Goal: Task Accomplishment & Management: Manage account settings

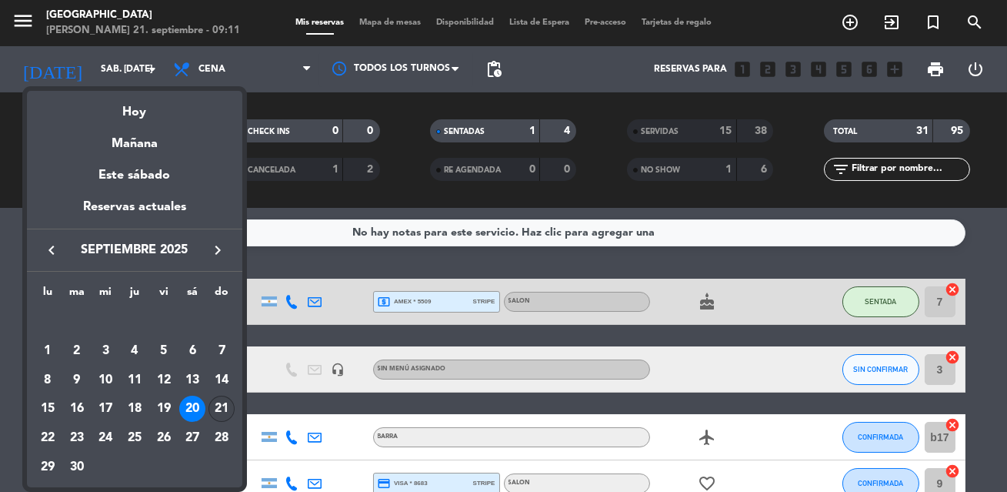
click at [221, 407] on div "21" at bounding box center [222, 408] width 26 height 26
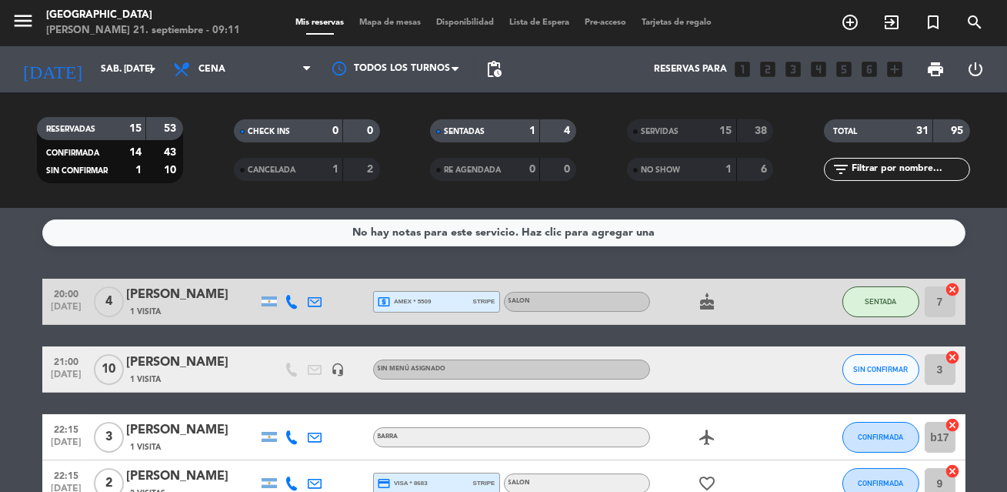
type input "dom. [DATE]"
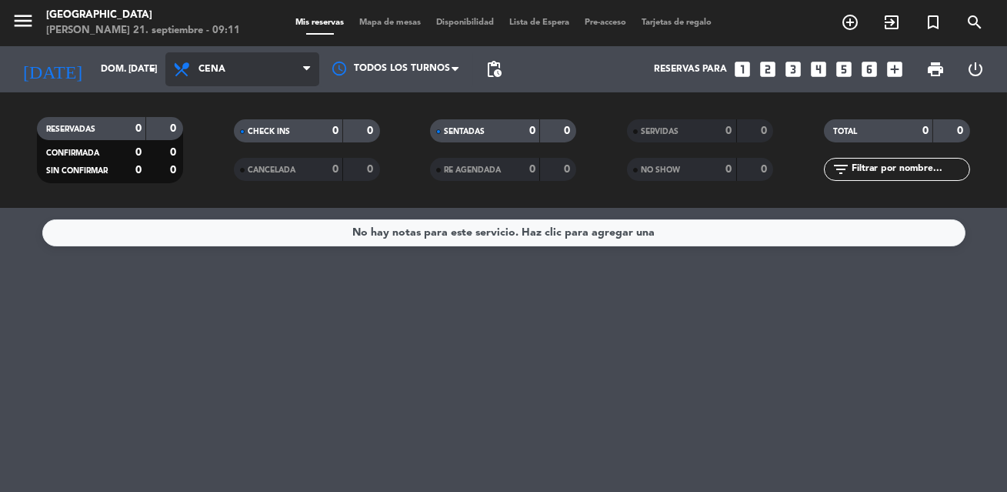
click at [251, 63] on span "Cena" at bounding box center [242, 69] width 154 height 34
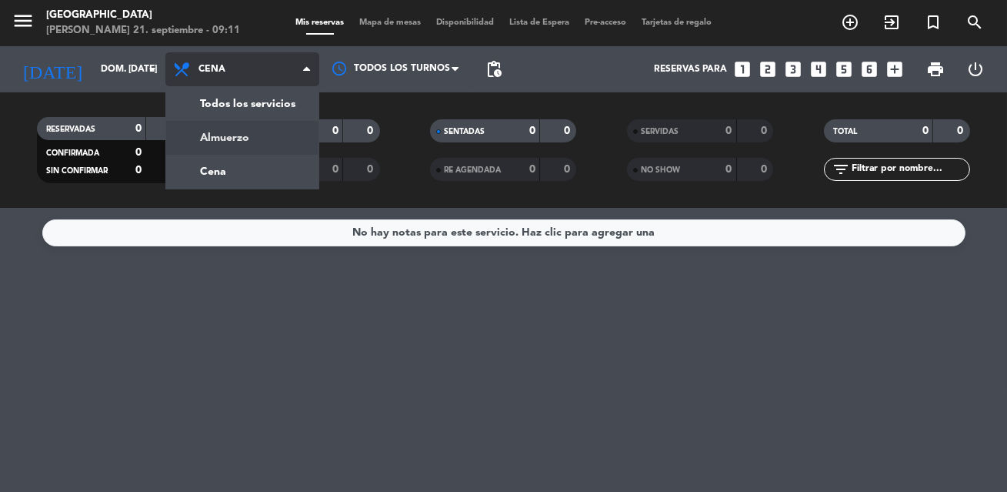
click at [262, 138] on div "menu [GEOGRAPHIC_DATA] [PERSON_NAME] 21. septiembre - 09:11 Mis reservas Mapa d…" at bounding box center [503, 104] width 1007 height 208
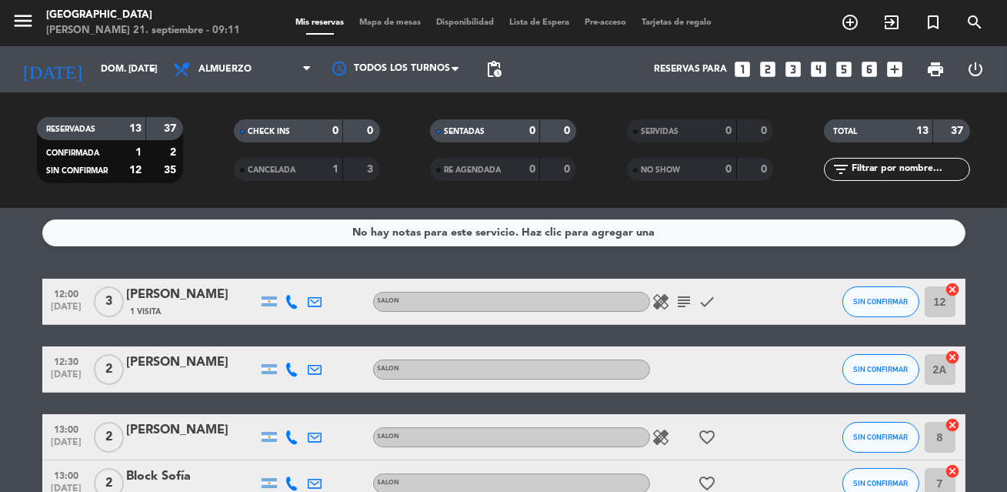
click at [408, 24] on span "Mapa de mesas" at bounding box center [390, 22] width 77 height 8
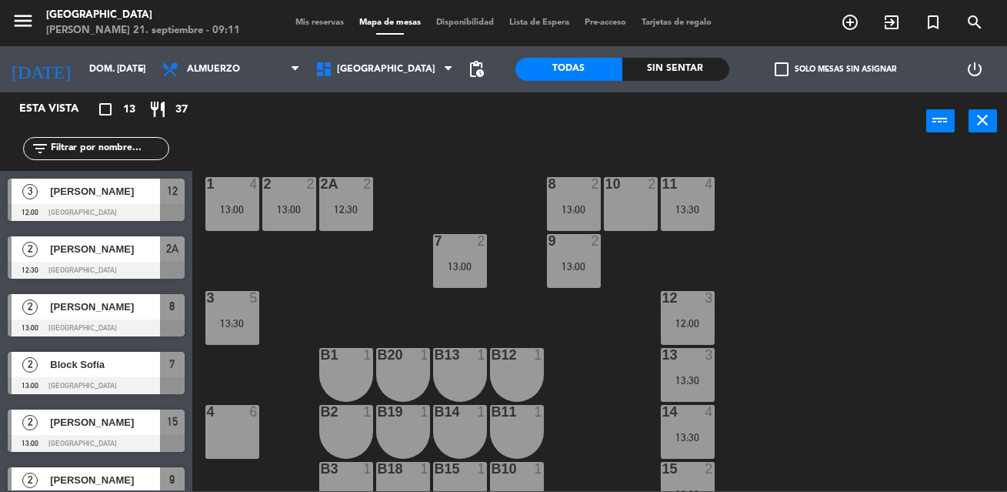
click at [392, 263] on div "1 4 13:00 2 2 13:00 8 2 13:00 10 2 11 4 13:30 2A 2 12:30 7 2 13:00 9 2 13:00 3 …" at bounding box center [604, 320] width 805 height 342
click at [252, 67] on span "Almuerzo" at bounding box center [231, 69] width 154 height 34
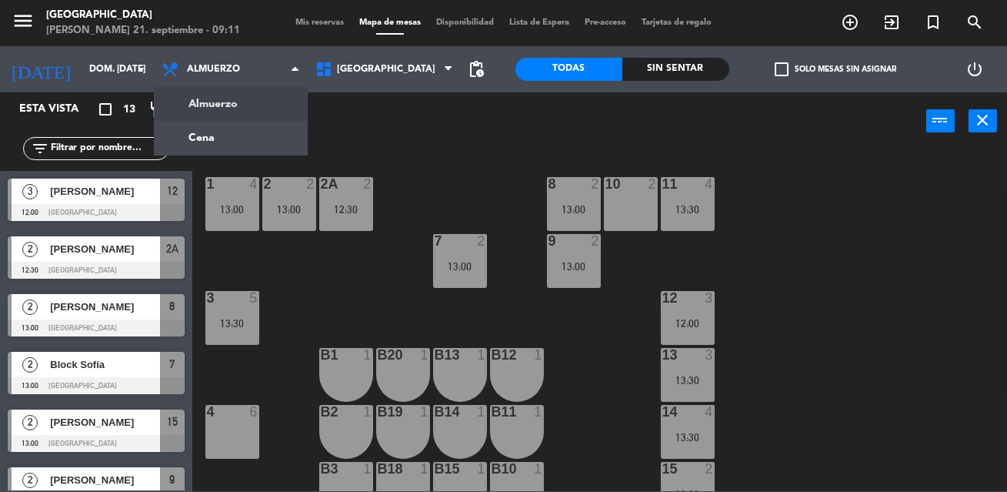
click at [403, 118] on div "power_input close" at bounding box center [559, 121] width 734 height 58
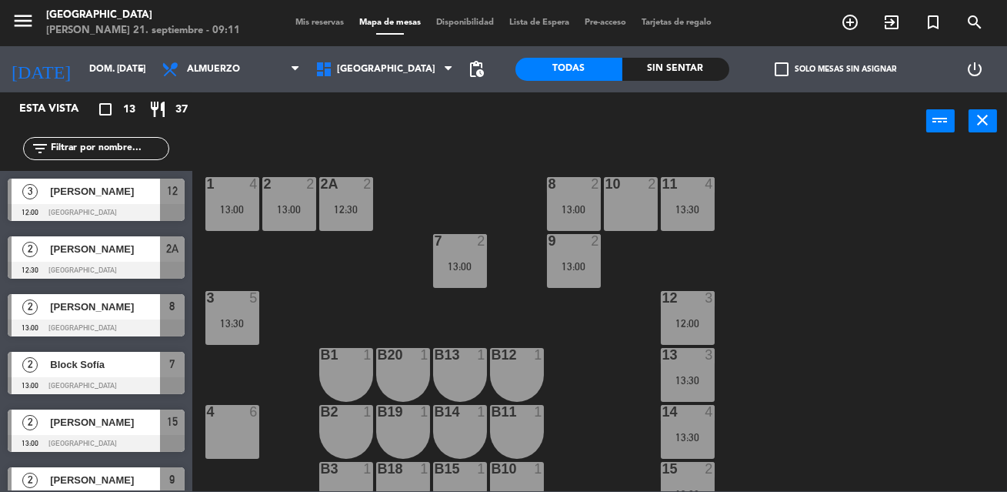
click at [312, 23] on span "Mis reservas" at bounding box center [320, 22] width 64 height 8
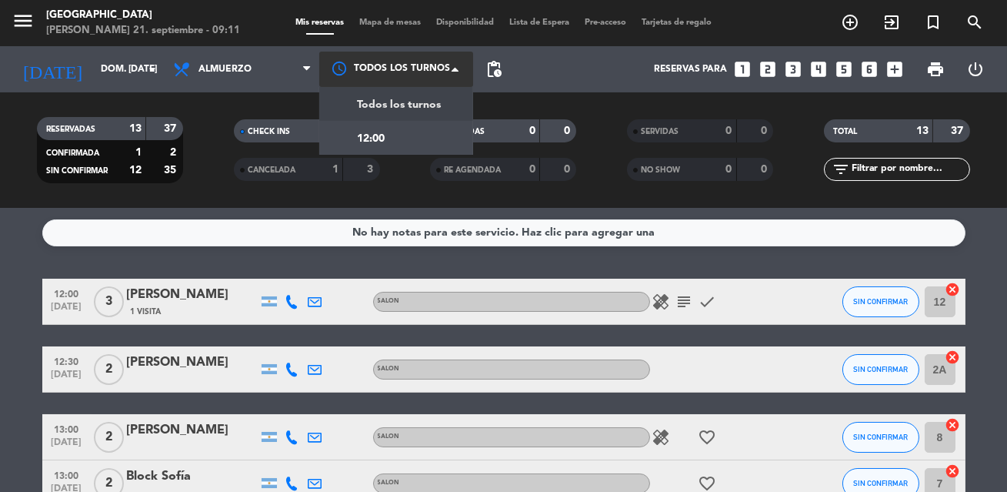
click at [378, 76] on div at bounding box center [396, 69] width 154 height 35
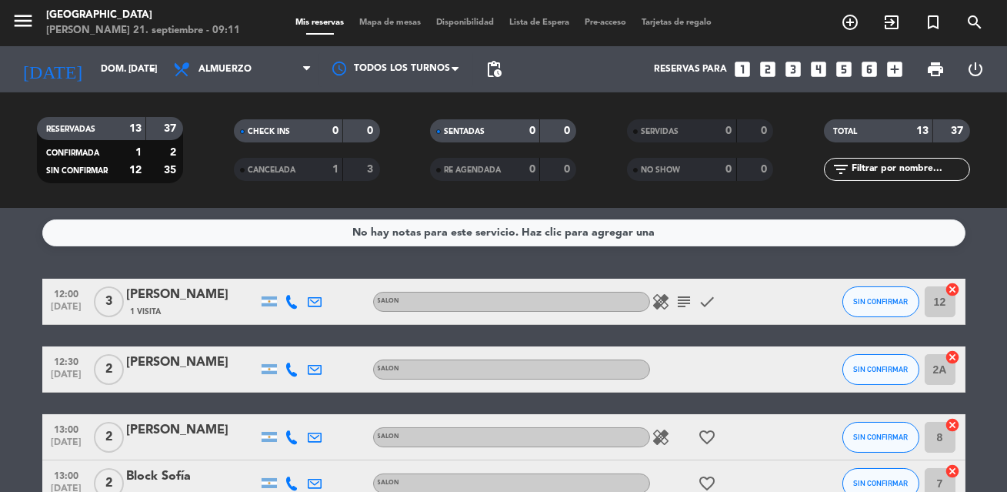
click at [352, 275] on div "No hay notas para este servicio. Haz clic para agregar una 12:00 [DATE] 3 [PERS…" at bounding box center [503, 350] width 1007 height 284
click at [462, 30] on div "menu [GEOGRAPHIC_DATA] [PERSON_NAME] 21. septiembre - 09:12 Mis reservas Mapa d…" at bounding box center [503, 23] width 1007 height 46
click at [469, 21] on span "Disponibilidad" at bounding box center [465, 22] width 73 height 8
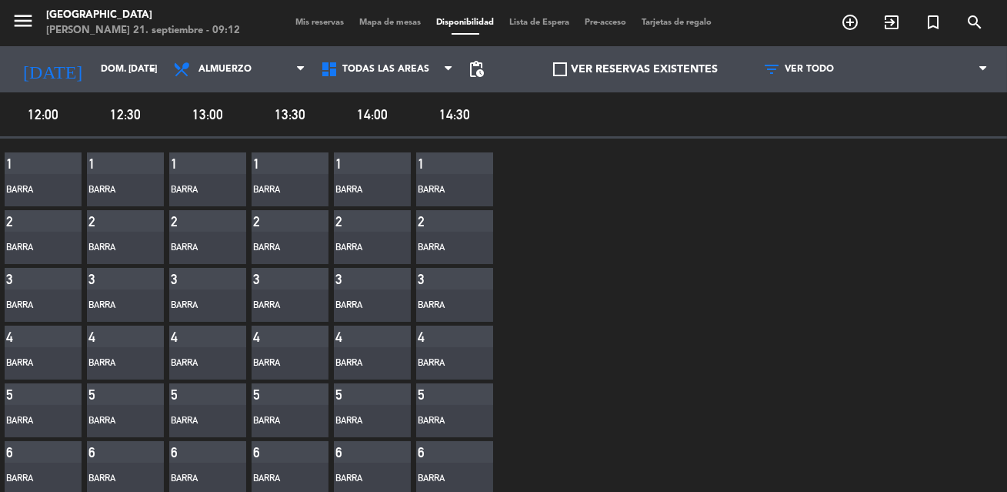
click at [380, 25] on span "Mapa de mesas" at bounding box center [390, 22] width 77 height 8
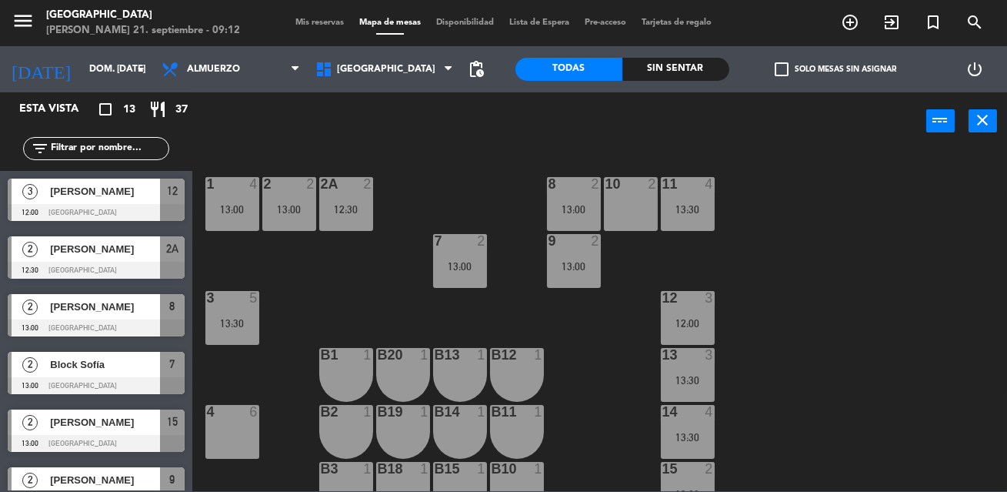
click at [294, 341] on div "1 4 13:00 2 2 13:00 8 2 13:00 10 2 11 4 13:30 2A 2 12:30 7 2 13:00 9 2 13:00 3 …" at bounding box center [604, 320] width 805 height 342
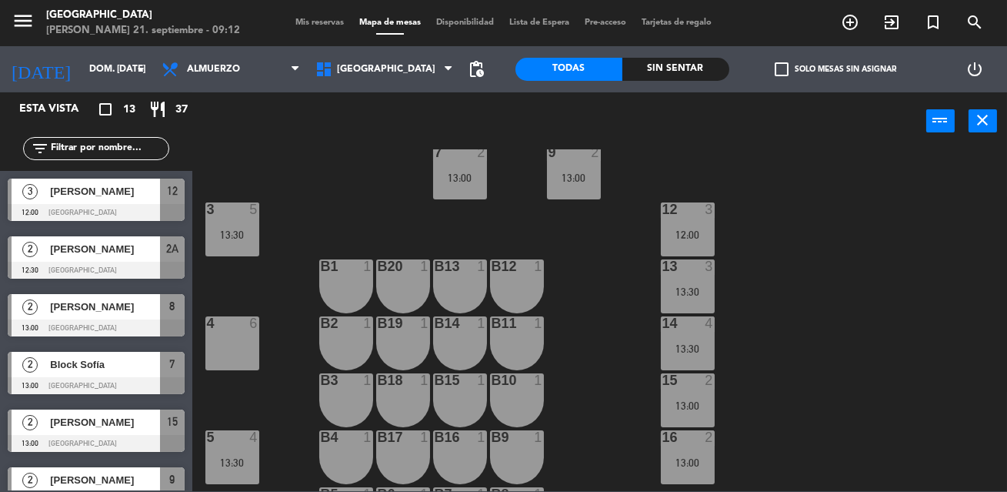
scroll to position [90, 0]
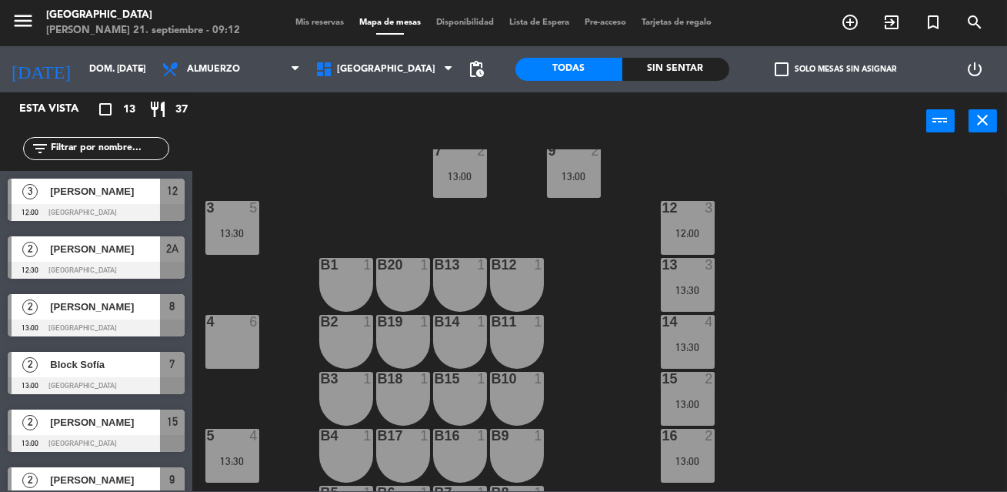
click at [251, 331] on div "4 6" at bounding box center [232, 342] width 54 height 54
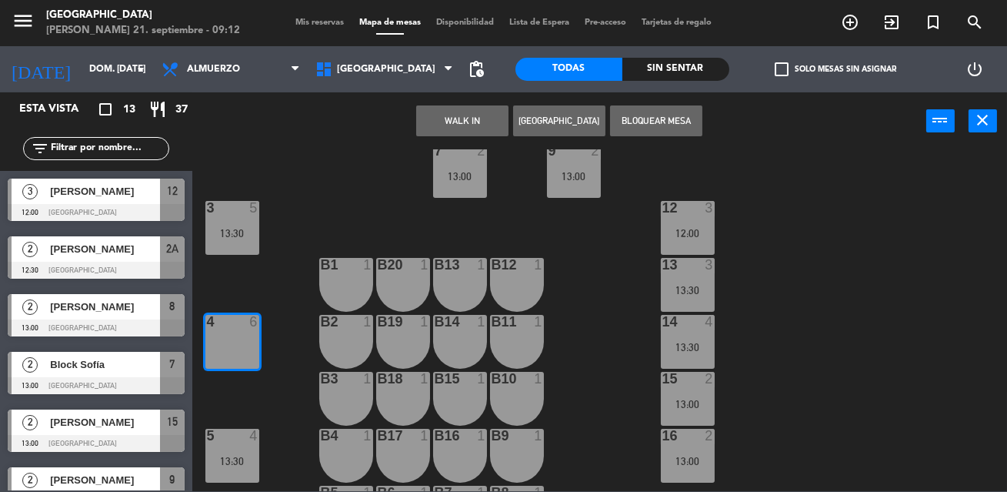
click at [687, 233] on div "12:00" at bounding box center [688, 233] width 54 height 11
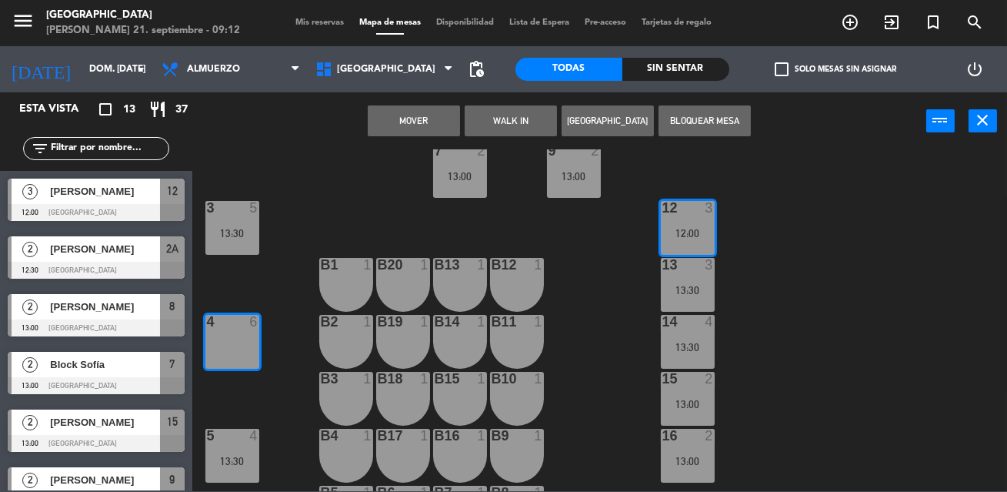
click at [695, 118] on button "Bloquear Mesa" at bounding box center [705, 120] width 92 height 31
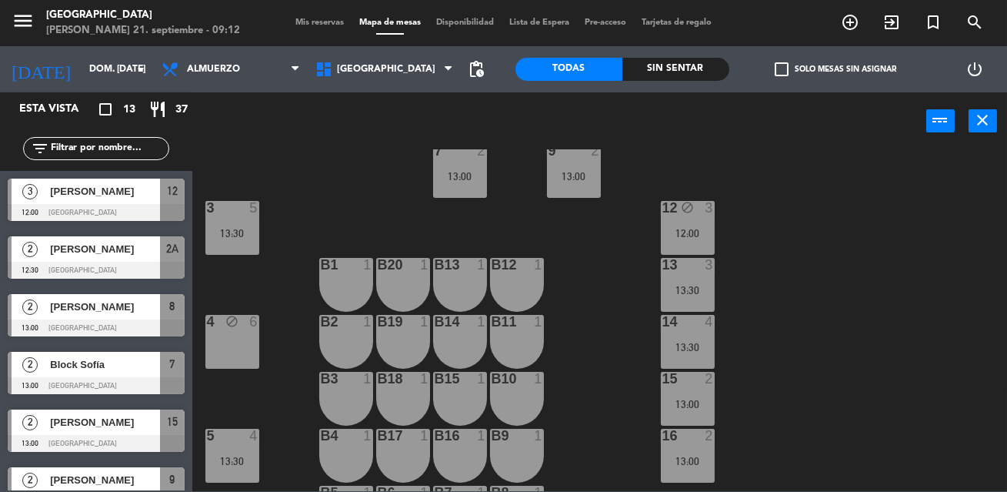
click at [687, 300] on div "13 3 13:30" at bounding box center [688, 285] width 54 height 54
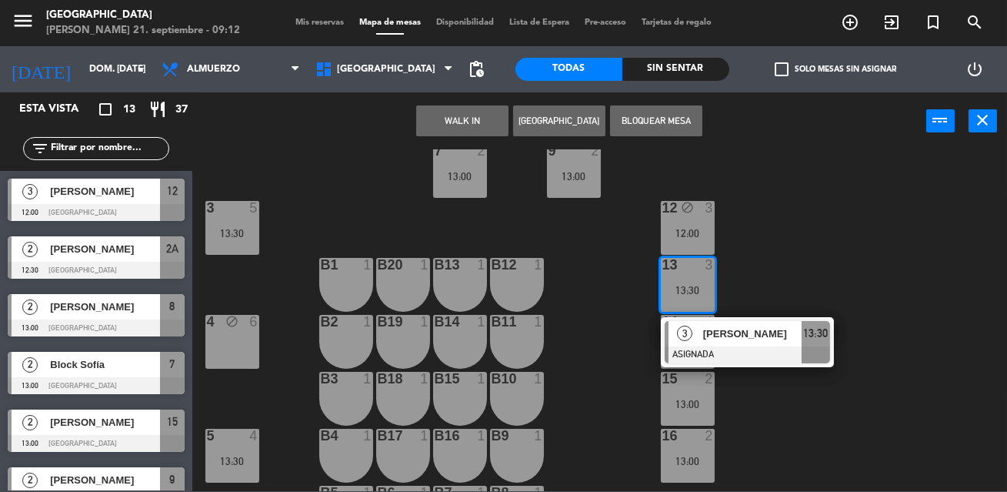
click at [687, 329] on span "3" at bounding box center [684, 332] width 15 height 15
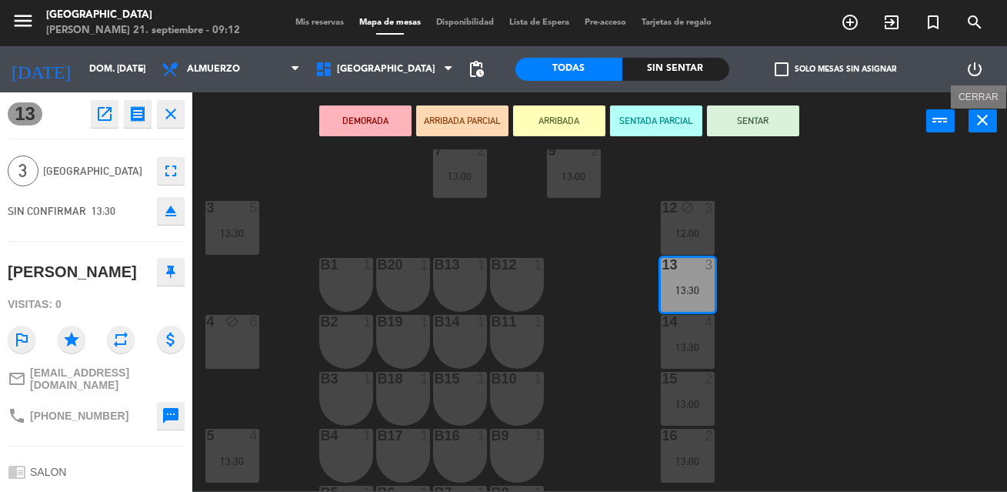
click at [980, 117] on icon "close" at bounding box center [983, 120] width 18 height 18
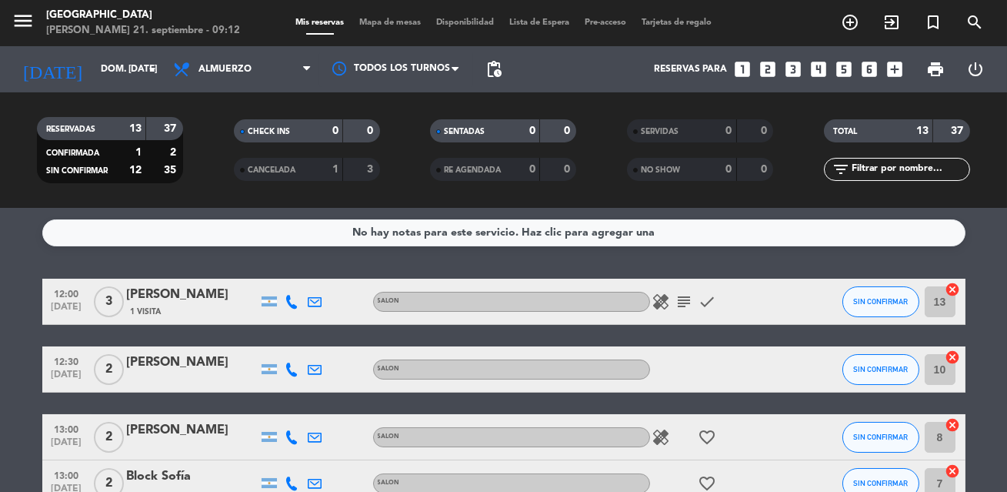
click at [412, 26] on span "Mapa de mesas" at bounding box center [390, 22] width 77 height 8
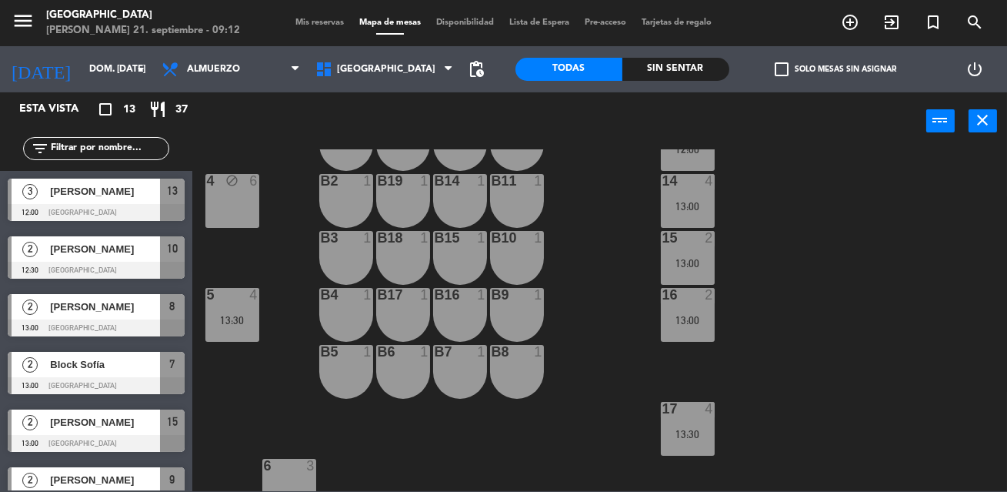
scroll to position [252, 0]
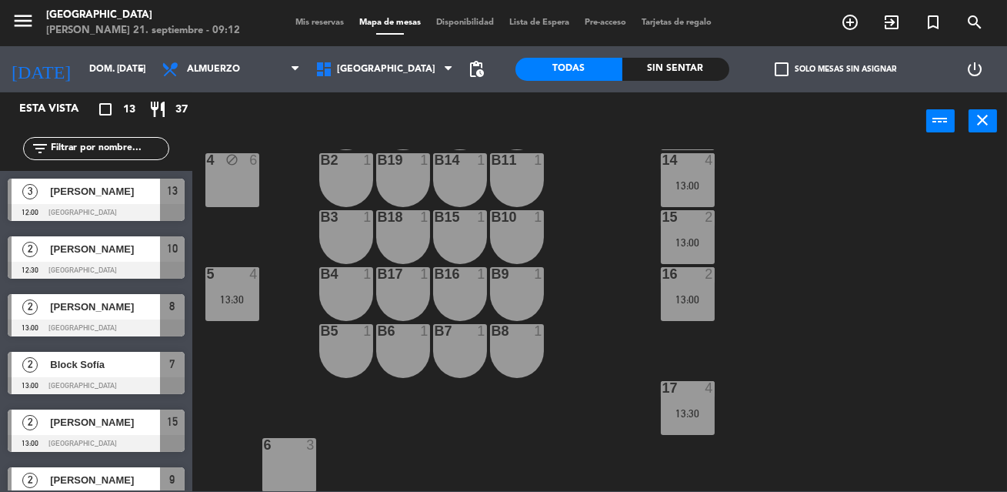
click at [282, 466] on div "6 3" at bounding box center [289, 465] width 54 height 54
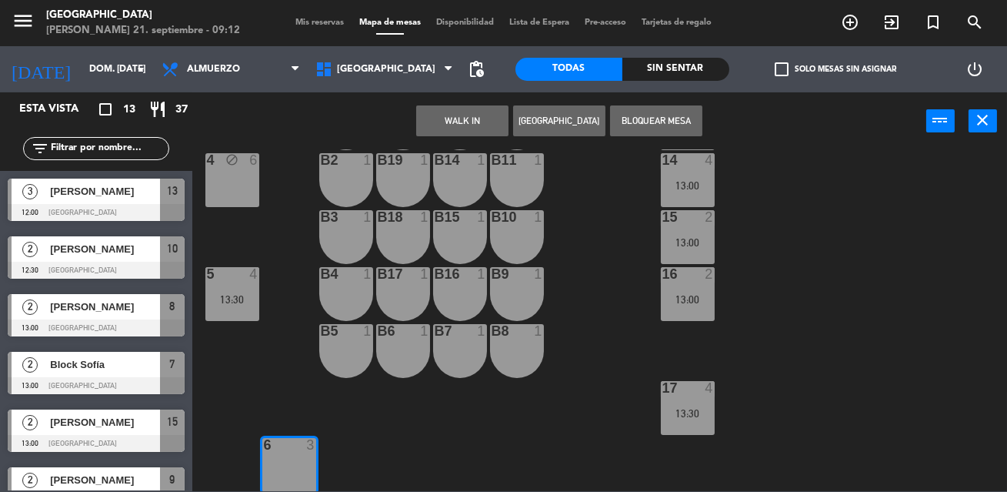
click at [662, 111] on button "Bloquear Mesa" at bounding box center [656, 120] width 92 height 31
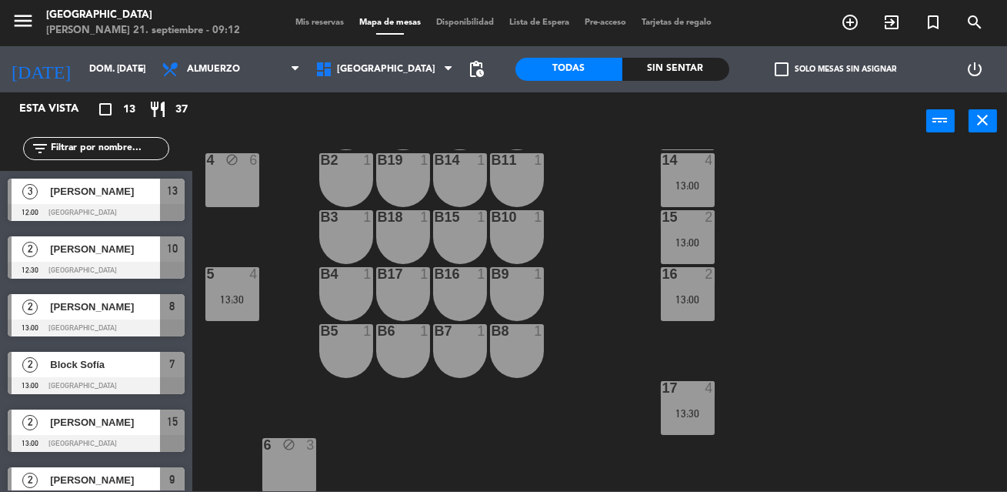
click at [596, 247] on div "1 3 13:30 2 2 13:00 8 2 13:00 10 2 12:30 11 4 13:00 2A 2 7 2 13:00 9 2 13:00 3 …" at bounding box center [604, 320] width 805 height 342
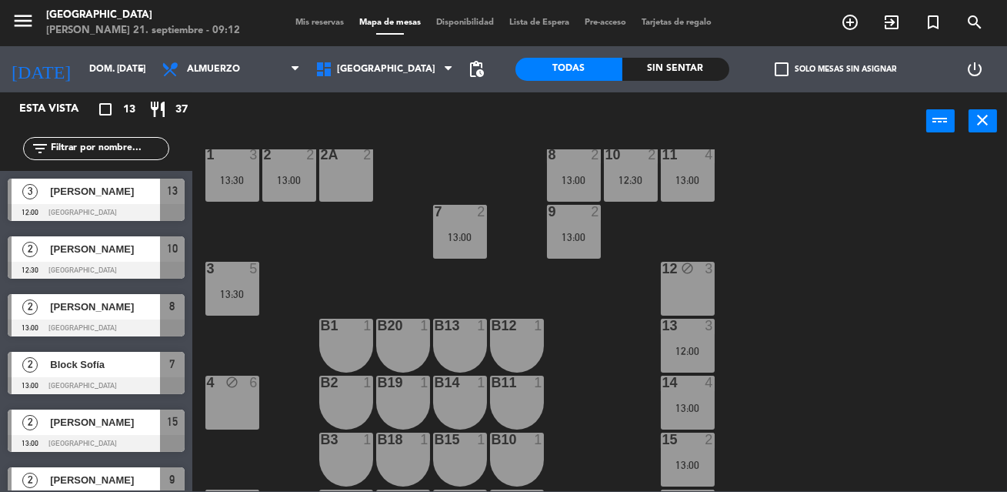
scroll to position [0, 0]
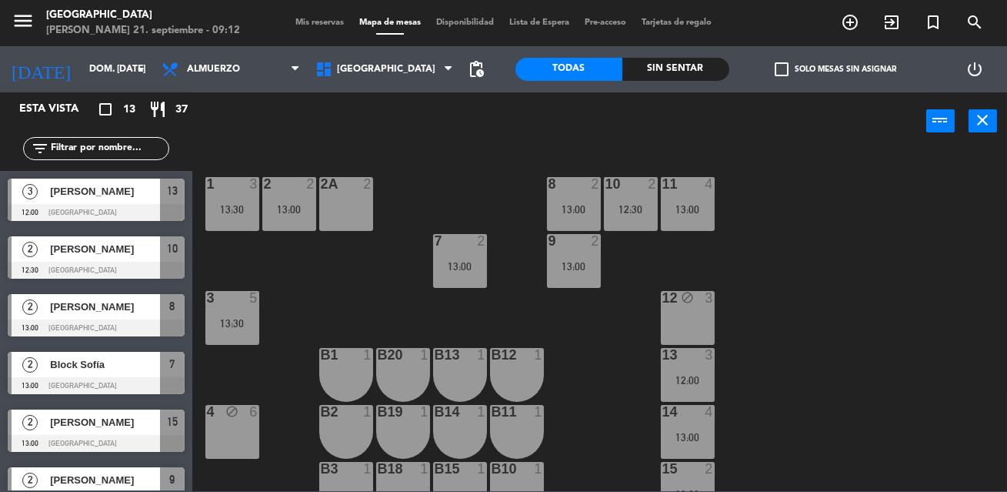
click at [564, 220] on div "8 2 13:00" at bounding box center [574, 204] width 54 height 54
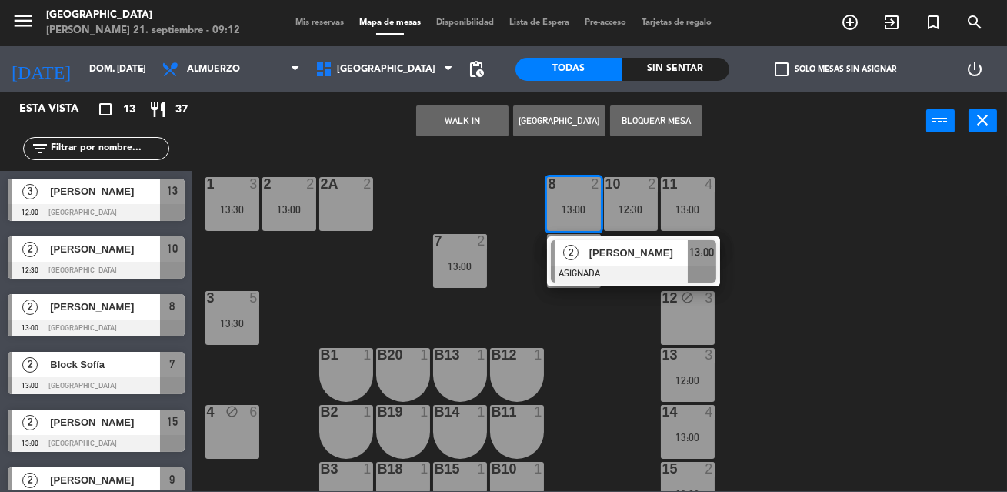
click at [650, 207] on div "12:30" at bounding box center [631, 209] width 54 height 11
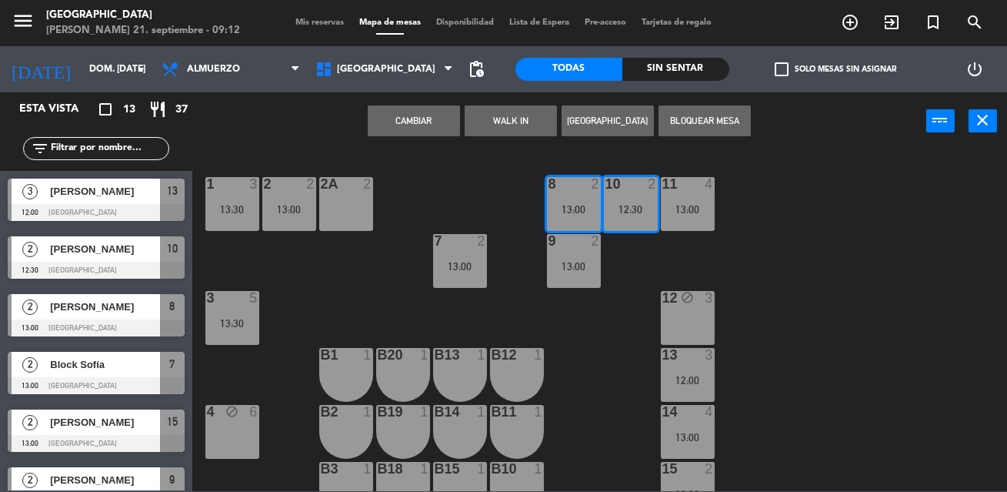
click at [694, 207] on div "13:00" at bounding box center [688, 209] width 54 height 11
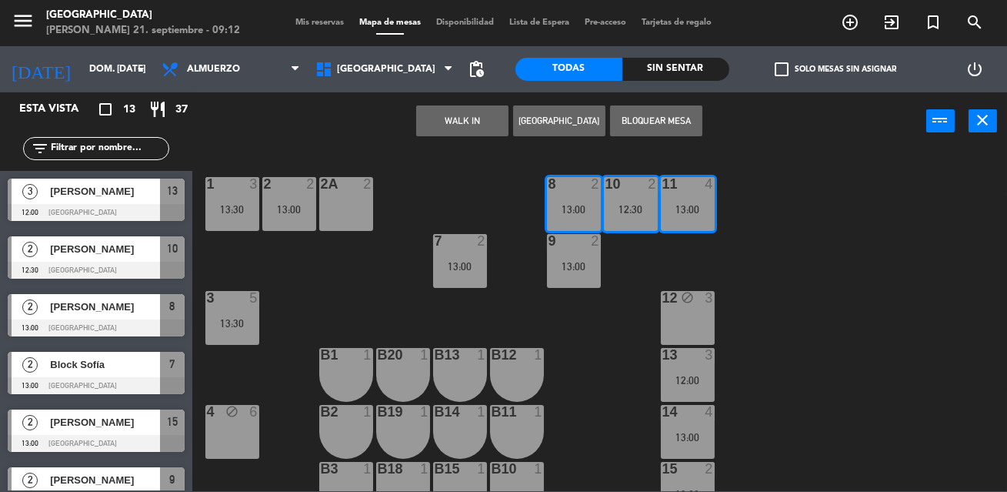
click at [657, 112] on button "Bloquear Mesa" at bounding box center [656, 120] width 92 height 31
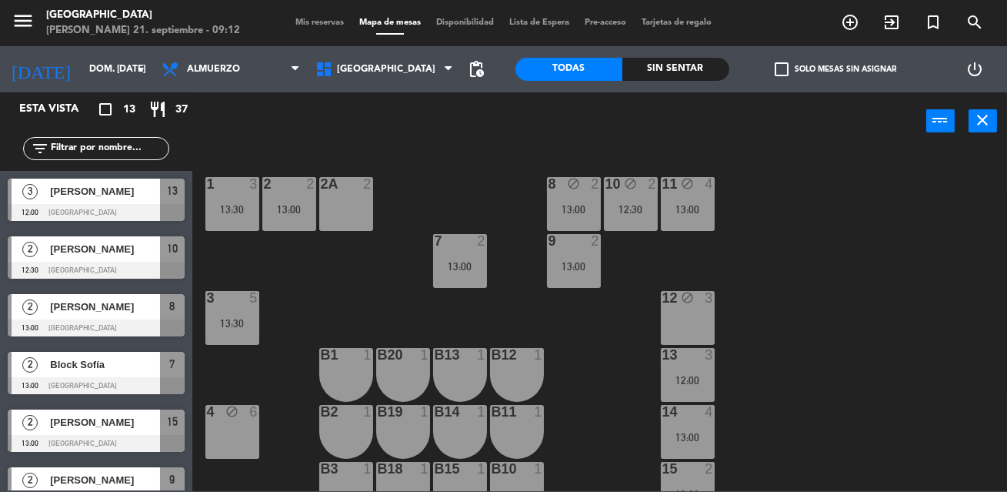
click at [322, 199] on div "2A 2" at bounding box center [346, 204] width 54 height 54
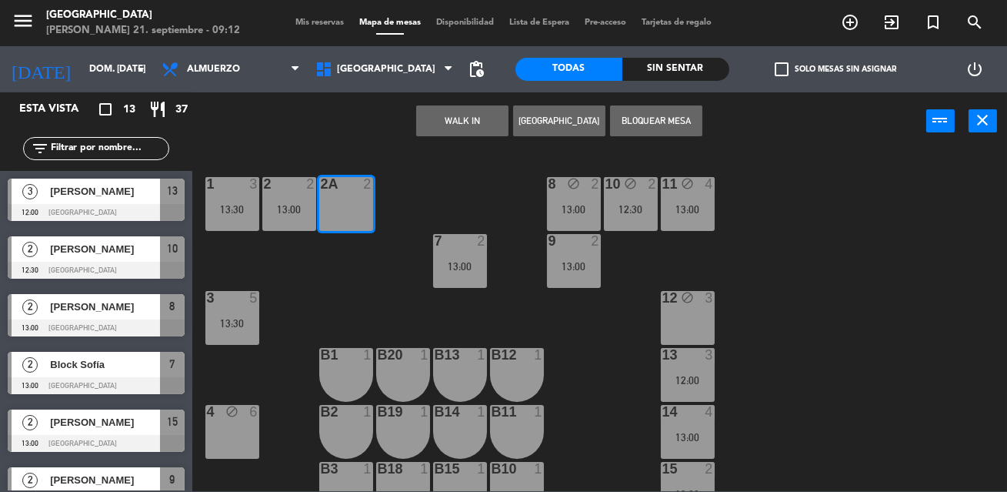
click at [269, 201] on div "2 2 13:00" at bounding box center [289, 204] width 54 height 54
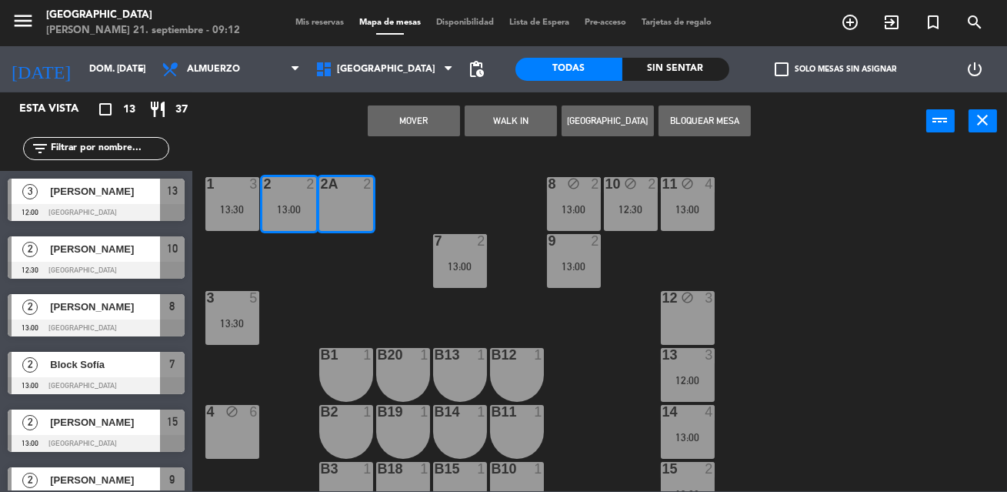
click at [242, 198] on div "1 3 13:30" at bounding box center [232, 204] width 54 height 54
click at [675, 120] on button "Bloquear Mesa" at bounding box center [705, 120] width 92 height 31
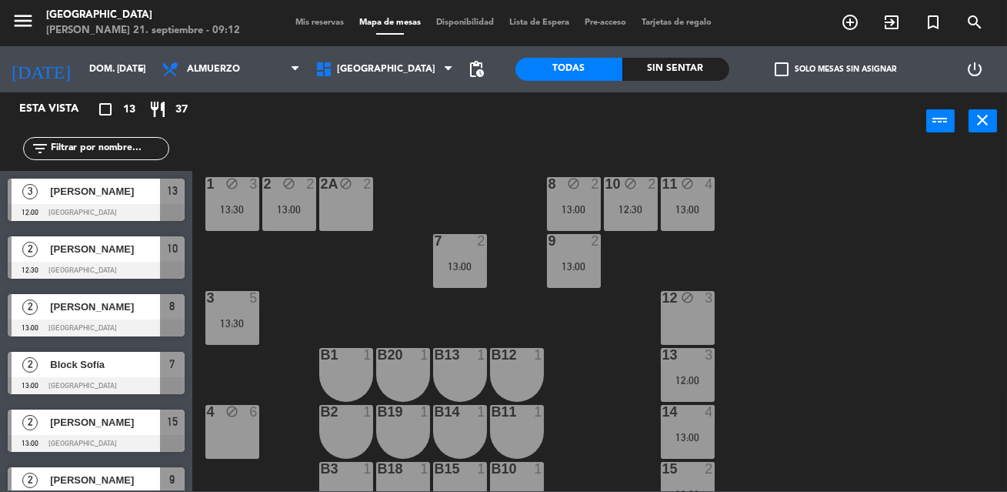
click at [604, 339] on div "1 block 3 13:30 2 block 2 13:00 8 block 2 13:00 10 block 2 12:30 11 block 4 13:…" at bounding box center [604, 320] width 805 height 342
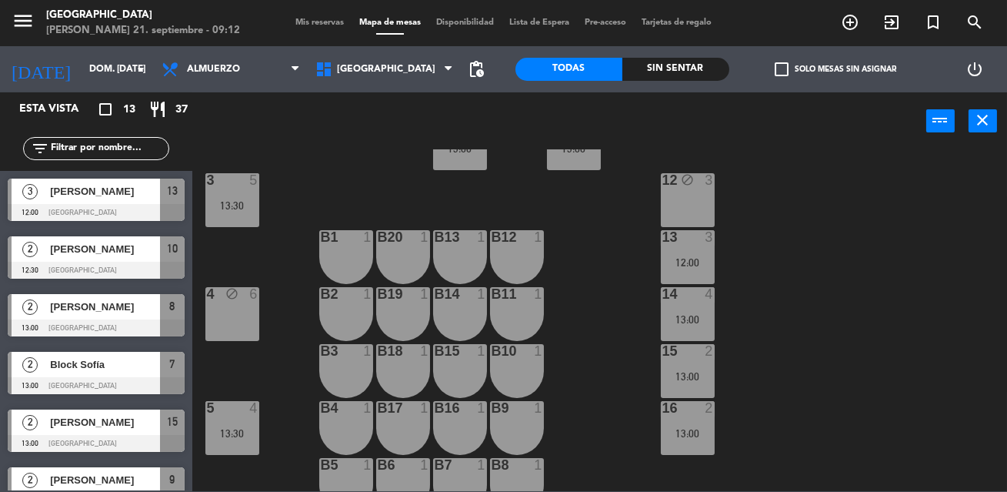
scroll to position [119, 0]
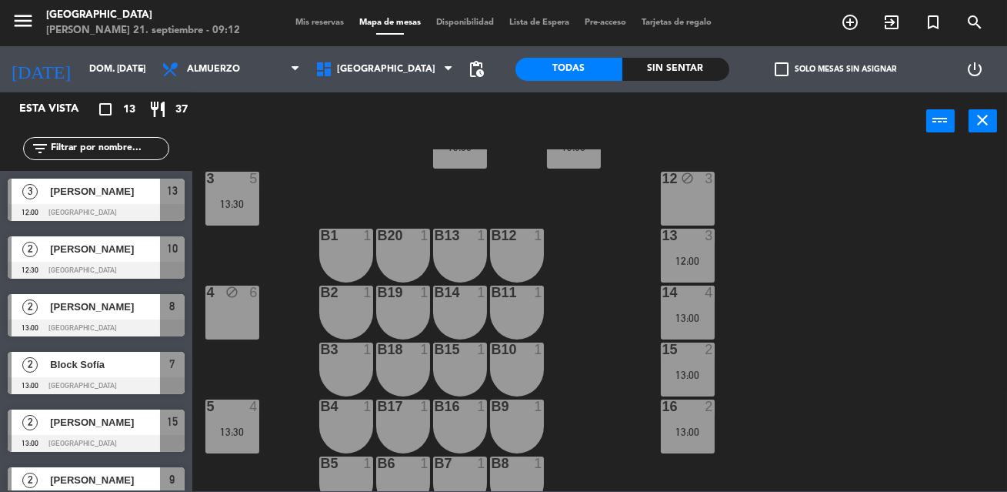
click at [678, 259] on div "12:00" at bounding box center [688, 260] width 54 height 11
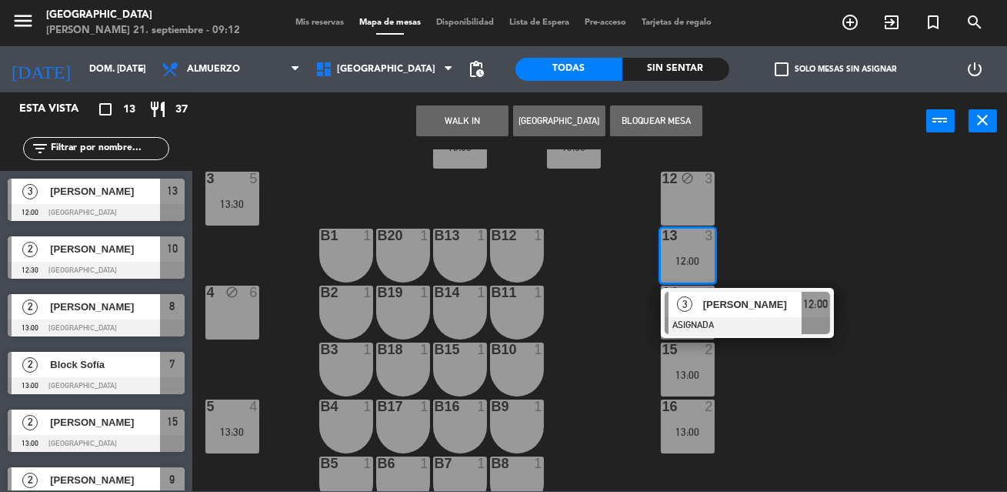
click at [684, 312] on div "3" at bounding box center [685, 304] width 33 height 25
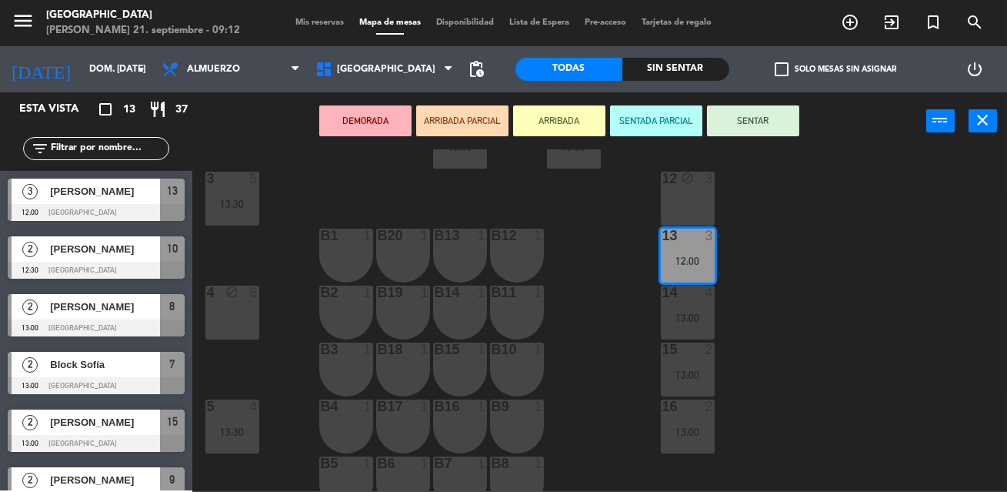
click at [684, 312] on div "13:00" at bounding box center [688, 317] width 54 height 11
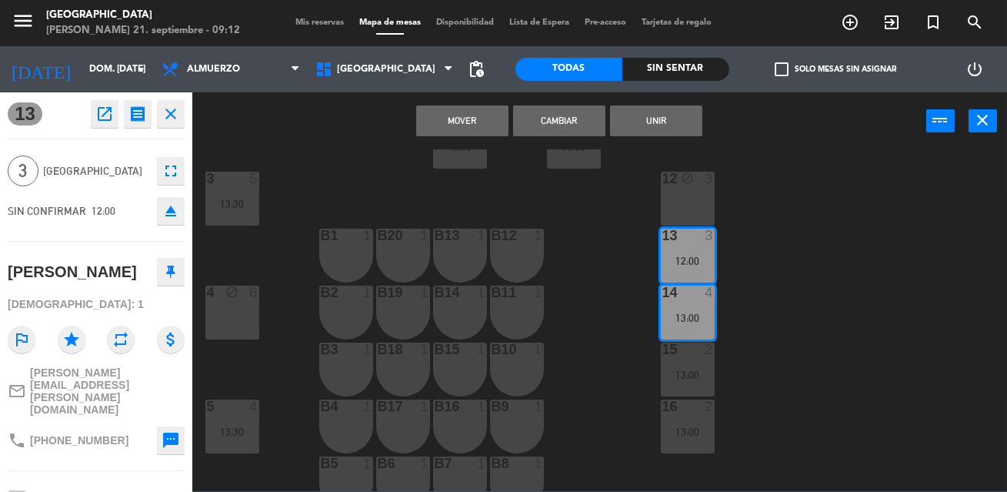
click at [686, 364] on div "15 2 13:00" at bounding box center [688, 369] width 54 height 54
click at [681, 426] on div "13:00" at bounding box center [688, 431] width 54 height 11
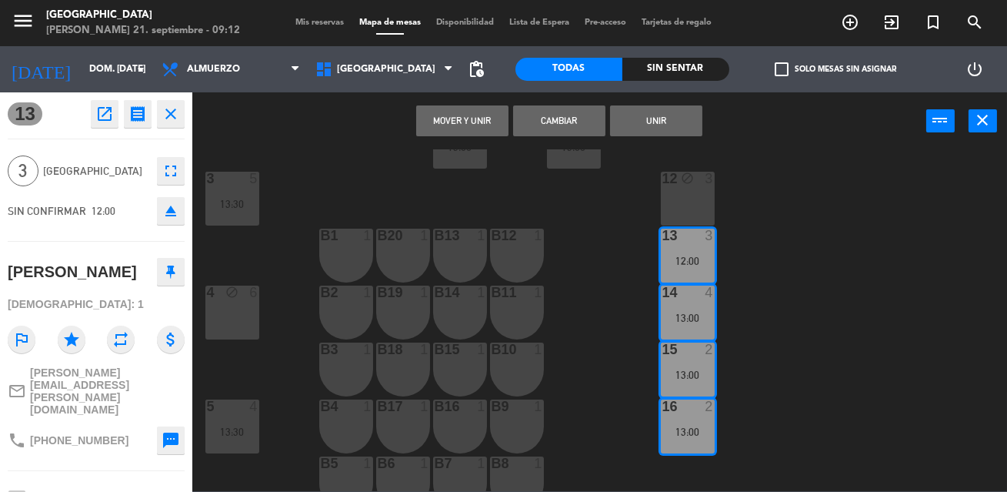
click at [676, 401] on div at bounding box center [687, 406] width 25 height 14
click at [689, 362] on div "15 2 13:00" at bounding box center [688, 369] width 54 height 54
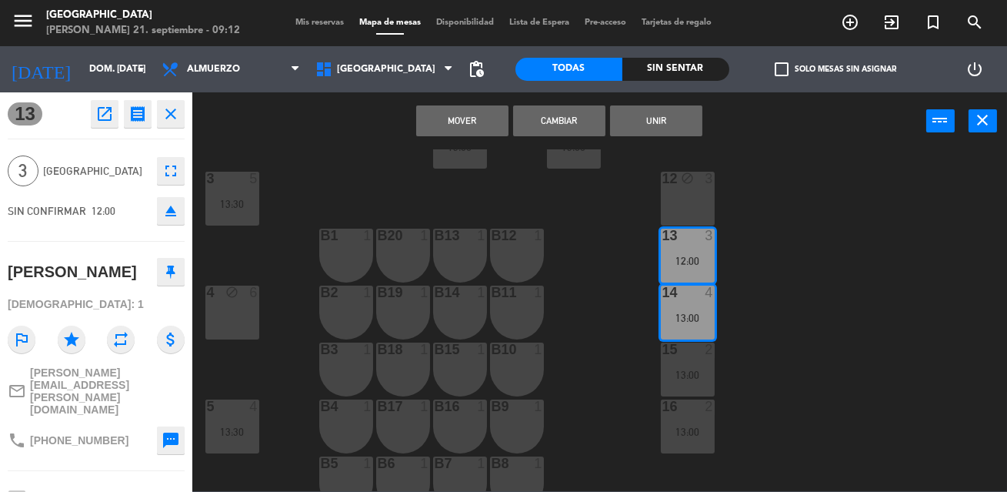
click at [705, 312] on div "13:00" at bounding box center [688, 317] width 54 height 11
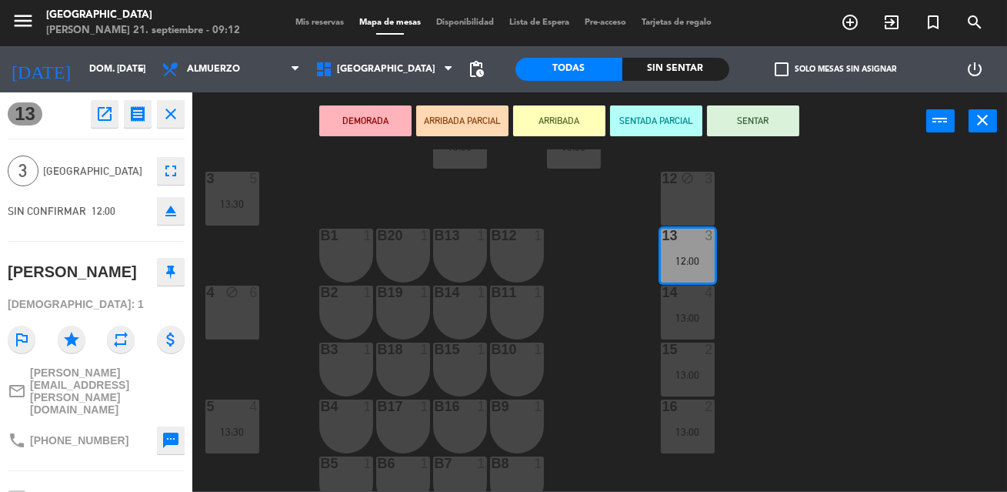
click at [696, 236] on div at bounding box center [687, 236] width 25 height 14
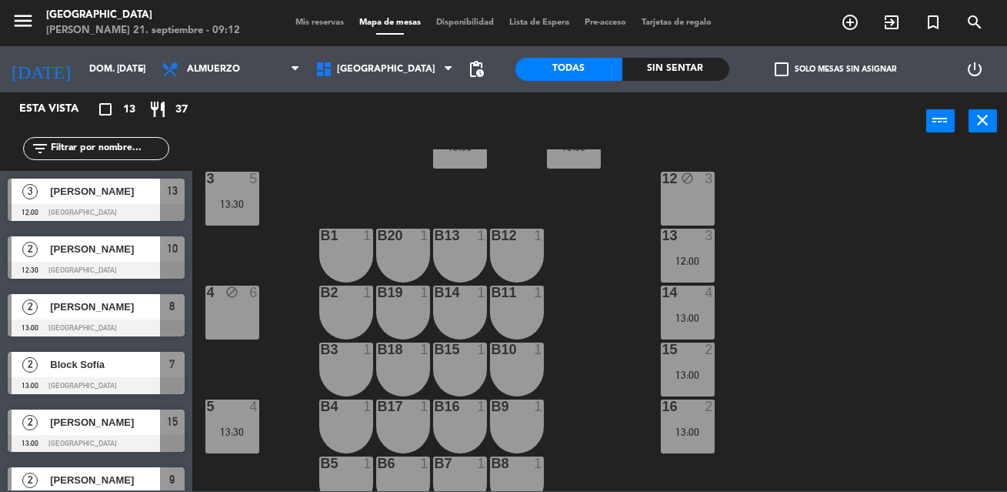
click at [699, 316] on div "13:00" at bounding box center [688, 317] width 54 height 11
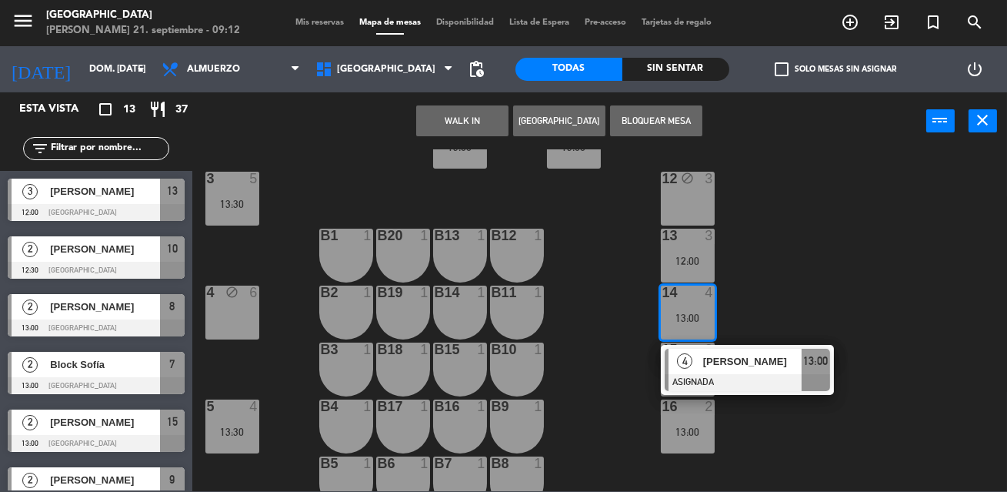
click at [644, 122] on button "Bloquear Mesa" at bounding box center [656, 120] width 92 height 31
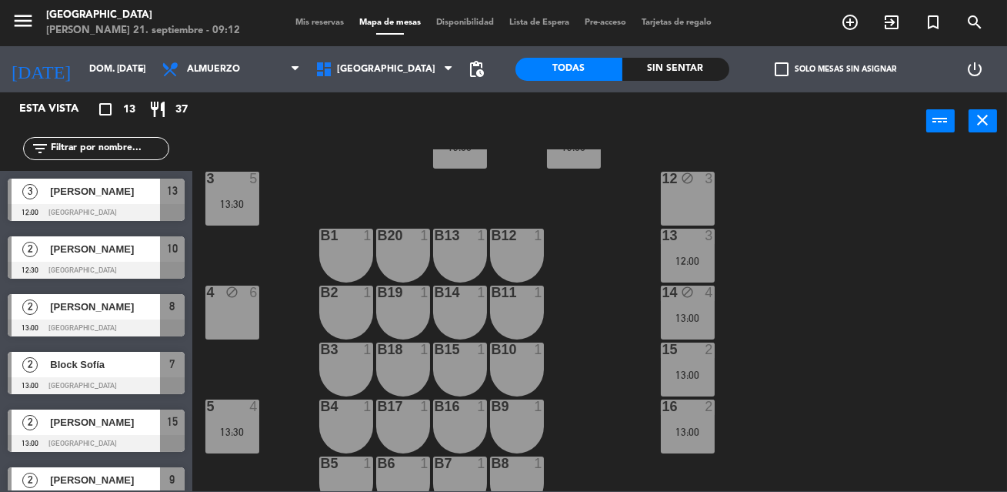
click at [693, 370] on div "13:00" at bounding box center [688, 374] width 54 height 11
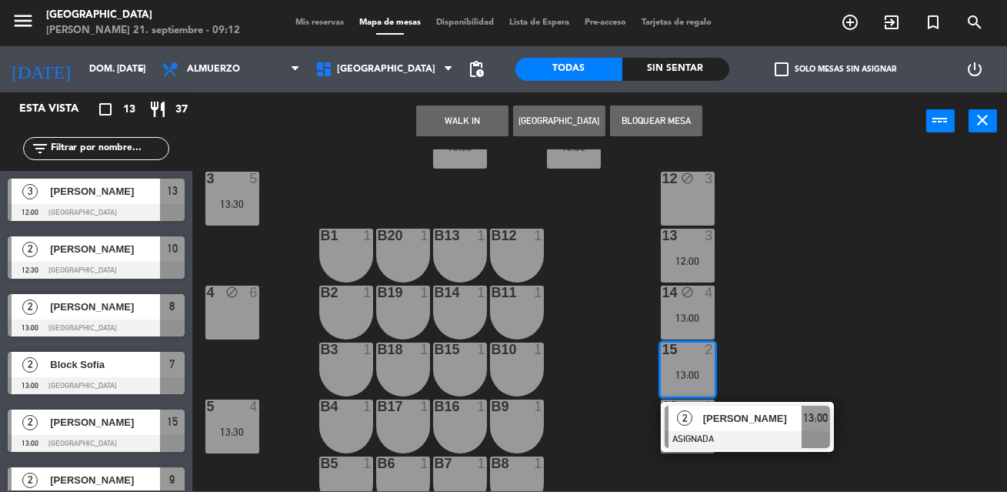
click at [666, 119] on button "Bloquear Mesa" at bounding box center [656, 120] width 92 height 31
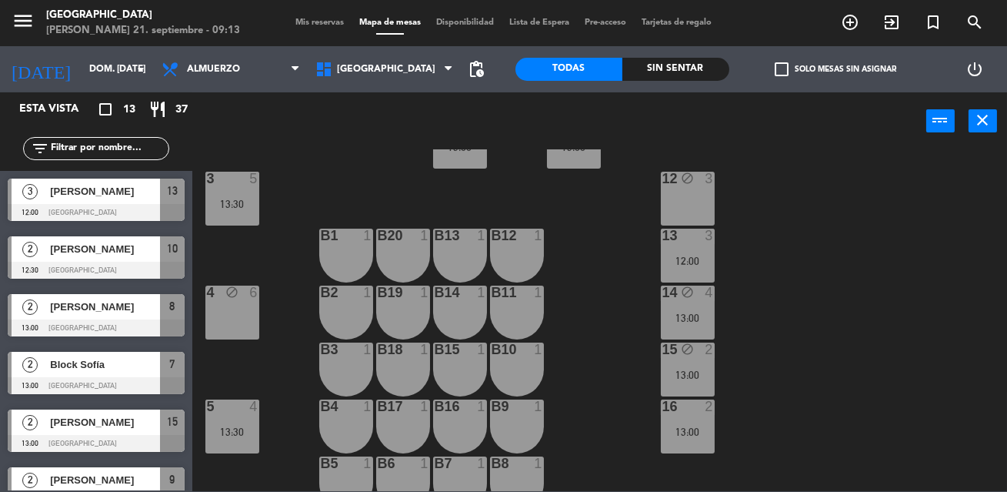
click at [679, 429] on div "13:00" at bounding box center [688, 431] width 54 height 11
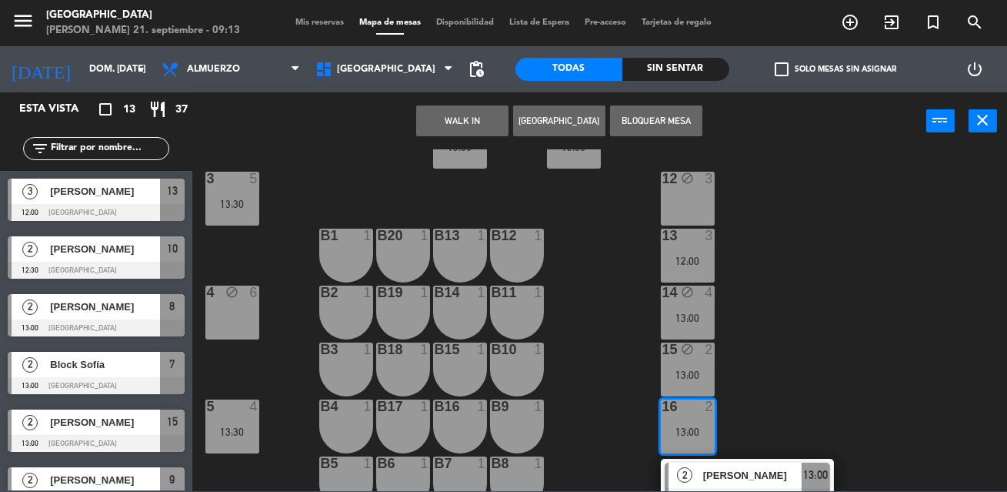
click at [642, 127] on button "Bloquear Mesa" at bounding box center [656, 120] width 92 height 31
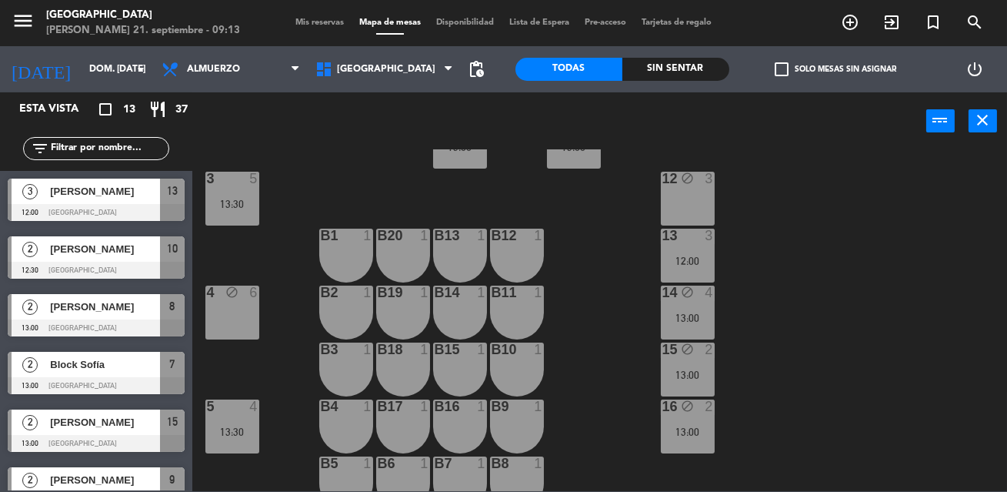
click at [647, 369] on div "1 block 3 13:30 2 block 2 13:00 8 block 2 13:00 10 block 2 12:30 11 block 4 13:…" at bounding box center [604, 320] width 805 height 342
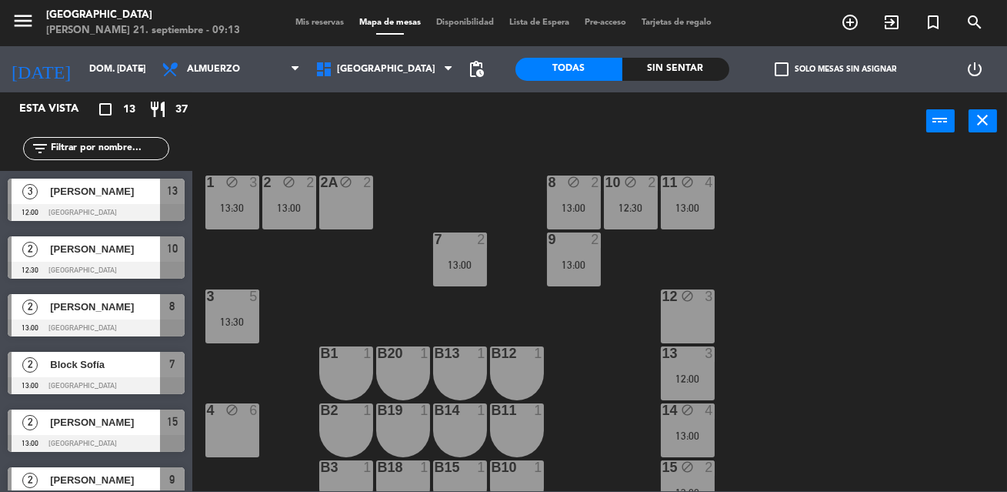
scroll to position [0, 0]
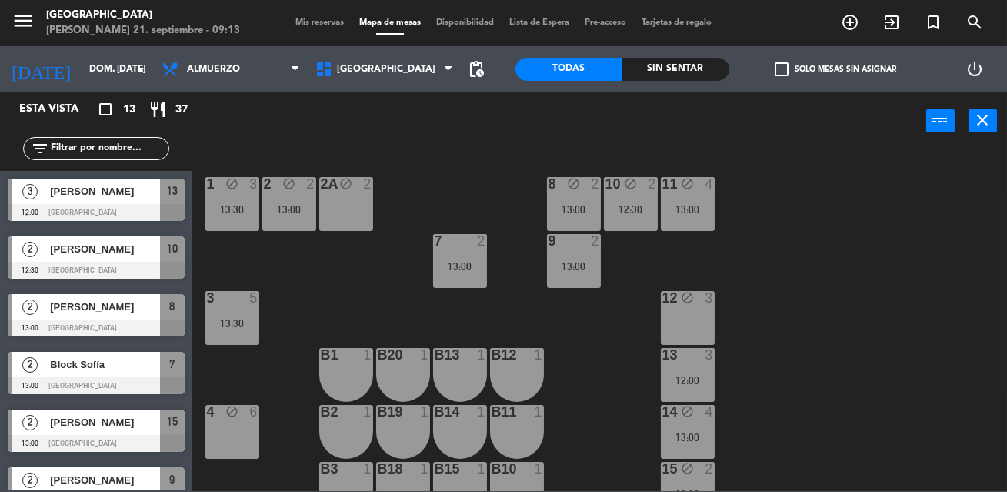
click at [480, 265] on div "13:00" at bounding box center [460, 266] width 54 height 11
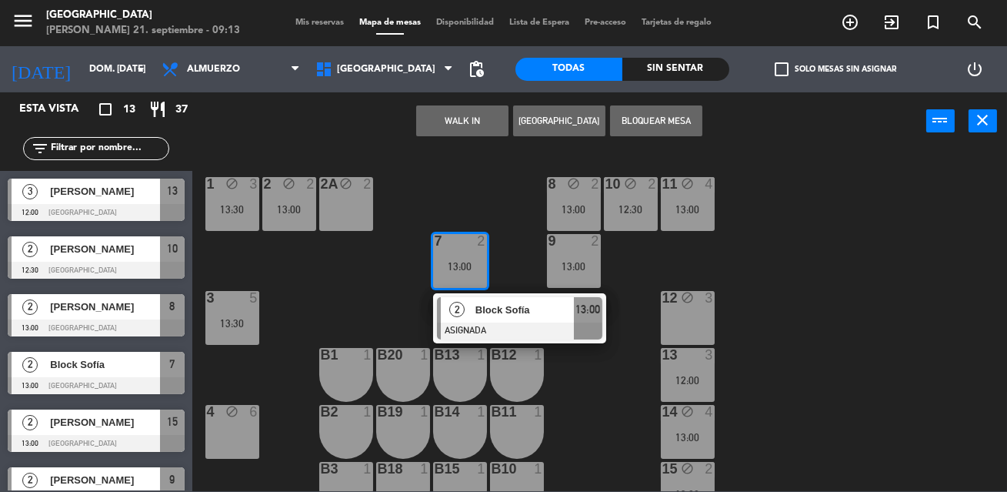
click at [650, 126] on button "Bloquear Mesa" at bounding box center [656, 120] width 92 height 31
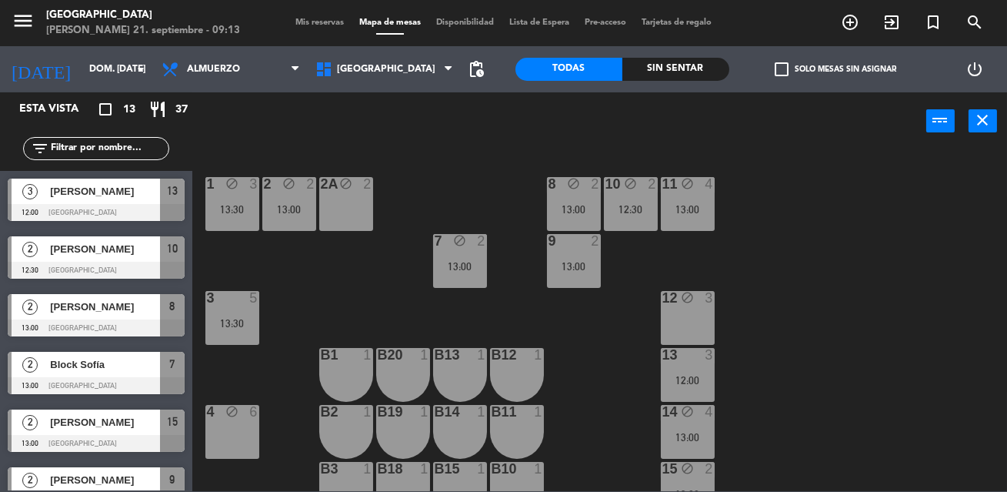
click at [616, 287] on div "1 block 3 13:30 2 block 2 13:00 8 block 2 13:00 10 block 2 12:30 11 block 4 13:…" at bounding box center [604, 320] width 805 height 342
click at [578, 279] on div "9 2 13:00" at bounding box center [574, 261] width 54 height 54
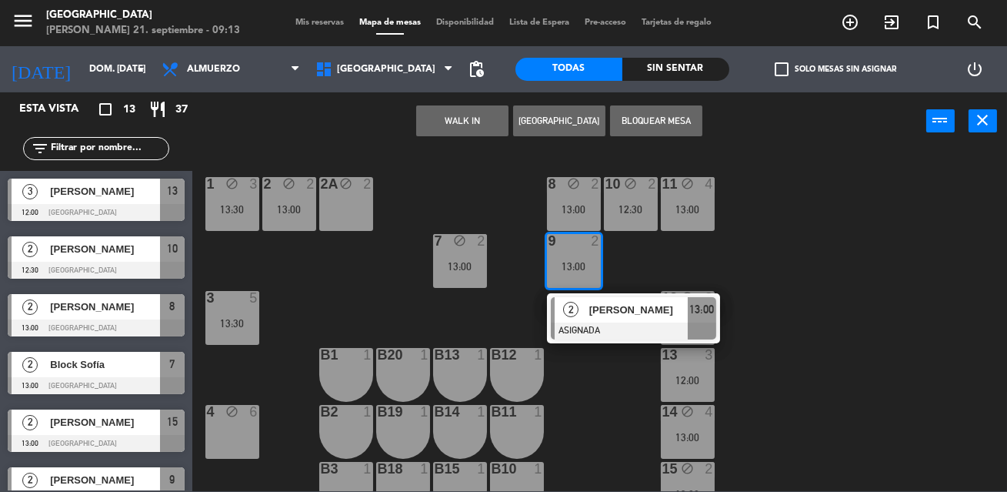
click at [659, 126] on button "Bloquear Mesa" at bounding box center [656, 120] width 92 height 31
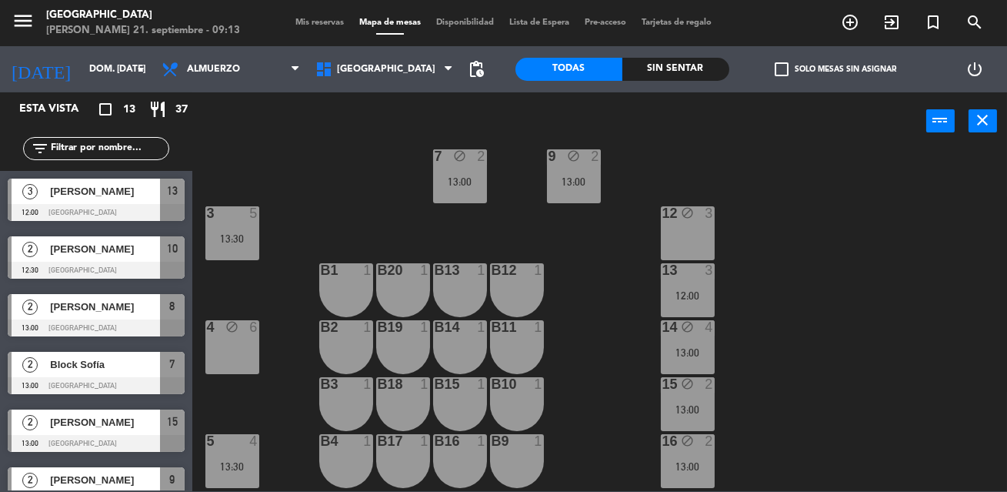
scroll to position [86, 0]
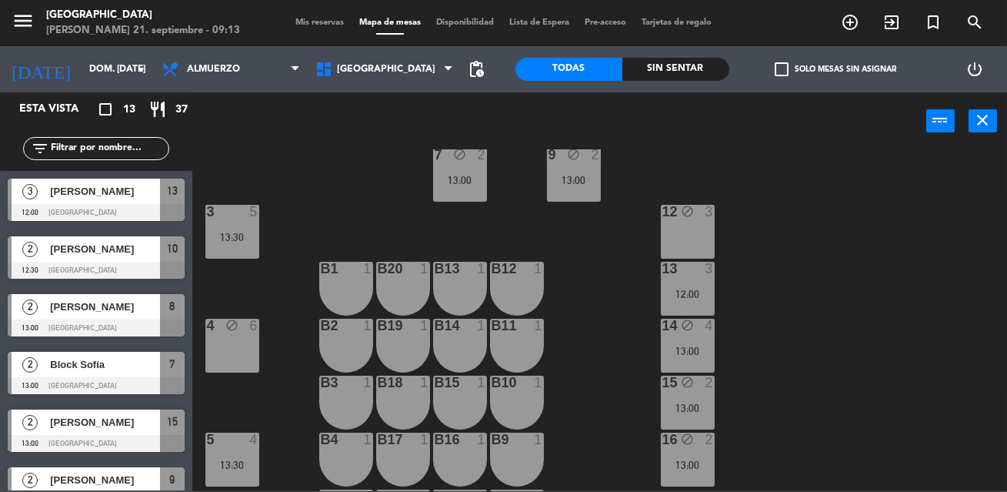
click at [690, 292] on div "12:00" at bounding box center [688, 294] width 54 height 11
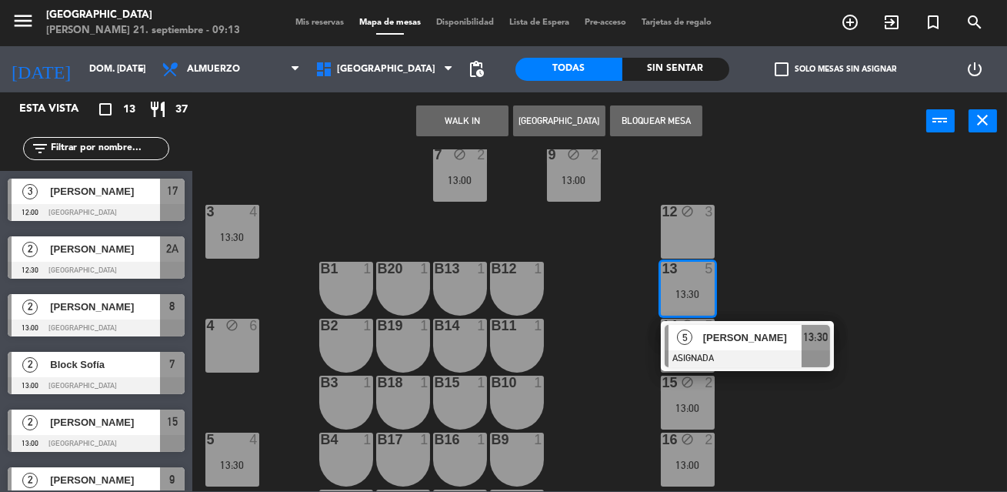
click at [662, 122] on button "Bloquear Mesa" at bounding box center [656, 120] width 92 height 31
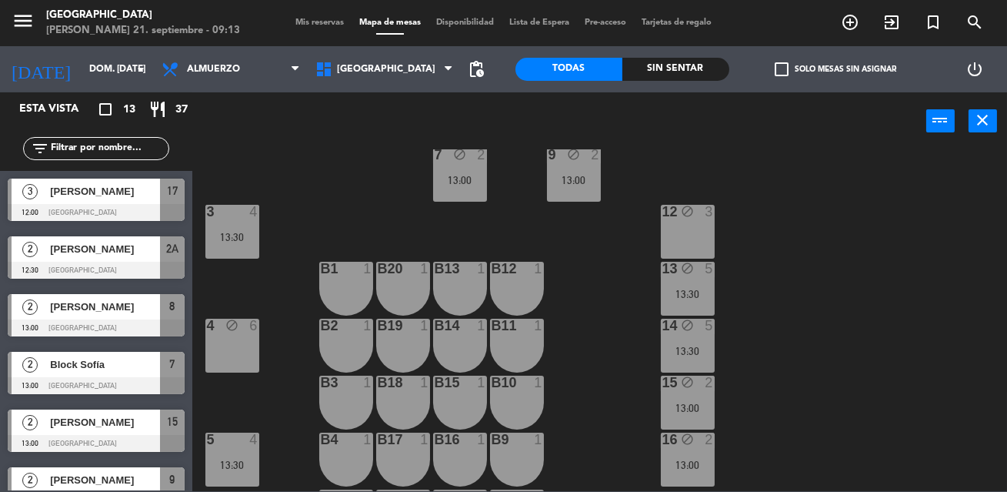
click at [608, 287] on div "1 block 3 13:30 2 block 2 13:00 8 block 2 13:00 10 block 4 13:00 11 block 4 13:…" at bounding box center [604, 320] width 805 height 342
click at [989, 128] on icon "close" at bounding box center [983, 120] width 18 height 18
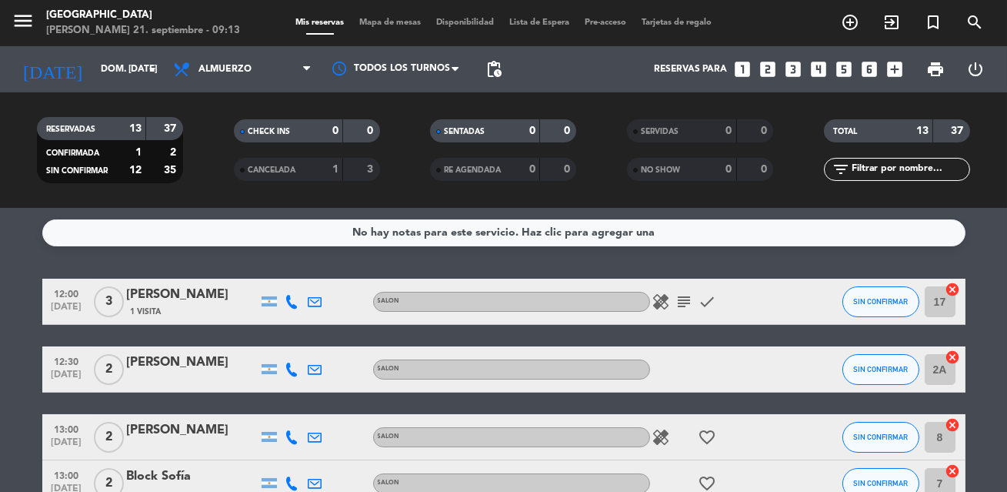
click at [956, 290] on icon "cancel" at bounding box center [953, 289] width 15 height 15
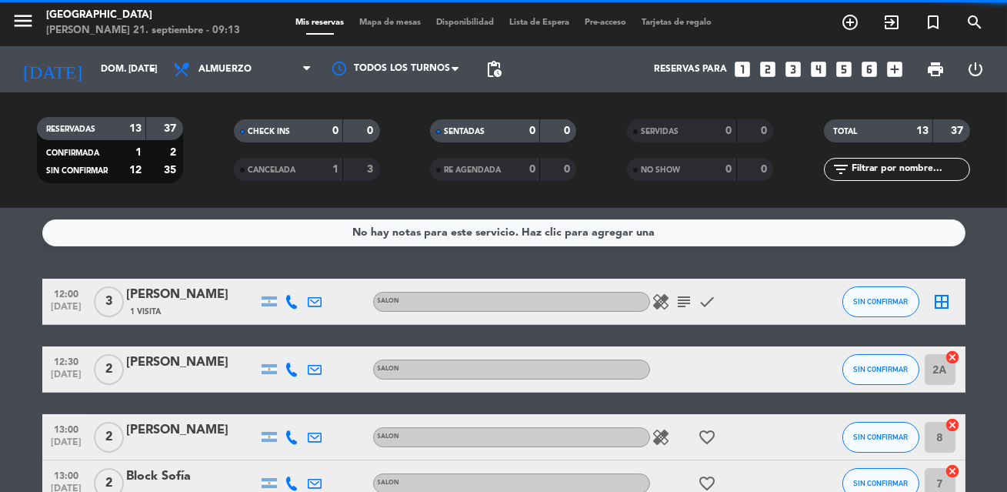
click at [953, 355] on icon "cancel" at bounding box center [953, 356] width 15 height 15
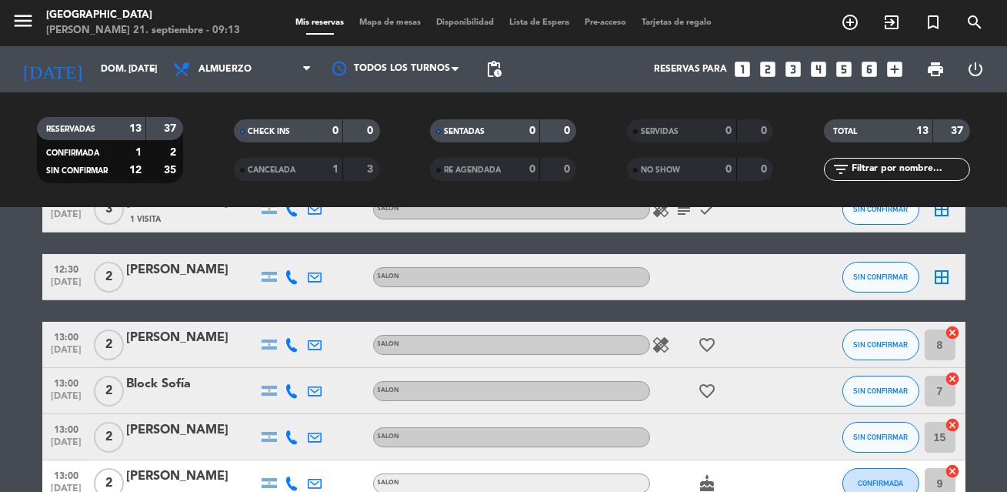
scroll to position [93, 0]
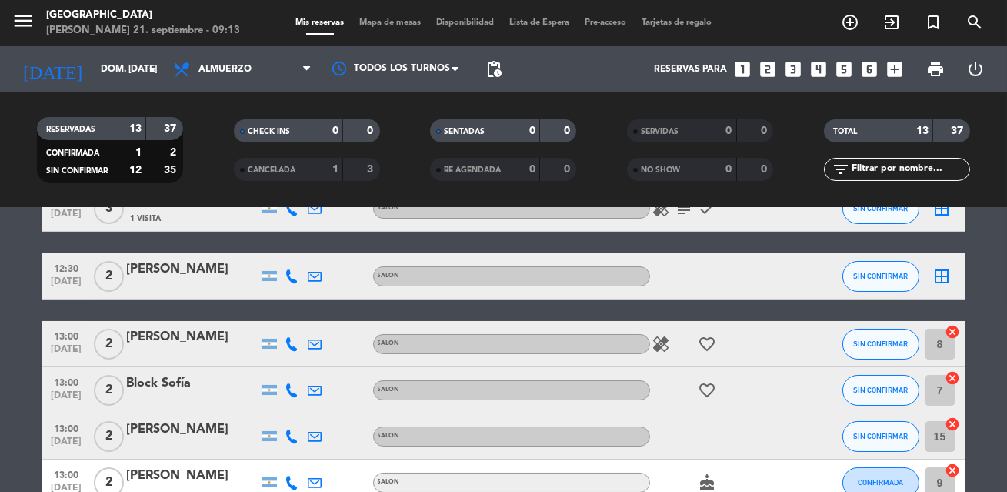
click at [951, 334] on icon "cancel" at bounding box center [953, 331] width 15 height 15
click at [956, 375] on icon "cancel" at bounding box center [953, 377] width 15 height 15
click at [953, 425] on icon "cancel" at bounding box center [953, 423] width 15 height 15
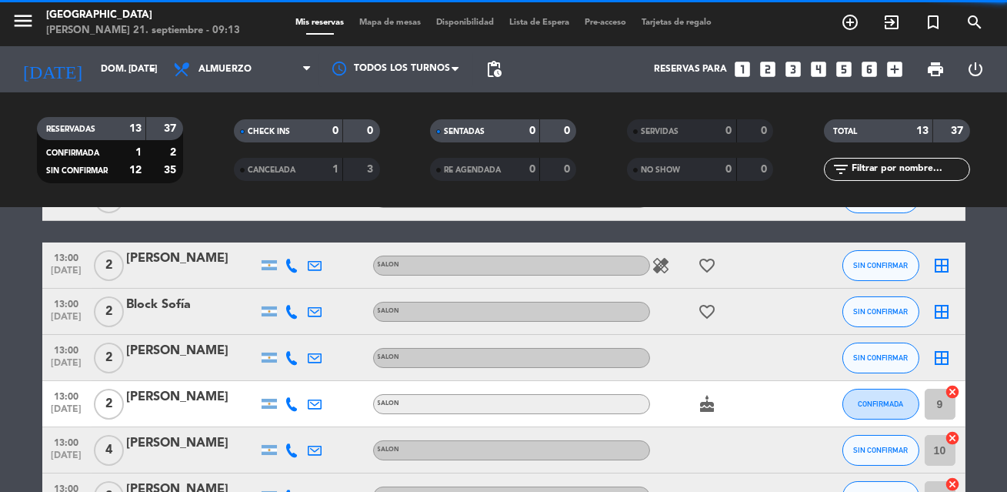
scroll to position [177, 0]
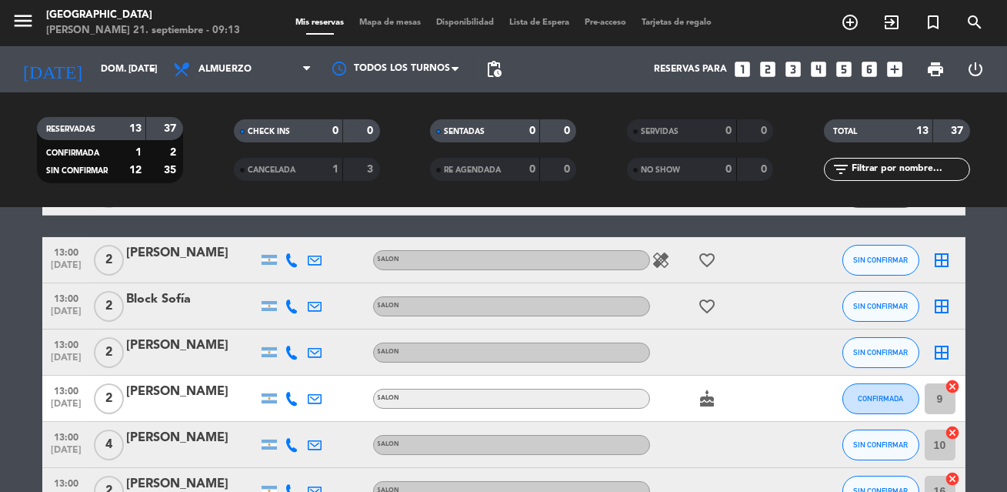
click at [954, 385] on icon "cancel" at bounding box center [953, 386] width 15 height 15
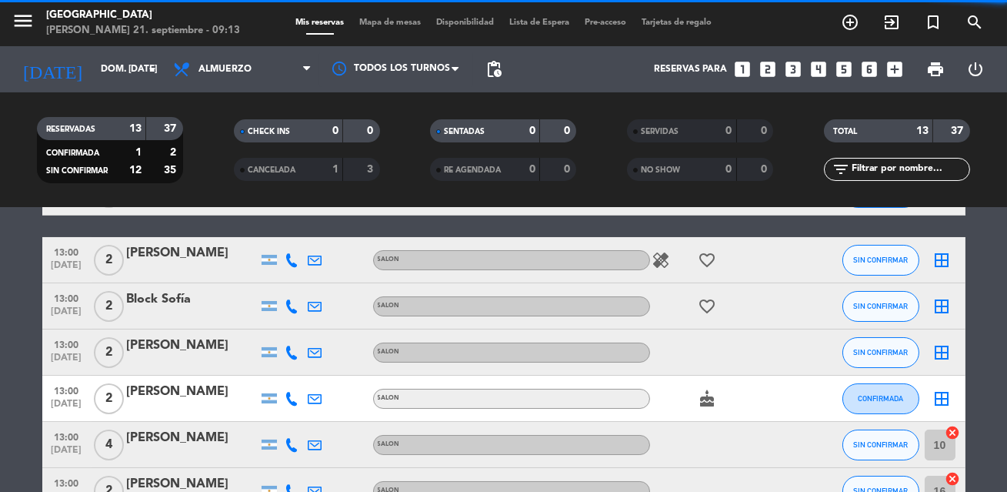
click at [988, 442] on bookings-row "12:00 [DATE] 3 [PERSON_NAME] 1 Visita SALON healing subject check SIN CONFIRMAR…" at bounding box center [503, 434] width 1007 height 665
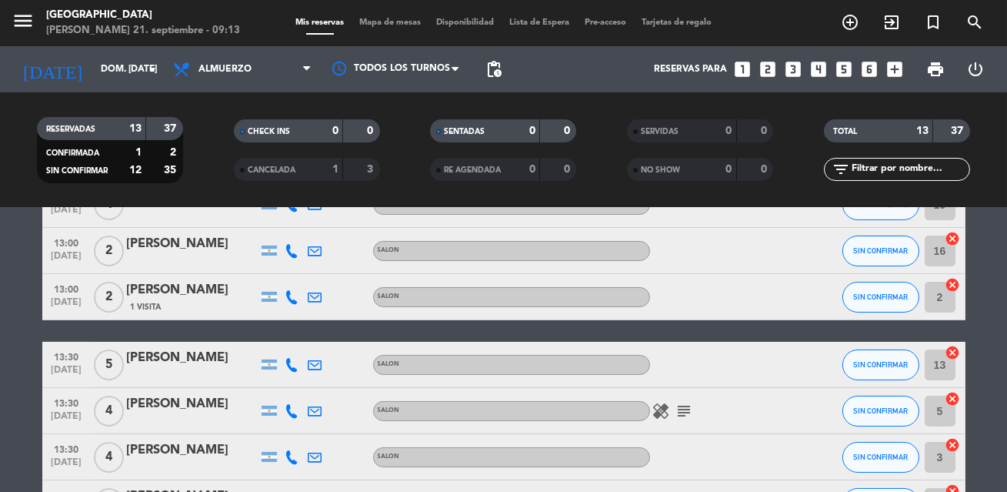
scroll to position [436, 0]
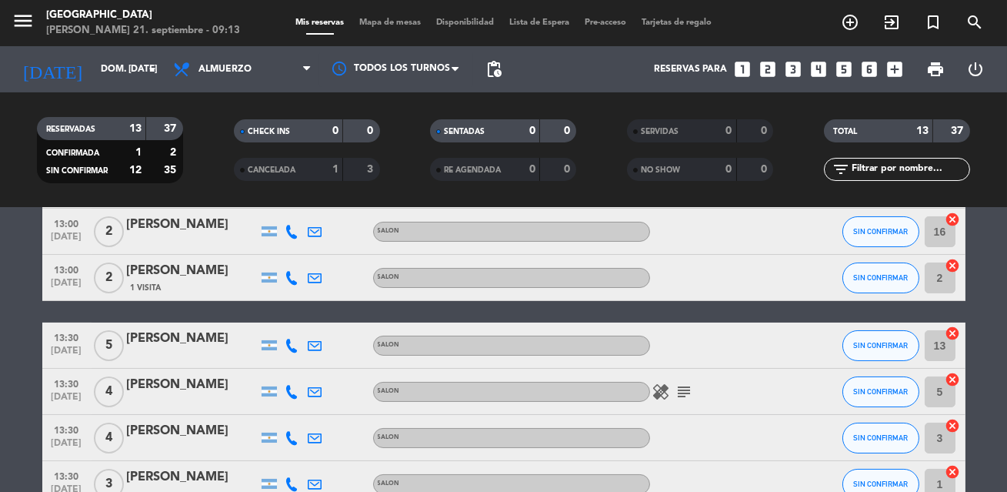
click at [979, 347] on bookings-row "12:00 [DATE] 3 [PERSON_NAME] 1 Visita SALON healing subject check SIN CONFIRMAR…" at bounding box center [503, 174] width 1007 height 665
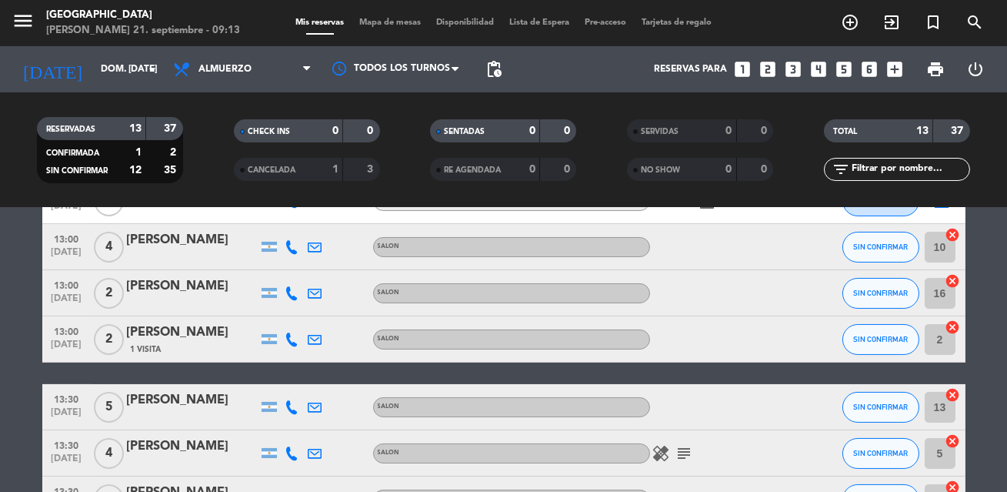
scroll to position [352, 0]
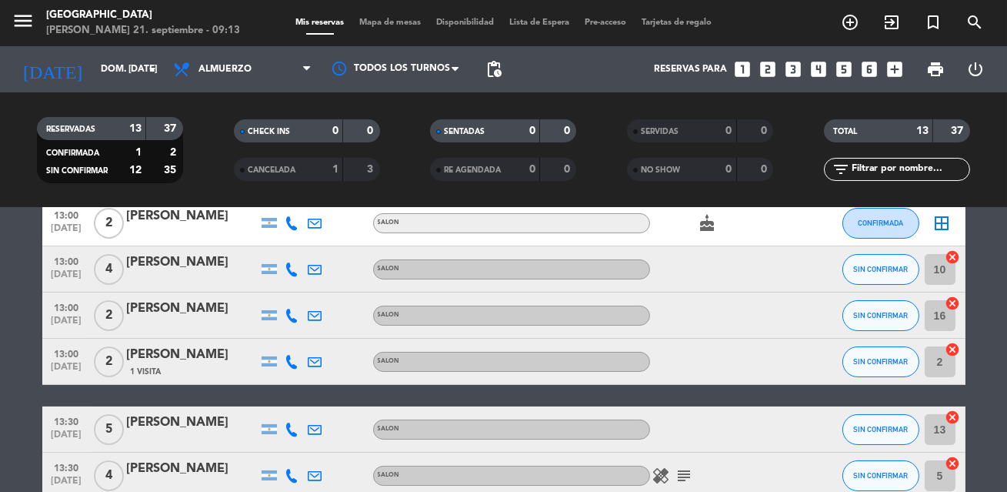
click at [953, 255] on icon "cancel" at bounding box center [953, 256] width 15 height 15
click at [953, 305] on icon "cancel" at bounding box center [953, 302] width 15 height 15
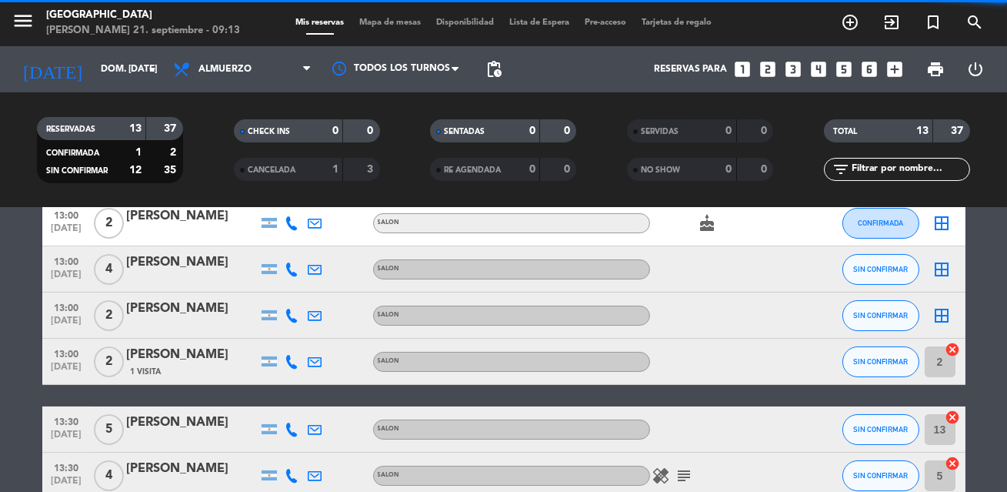
click at [956, 350] on icon "cancel" at bounding box center [953, 349] width 15 height 15
click at [973, 371] on bookings-row "12:00 [DATE] 3 [PERSON_NAME] 1 Visita SALON healing subject check SIN CONFIRMAR…" at bounding box center [503, 258] width 1007 height 665
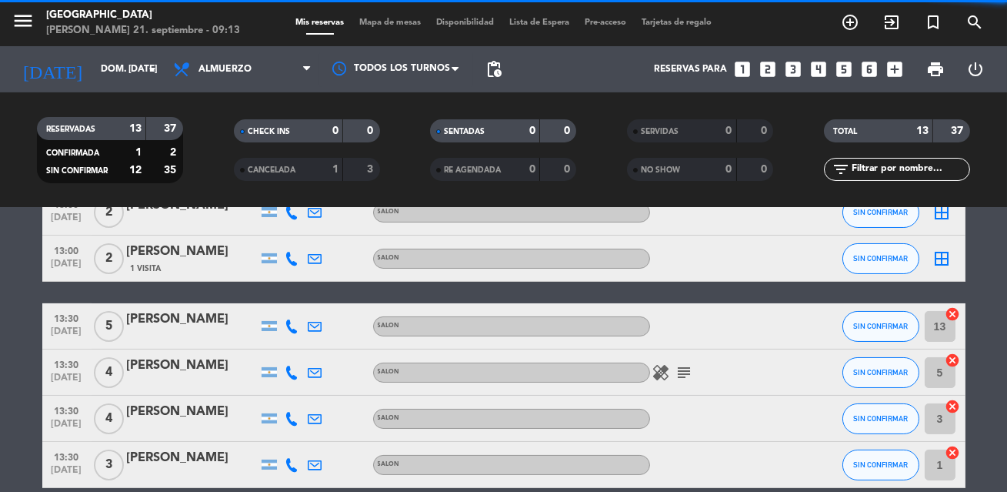
scroll to position [465, 0]
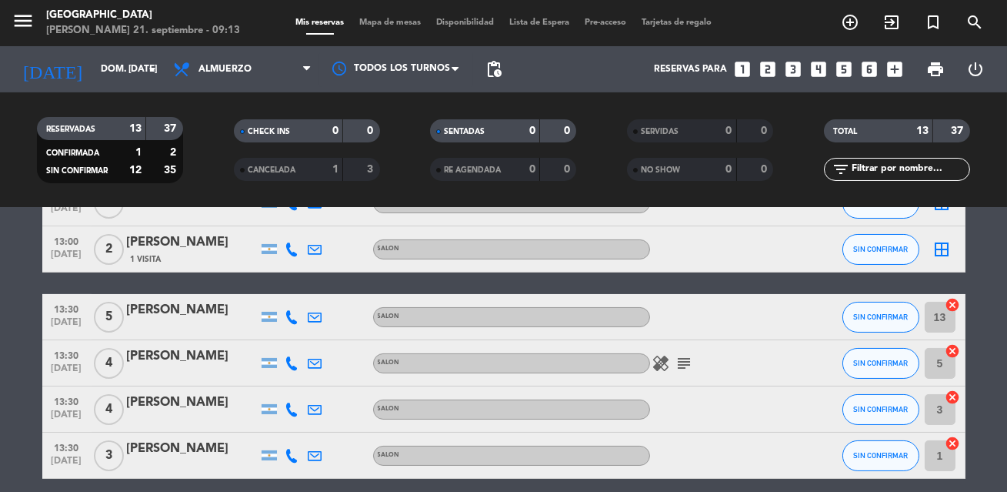
click at [956, 304] on icon "cancel" at bounding box center [953, 304] width 15 height 15
click at [956, 345] on icon "cancel" at bounding box center [953, 350] width 15 height 15
click at [955, 392] on icon "cancel" at bounding box center [953, 396] width 15 height 15
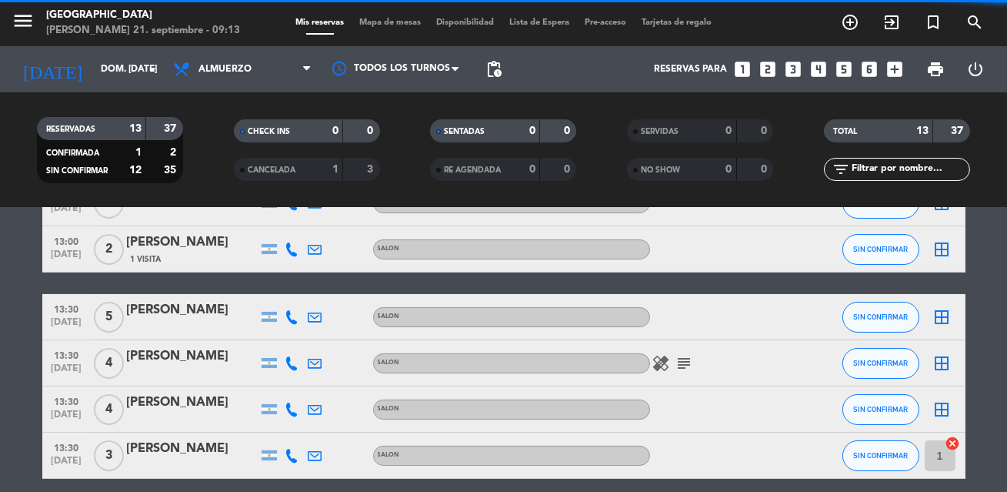
click at [996, 442] on bookings-row "12:00 [DATE] 3 [PERSON_NAME] 1 Visita SALON healing subject check SIN CONFIRMAR…" at bounding box center [503, 146] width 1007 height 665
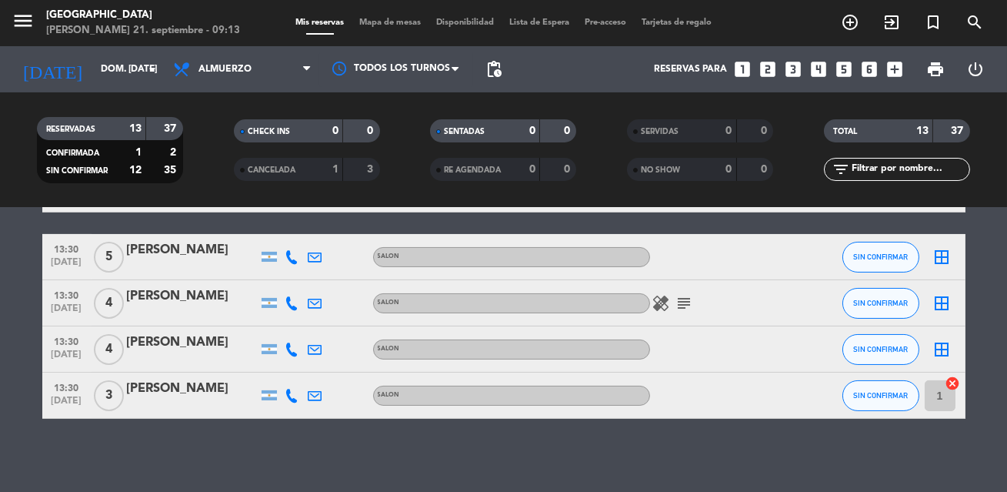
scroll to position [528, 0]
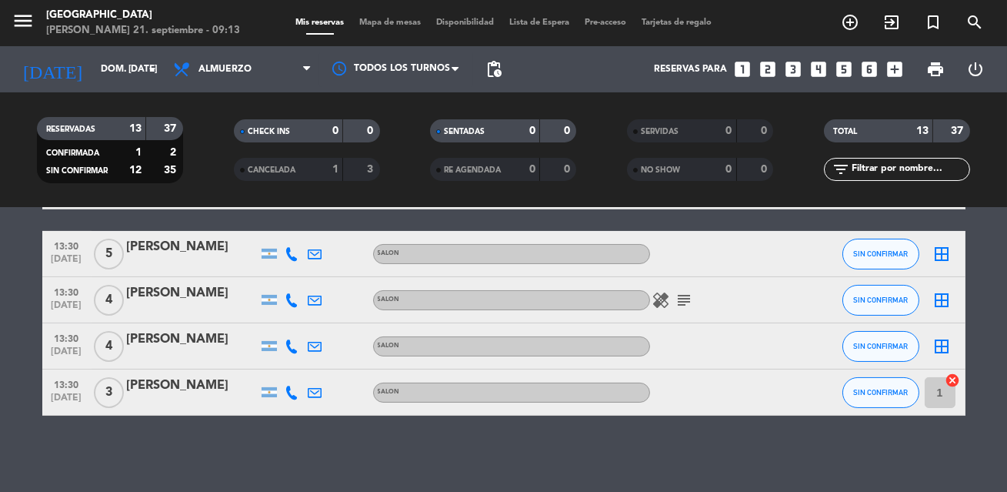
click at [956, 381] on icon "cancel" at bounding box center [953, 379] width 15 height 15
click at [991, 395] on bookings-row "12:00 [DATE] 3 [PERSON_NAME] 1 Visita SALON healing subject check SIN CONFIRMAR…" at bounding box center [503, 83] width 1007 height 665
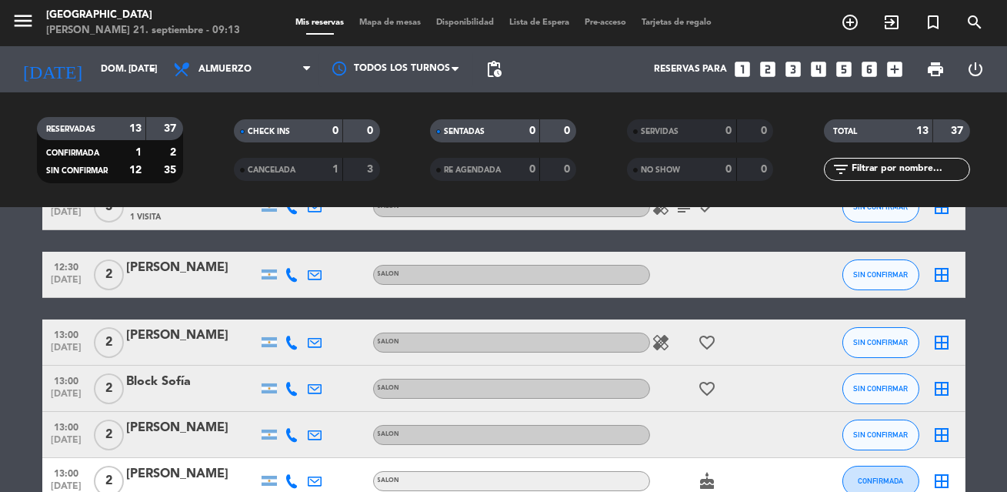
scroll to position [0, 0]
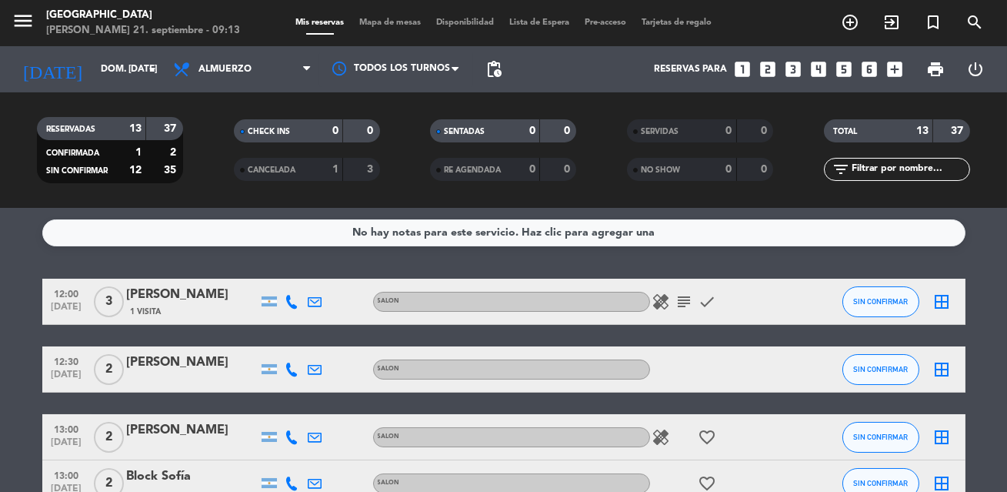
click at [943, 292] on icon "border_all" at bounding box center [942, 301] width 18 height 18
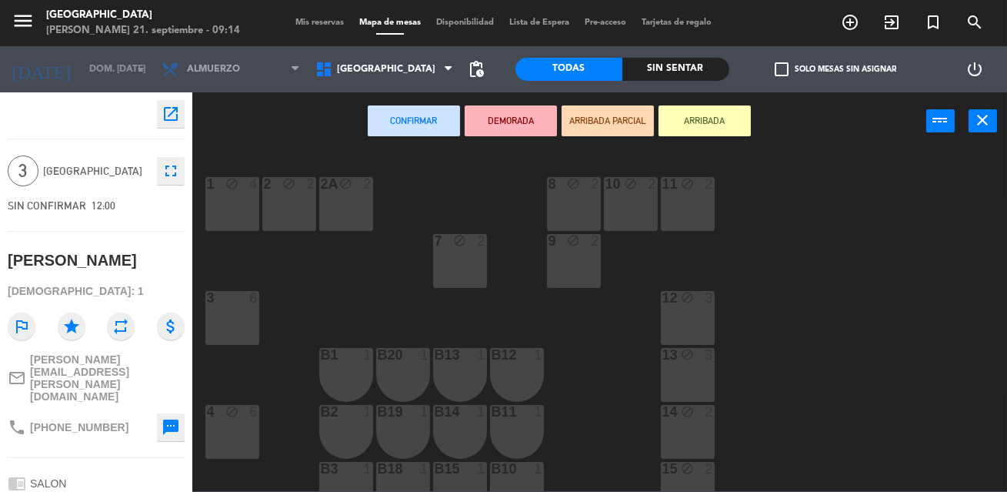
click at [461, 257] on div "7 block 2" at bounding box center [460, 261] width 54 height 54
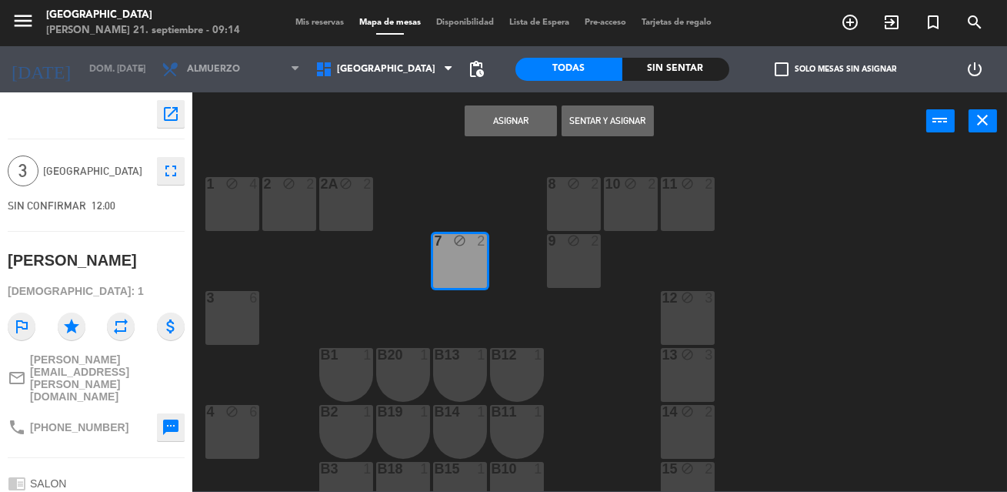
click at [512, 126] on button "Asignar" at bounding box center [511, 120] width 92 height 31
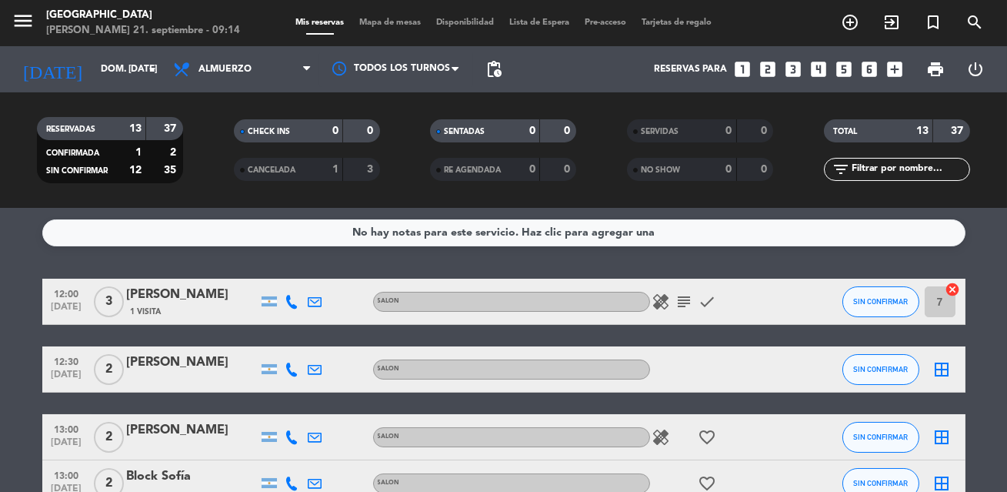
click at [949, 369] on icon "border_all" at bounding box center [942, 369] width 18 height 18
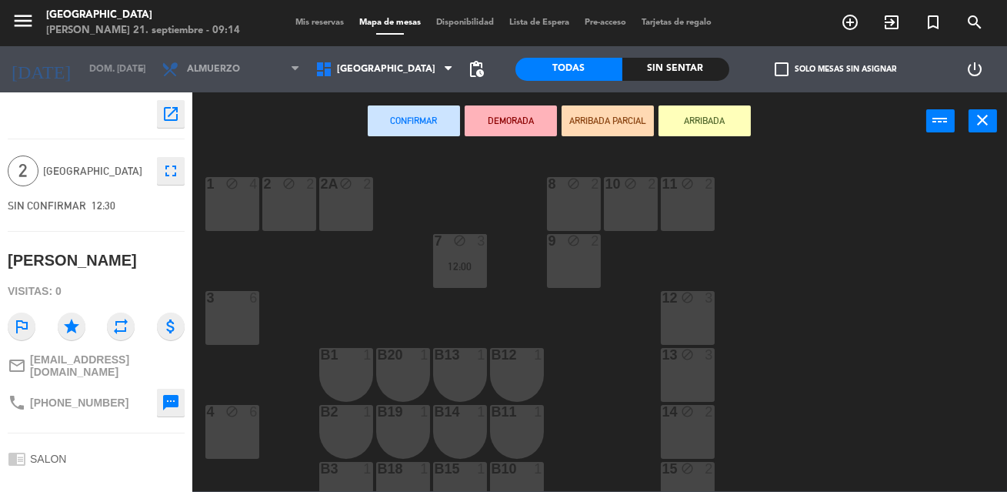
click at [232, 215] on div "1 block 4" at bounding box center [232, 204] width 54 height 54
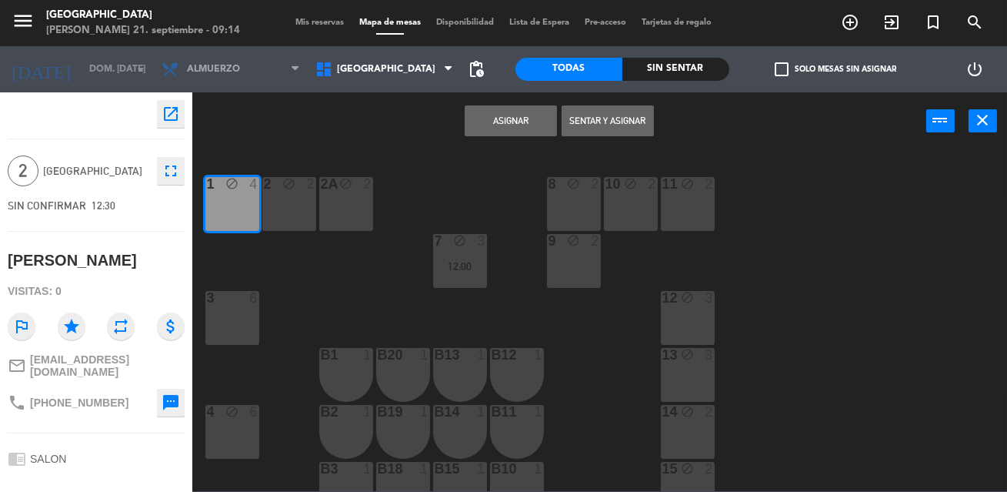
click at [483, 130] on button "Asignar" at bounding box center [511, 120] width 92 height 31
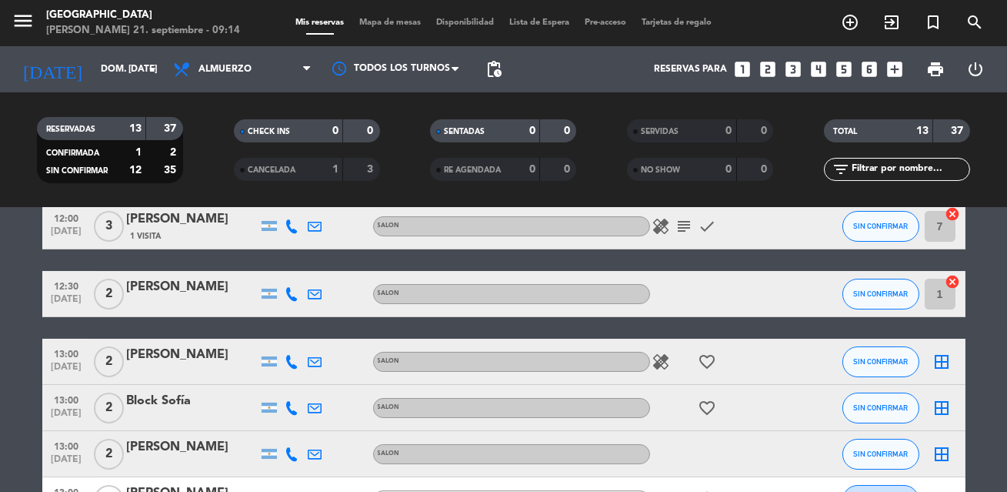
click at [949, 361] on icon "border_all" at bounding box center [942, 361] width 18 height 18
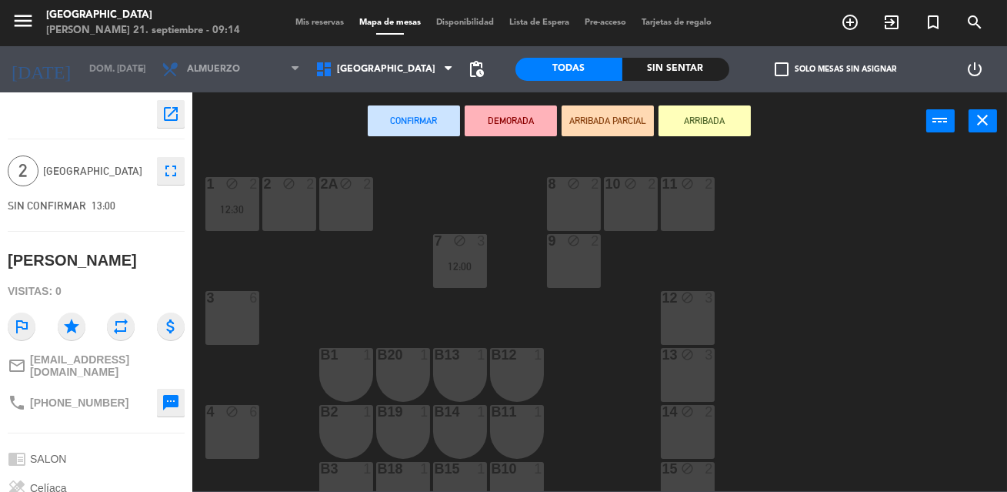
click at [297, 191] on div "block" at bounding box center [288, 184] width 25 height 15
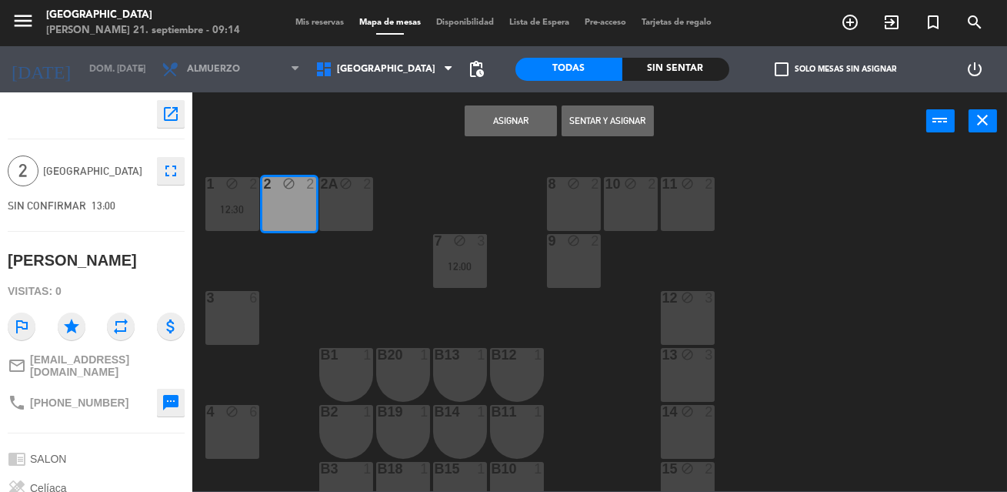
click at [498, 121] on button "Asignar" at bounding box center [511, 120] width 92 height 31
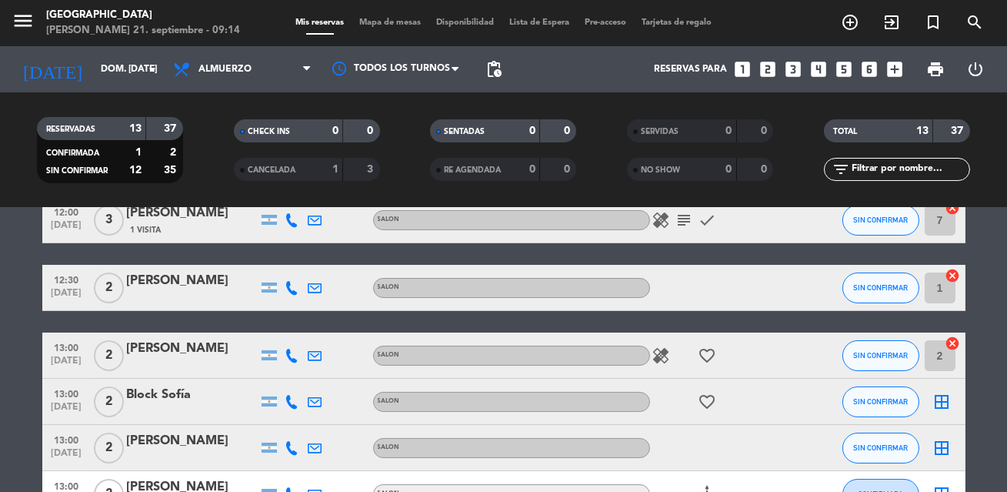
scroll to position [83, 0]
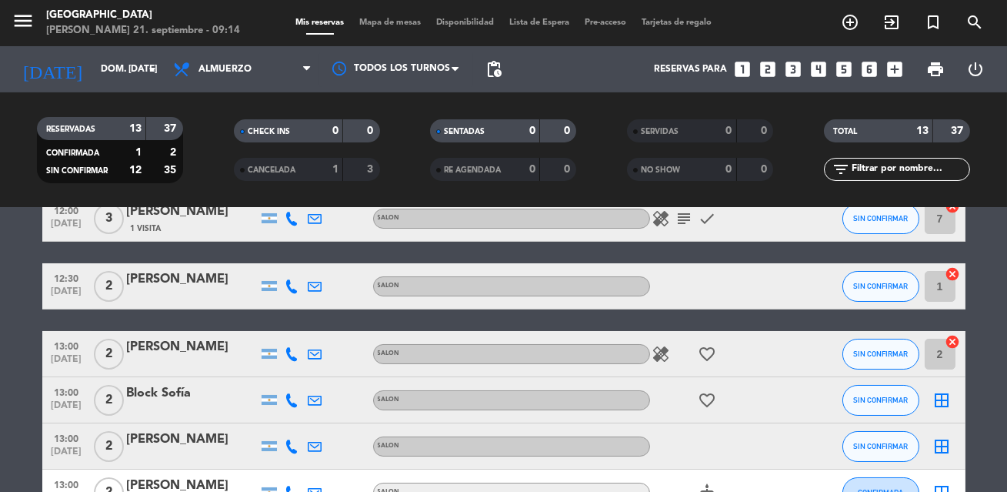
click at [945, 399] on icon "border_all" at bounding box center [942, 400] width 18 height 18
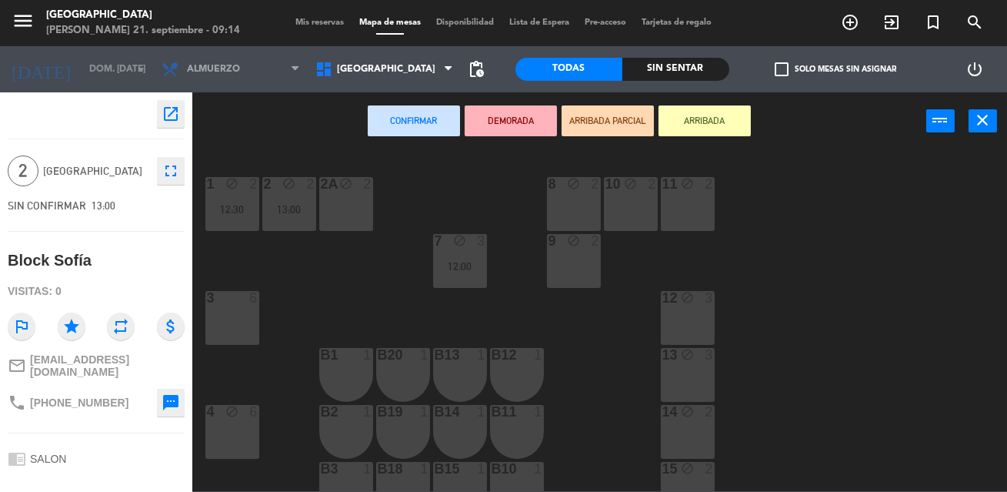
click at [342, 208] on div "2A block 2" at bounding box center [346, 204] width 54 height 54
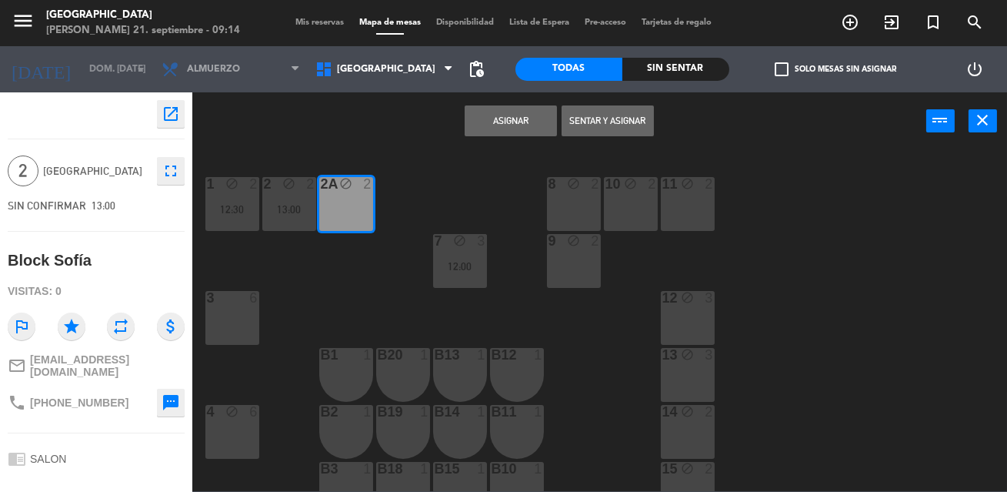
click at [479, 124] on button "Asignar" at bounding box center [511, 120] width 92 height 31
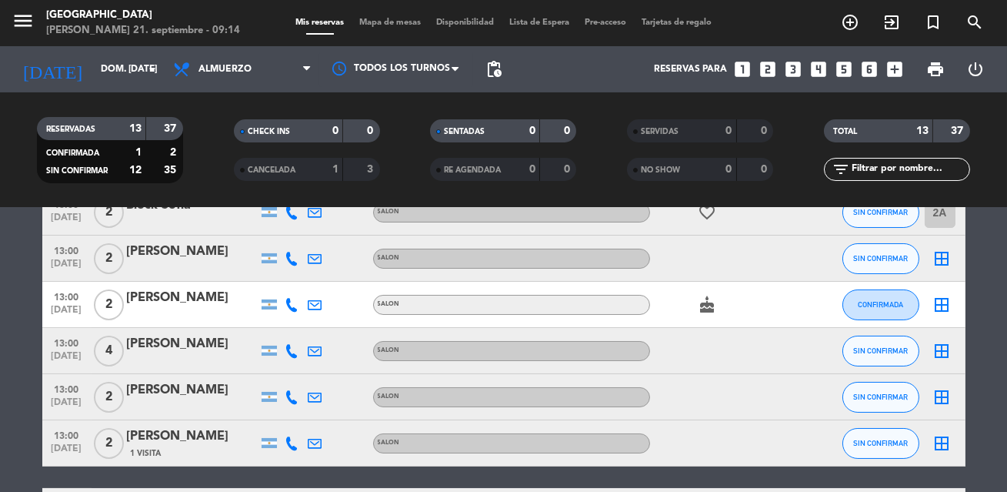
scroll to position [255, 0]
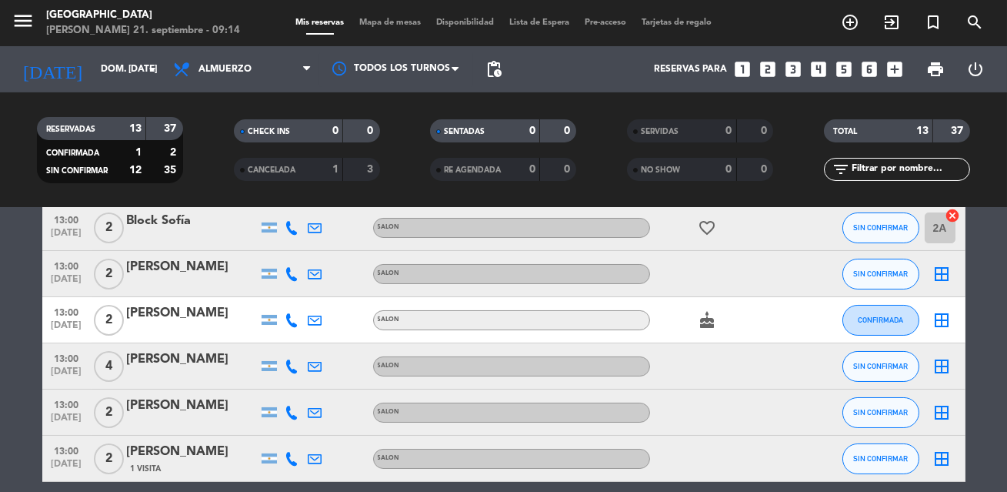
click at [946, 272] on icon "border_all" at bounding box center [942, 274] width 18 height 18
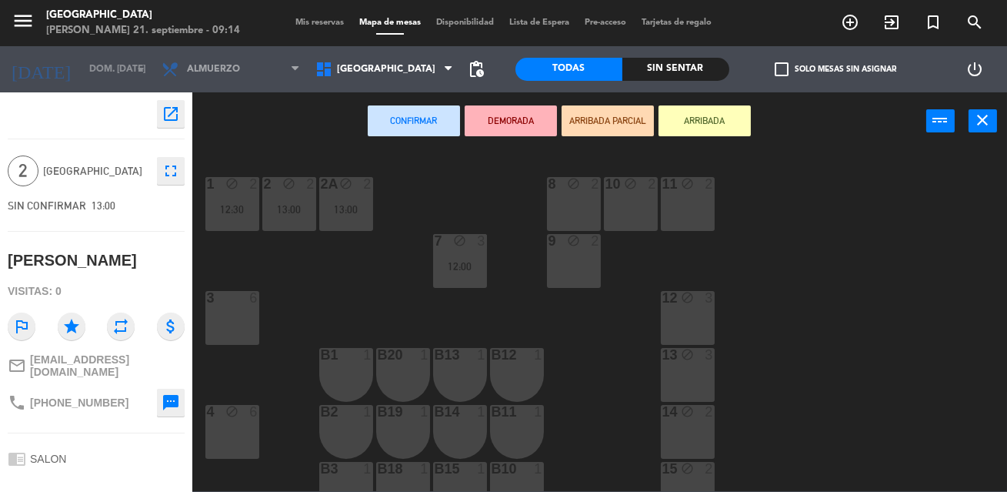
click at [587, 194] on div "8 block 2" at bounding box center [574, 204] width 54 height 54
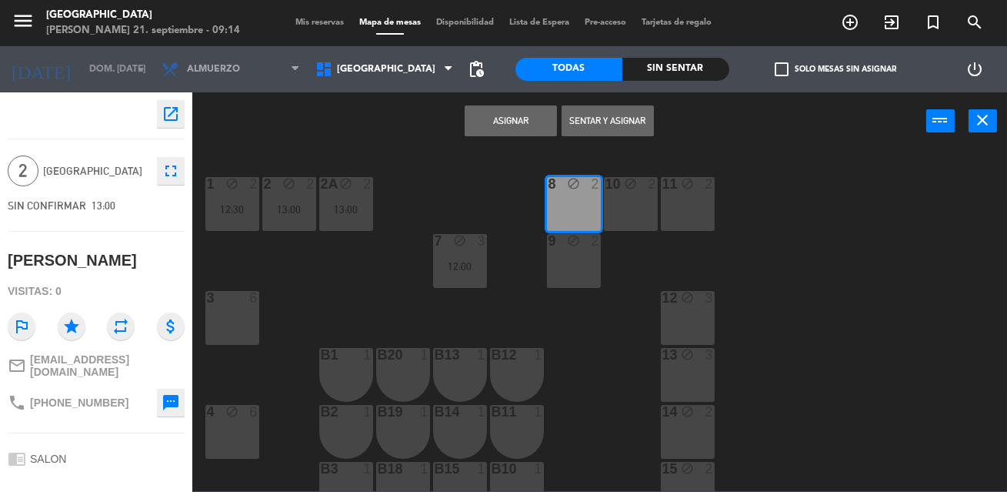
click at [534, 127] on button "Asignar" at bounding box center [511, 120] width 92 height 31
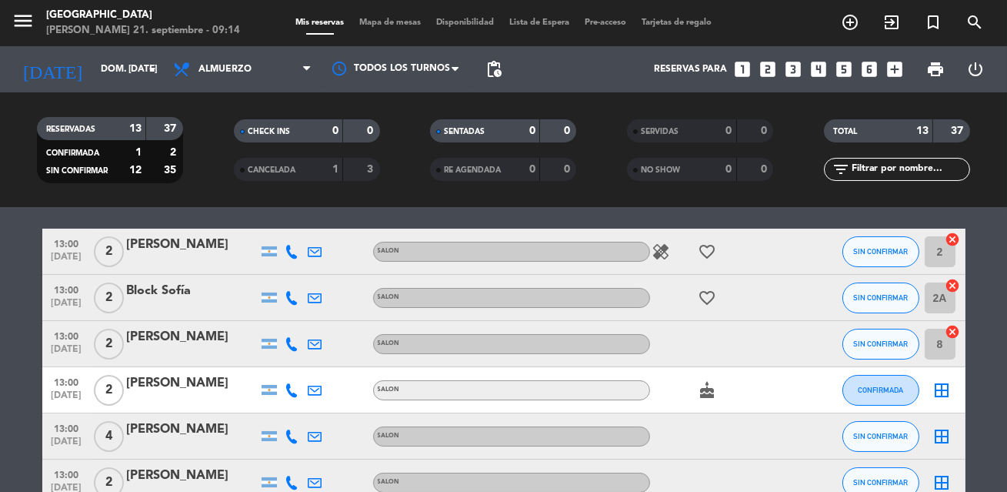
scroll to position [188, 0]
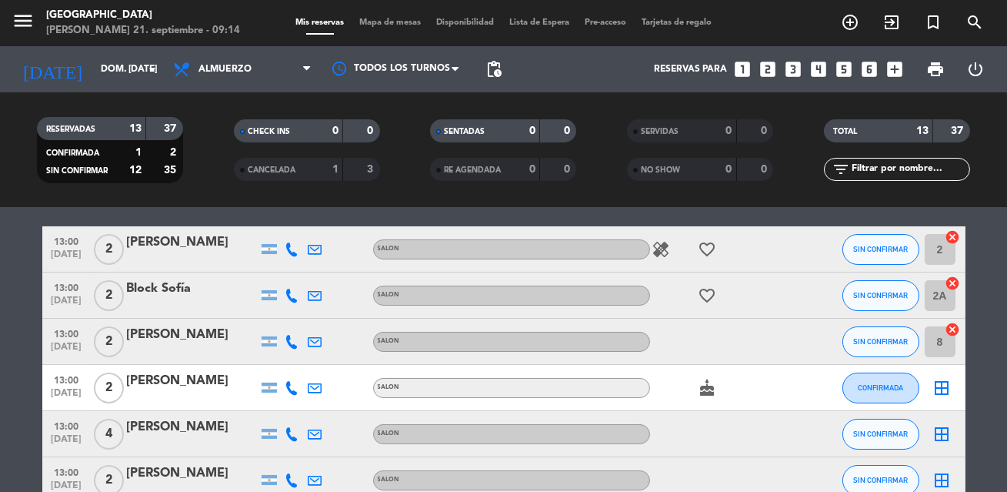
click at [941, 382] on icon "border_all" at bounding box center [942, 388] width 18 height 18
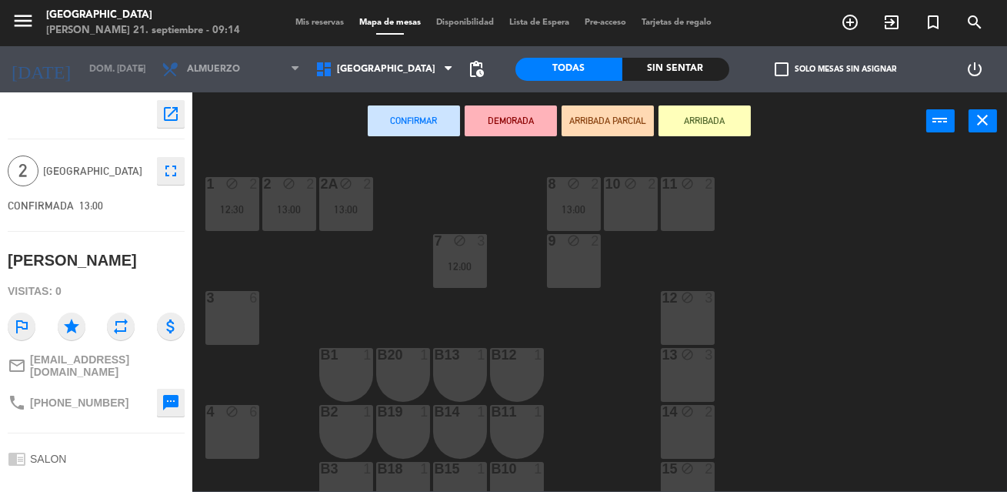
click at [633, 203] on div "10 block 2" at bounding box center [631, 204] width 54 height 54
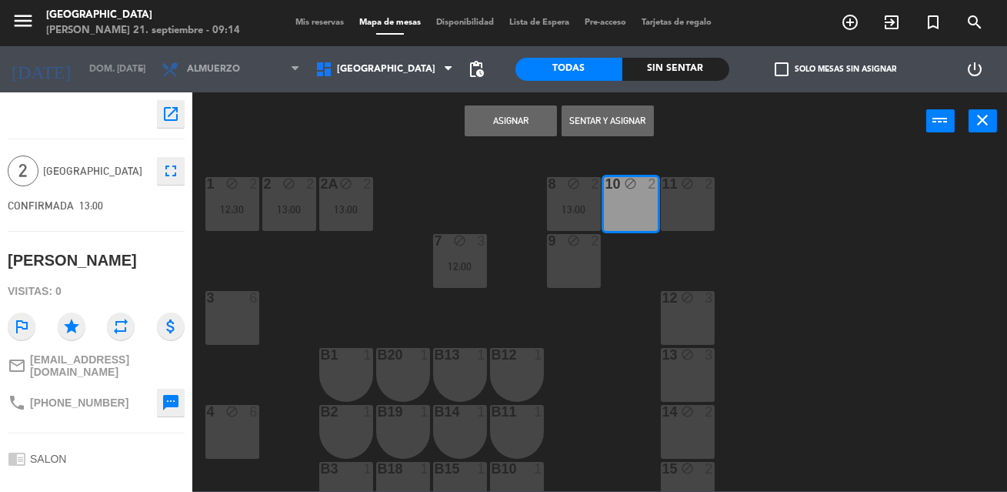
click at [521, 123] on button "Asignar" at bounding box center [511, 120] width 92 height 31
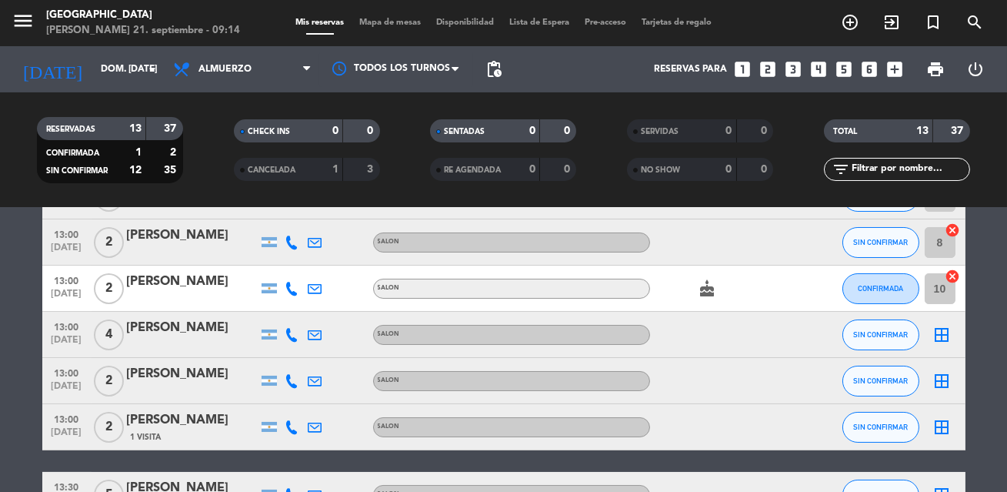
scroll to position [289, 0]
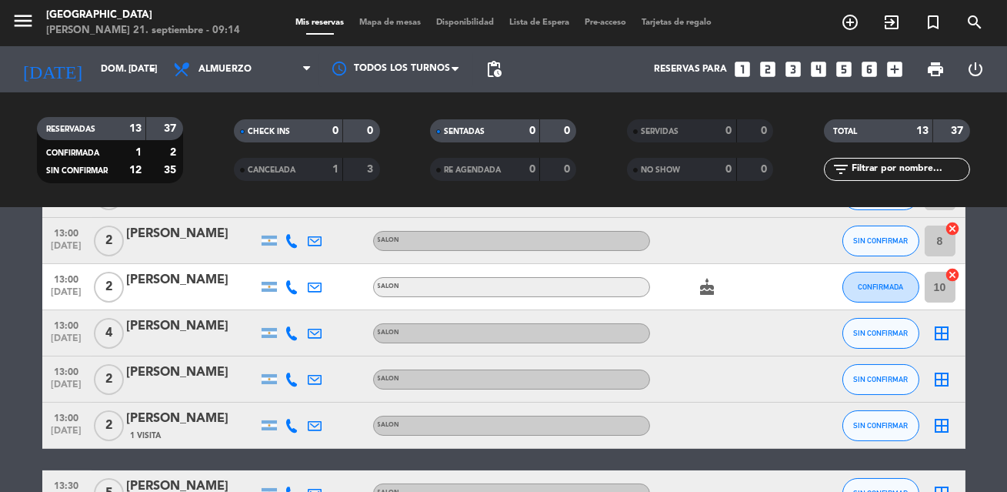
click at [946, 335] on icon "border_all" at bounding box center [942, 333] width 18 height 18
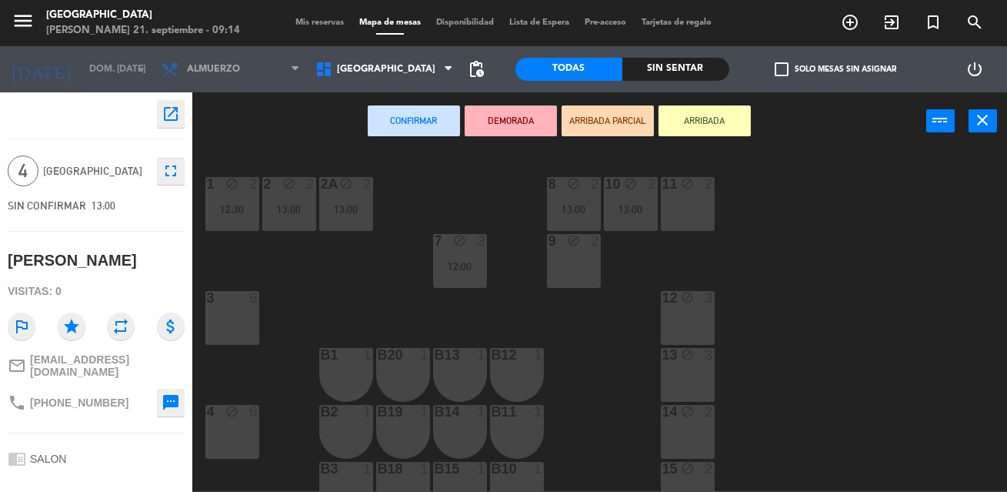
click at [838, 389] on div "1 block 2 12:30 2 block 2 13:00 8 block 2 13:00 10 block 2 13:00 11 block 2 2A …" at bounding box center [604, 320] width 805 height 342
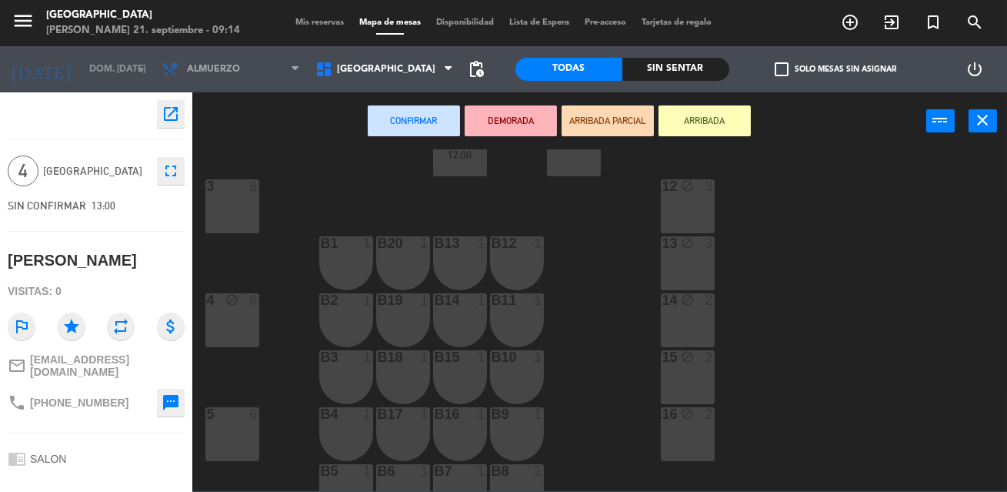
scroll to position [252, 0]
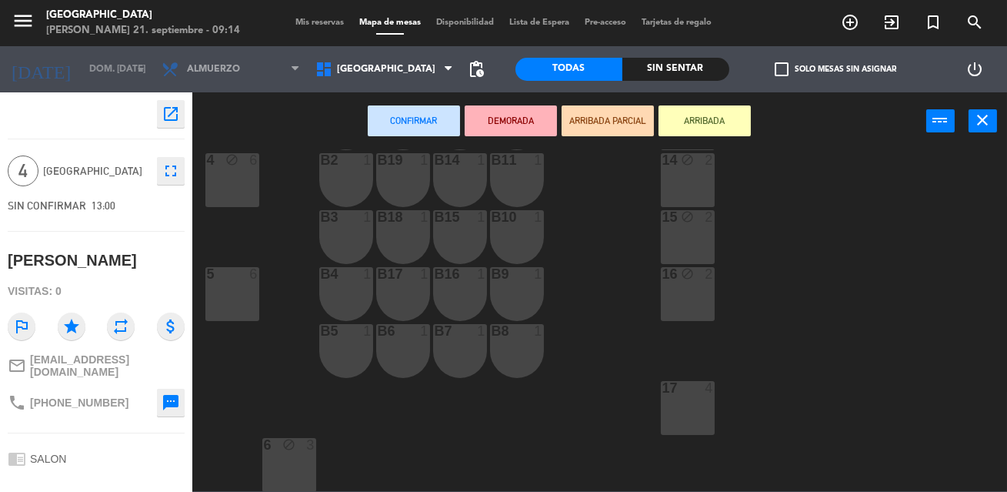
click at [717, 414] on div "1 block 2 12:30 2 block 2 13:00 8 block 2 13:00 10 block 2 13:00 11 block 2 2A …" at bounding box center [604, 320] width 805 height 342
click at [692, 414] on div "17 4" at bounding box center [688, 408] width 54 height 54
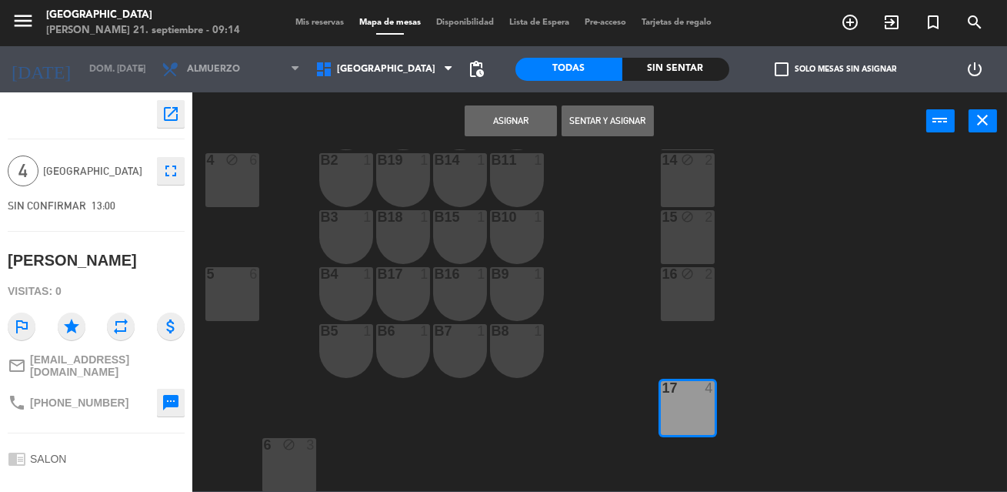
click at [514, 110] on button "Asignar" at bounding box center [511, 120] width 92 height 31
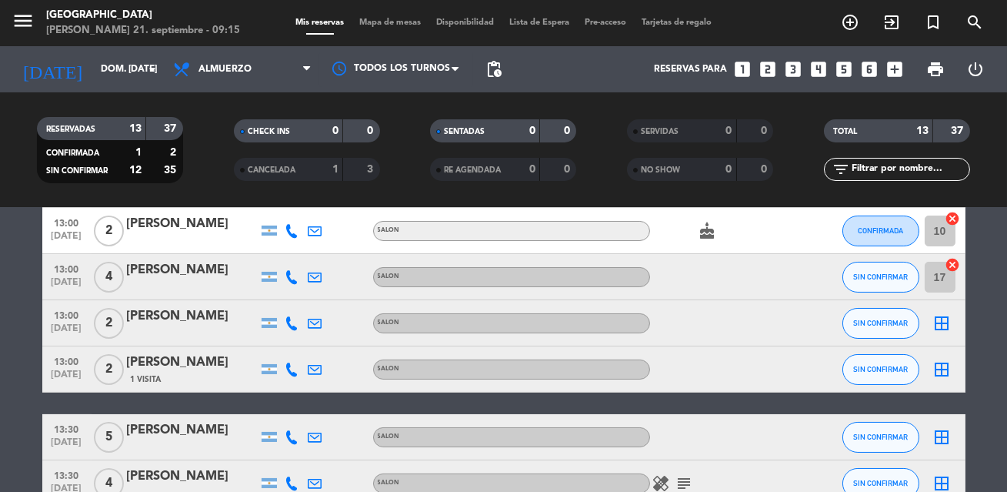
scroll to position [348, 0]
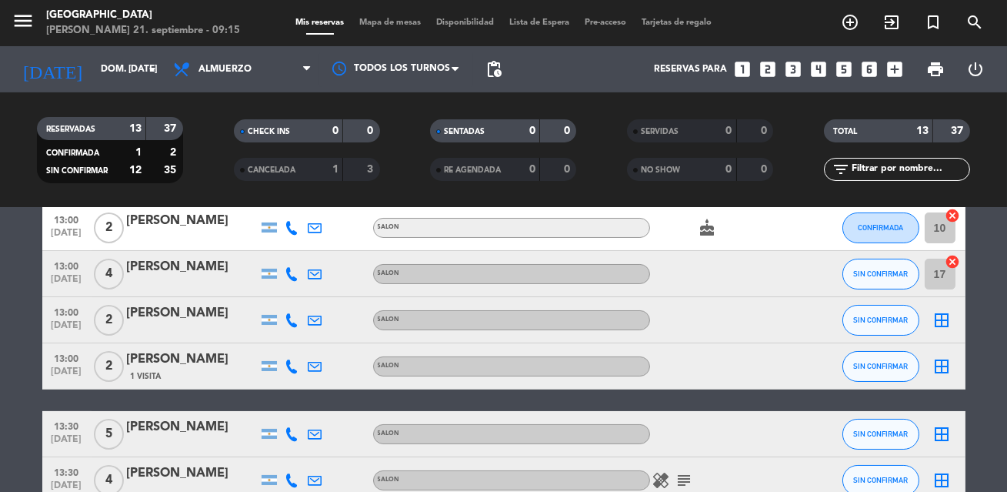
click at [939, 315] on icon "border_all" at bounding box center [942, 320] width 18 height 18
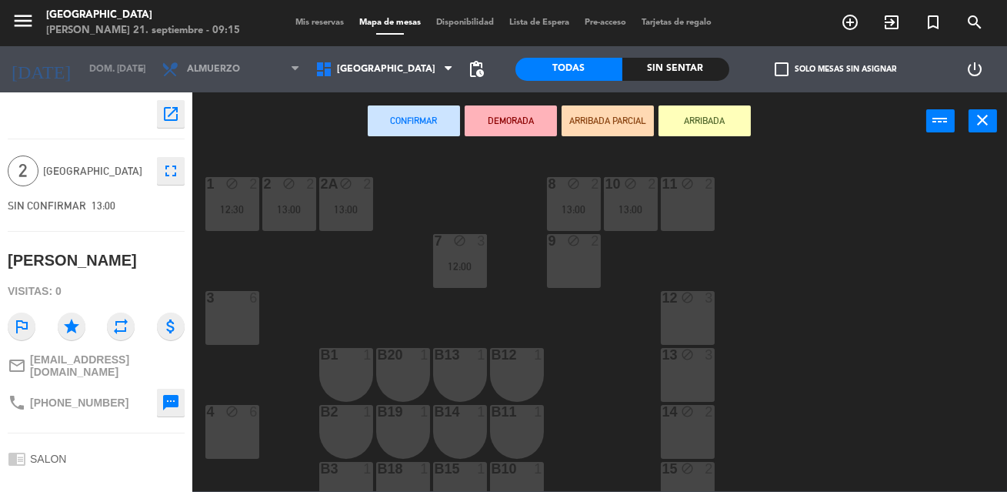
click at [753, 262] on div "1 block 2 12:30 2 block 2 13:00 8 block 2 13:00 10 block 2 13:00 11 block 2 2A …" at bounding box center [604, 320] width 805 height 342
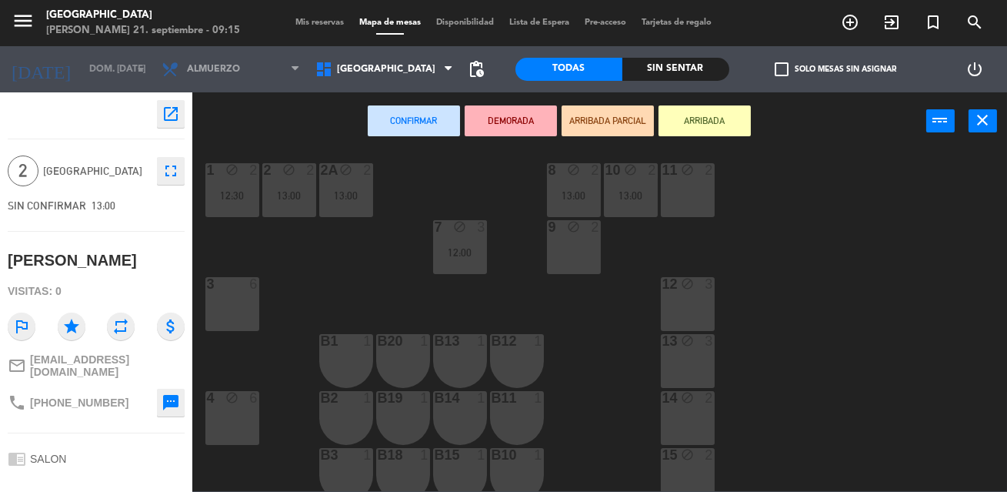
scroll to position [15, 0]
click at [680, 185] on div "11 block 2" at bounding box center [688, 189] width 54 height 54
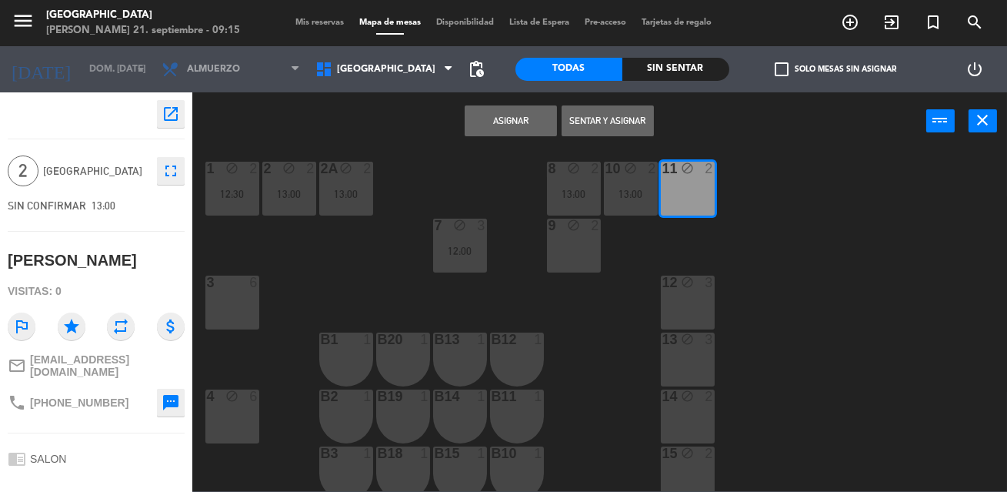
click at [502, 110] on button "Asignar" at bounding box center [511, 120] width 92 height 31
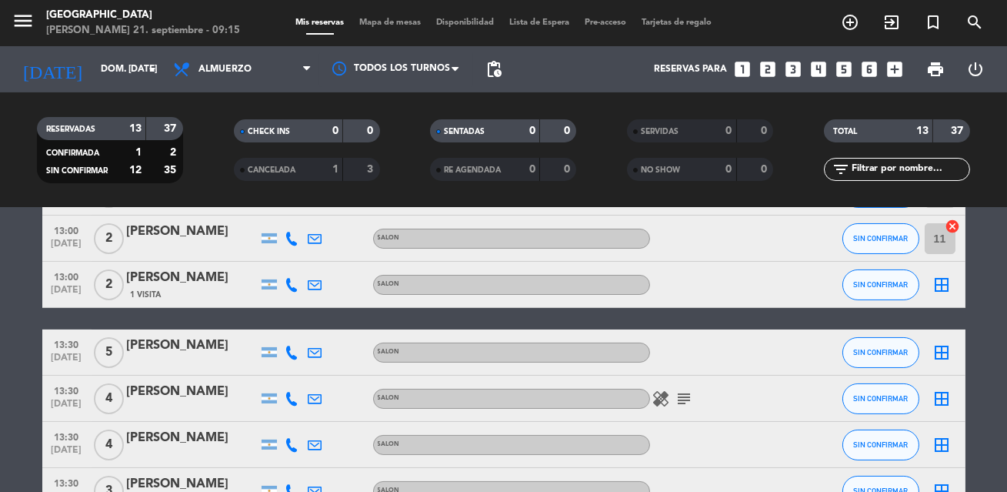
scroll to position [453, 0]
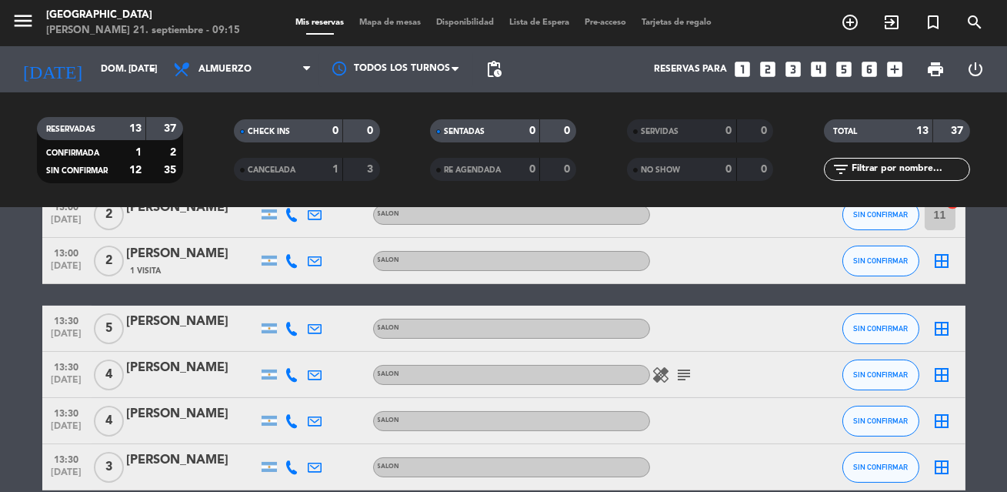
click at [939, 262] on icon "border_all" at bounding box center [942, 261] width 18 height 18
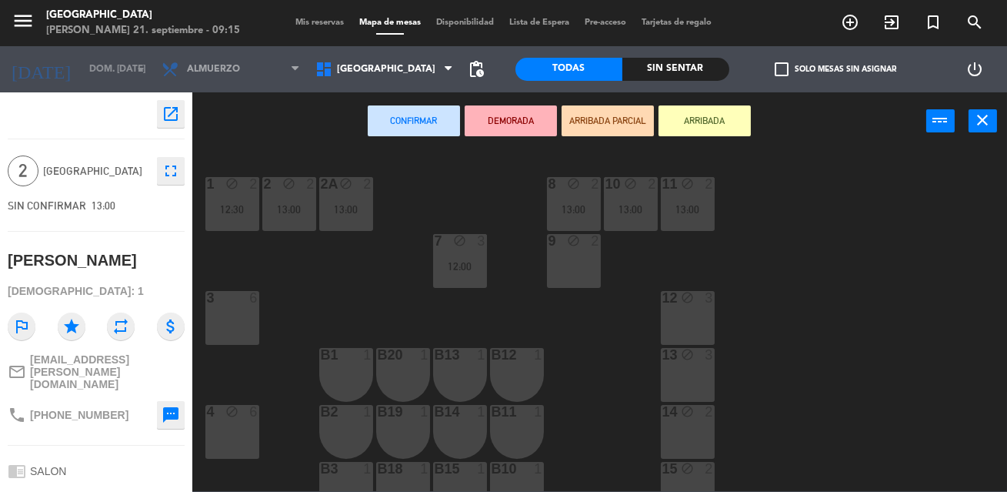
click at [574, 264] on div "9 block 2" at bounding box center [574, 261] width 54 height 54
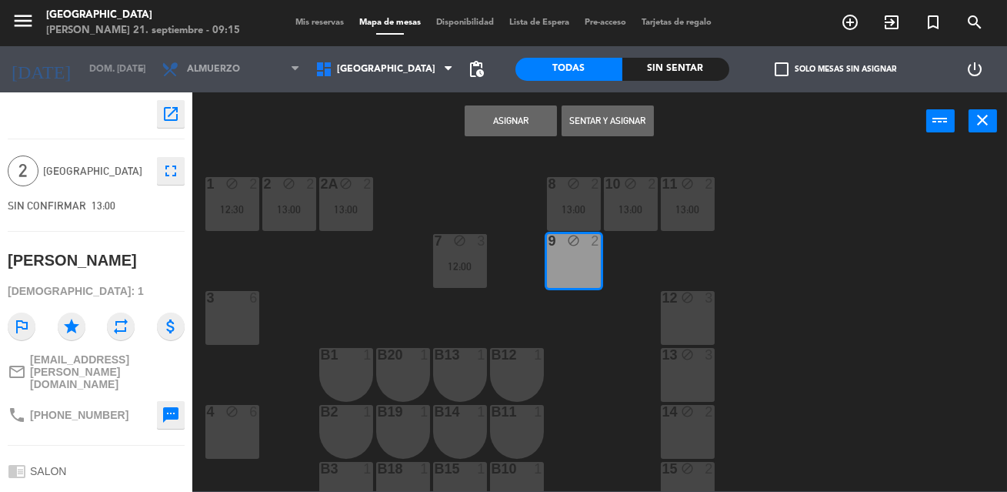
click at [500, 126] on button "Asignar" at bounding box center [511, 120] width 92 height 31
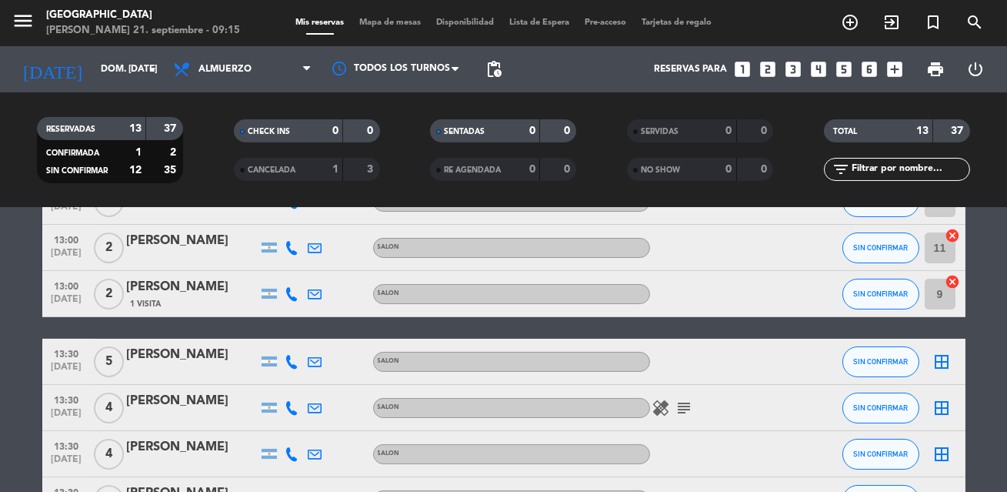
scroll to position [492, 0]
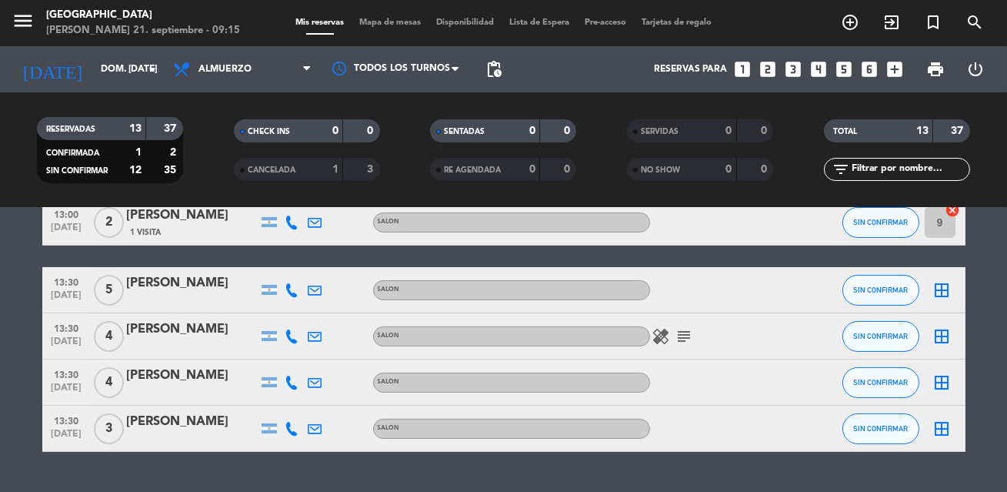
click at [943, 292] on icon "border_all" at bounding box center [942, 290] width 18 height 18
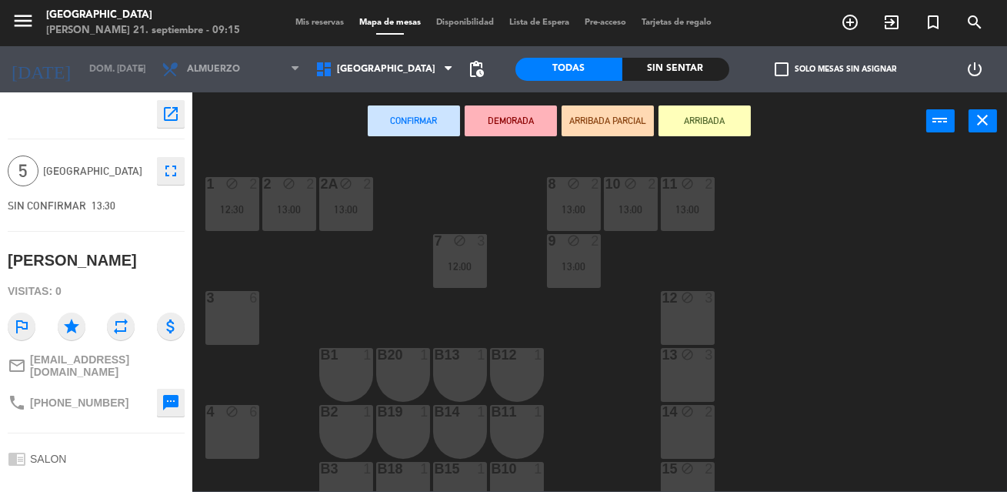
click at [241, 297] on div at bounding box center [231, 298] width 25 height 14
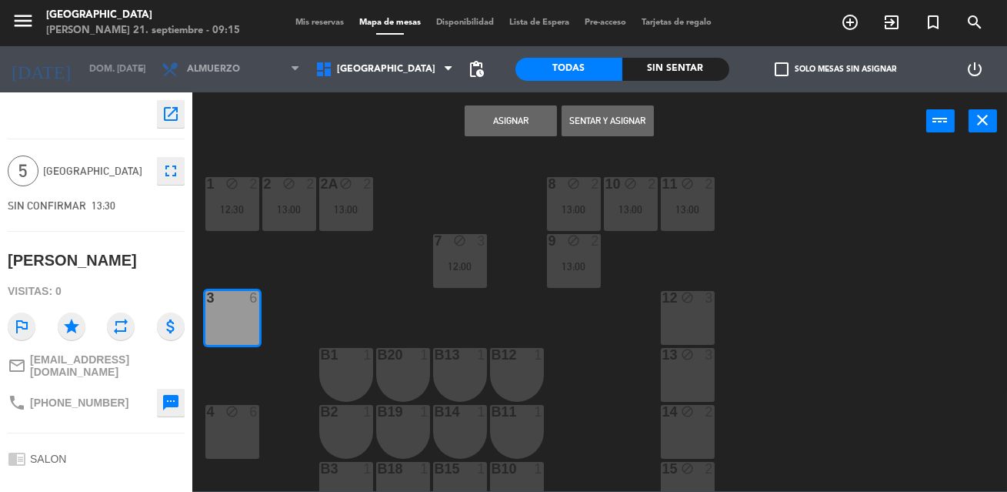
click at [515, 131] on button "Asignar" at bounding box center [511, 120] width 92 height 31
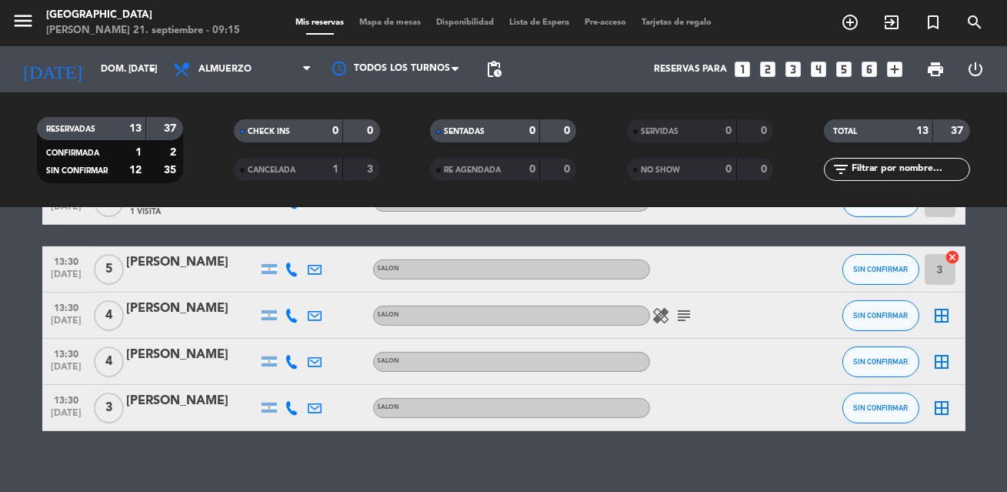
scroll to position [519, 0]
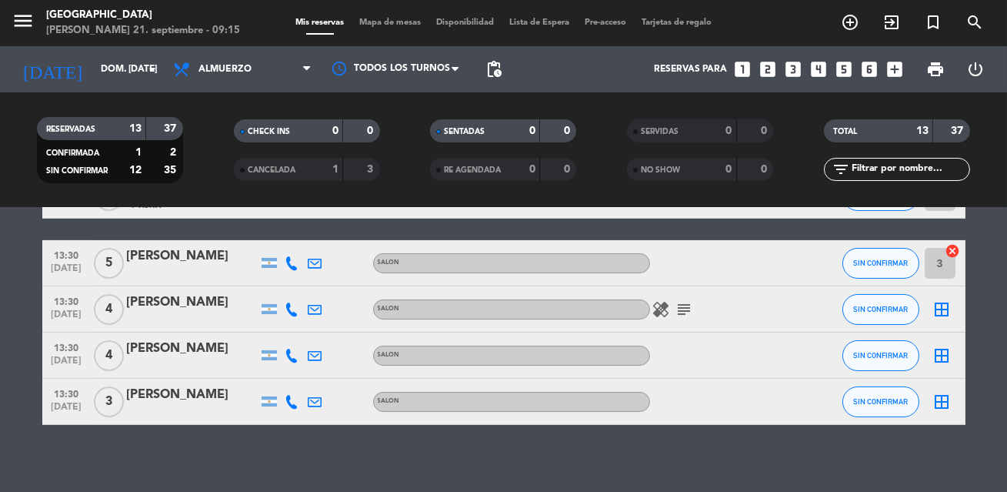
click at [943, 314] on icon "border_all" at bounding box center [942, 309] width 18 height 18
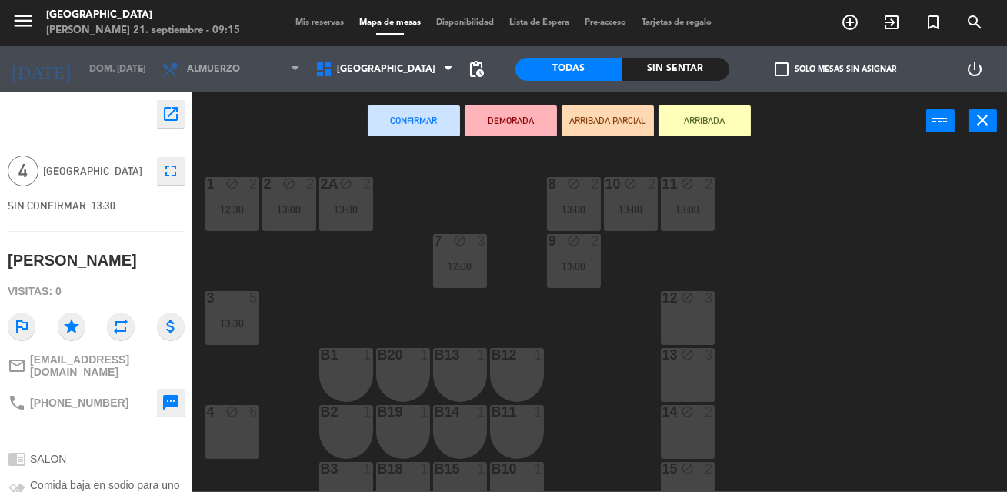
click at [655, 335] on div "1 block 2 12:30 2 block 2 13:00 8 block 2 13:00 10 block 2 13:00 11 block 2 13:…" at bounding box center [604, 320] width 805 height 342
click at [680, 329] on div "12 block 3" at bounding box center [688, 318] width 54 height 54
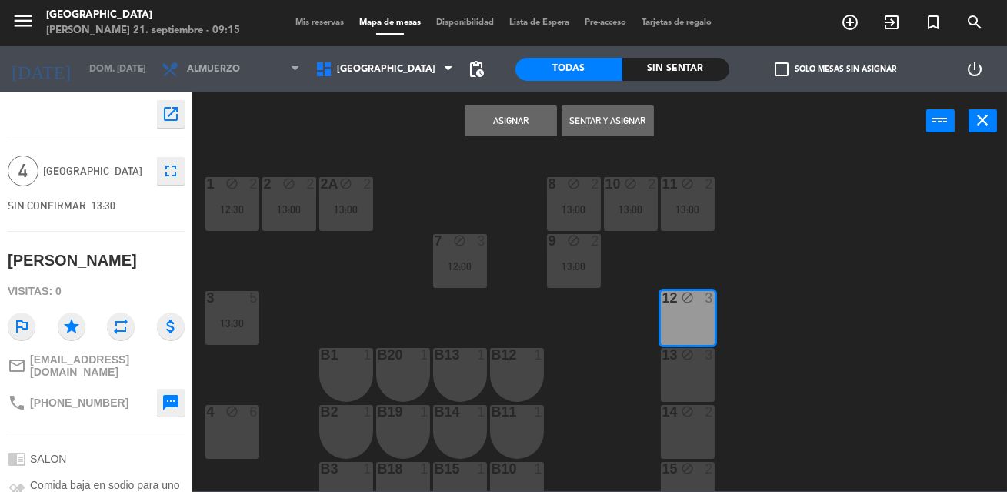
click at [684, 357] on icon "block" at bounding box center [687, 354] width 13 height 13
click at [515, 122] on button "Asignar" at bounding box center [511, 120] width 92 height 31
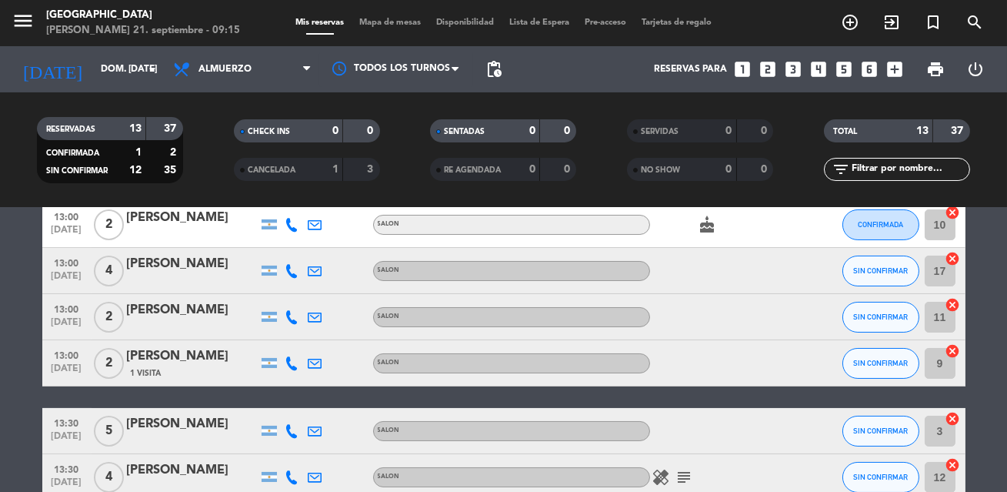
scroll to position [528, 0]
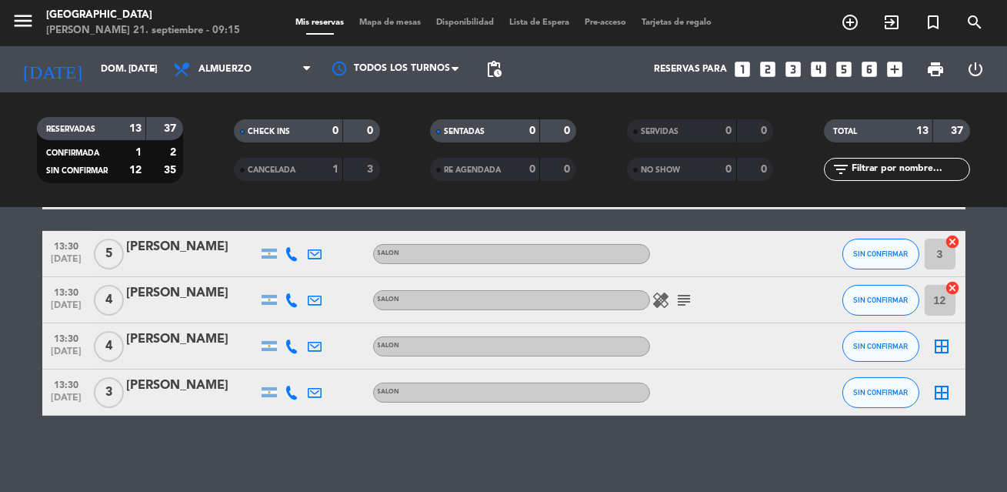
click at [947, 345] on icon "border_all" at bounding box center [942, 346] width 18 height 18
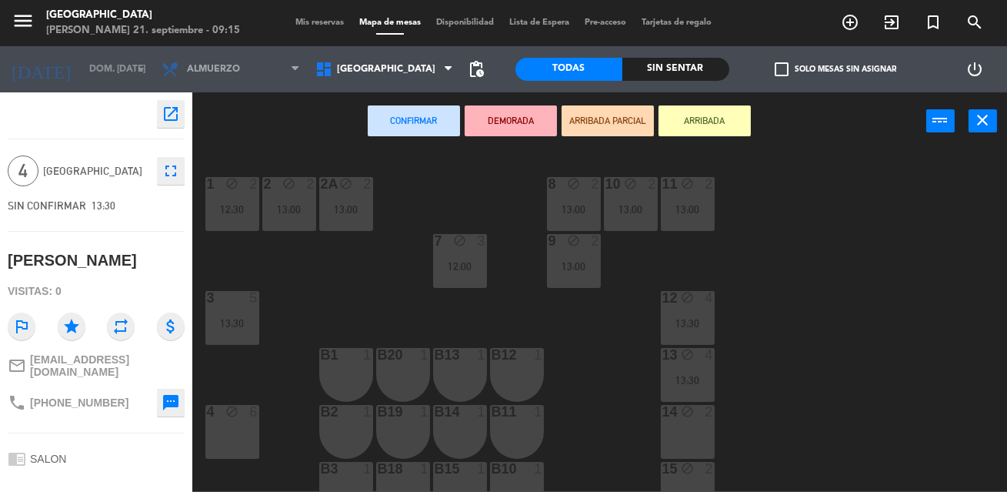
click at [896, 346] on div "1 block 2 12:30 2 block 2 13:00 8 block 2 13:00 10 block 2 13:00 11 block 2 13:…" at bounding box center [604, 320] width 805 height 342
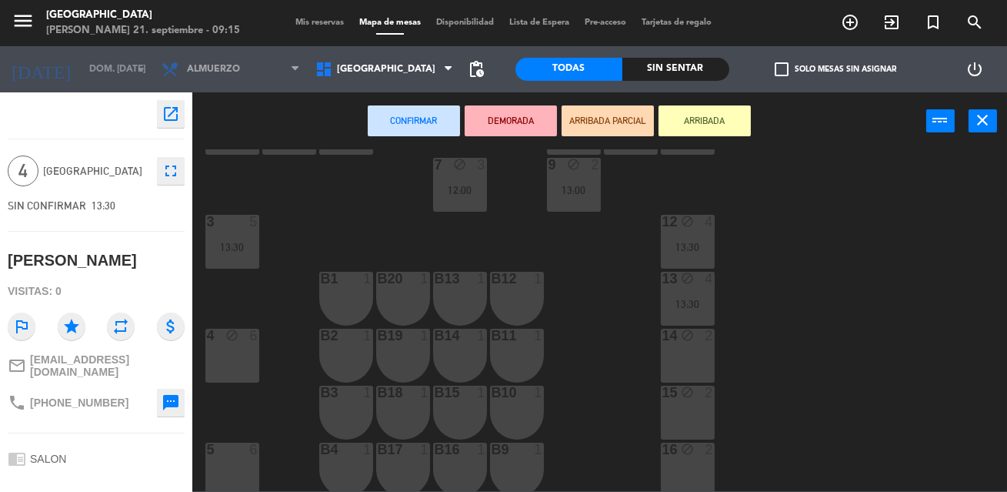
scroll to position [77, 0]
click at [697, 410] on div "15 block 2" at bounding box center [688, 412] width 54 height 54
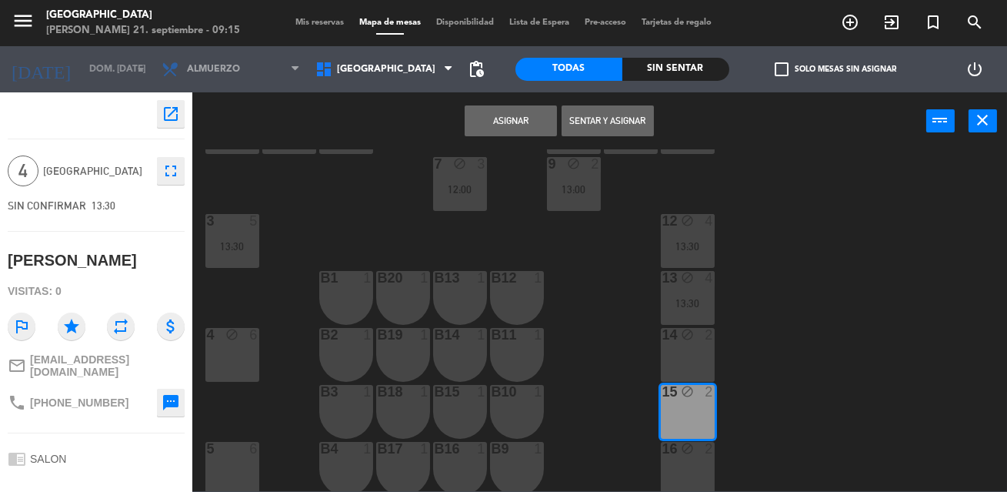
click at [700, 458] on div "16 block 2" at bounding box center [688, 469] width 54 height 54
click at [519, 132] on button "Asignar" at bounding box center [511, 120] width 92 height 31
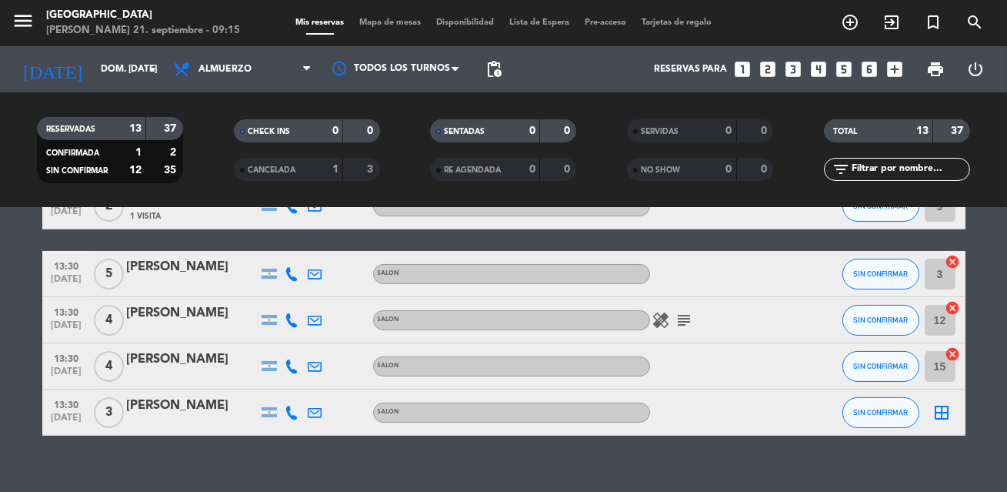
scroll to position [509, 0]
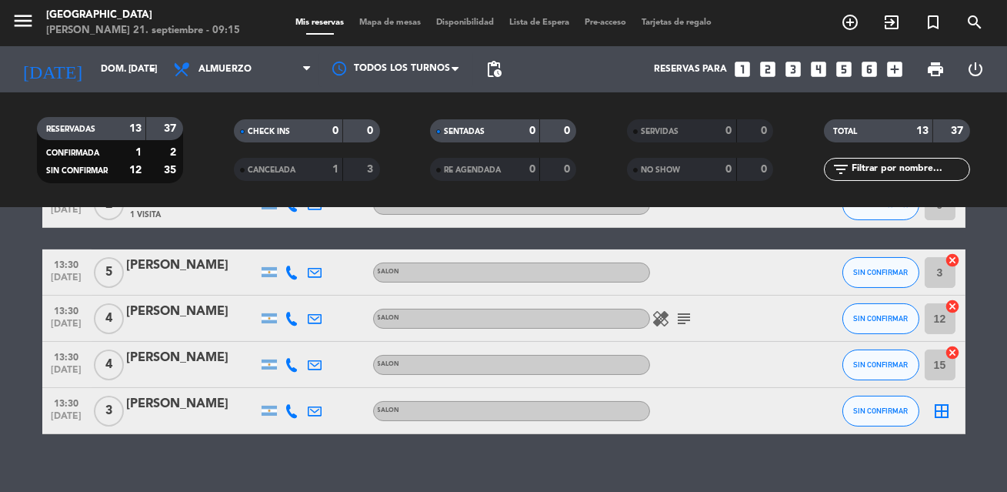
click at [943, 410] on icon "border_all" at bounding box center [942, 411] width 18 height 18
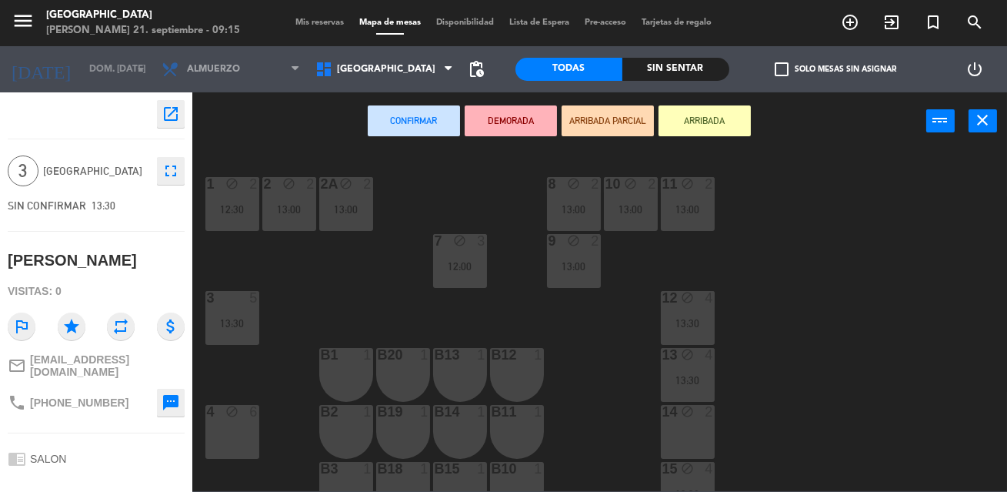
click at [761, 337] on div "1 block 2 12:30 2 block 2 13:00 8 block 2 13:00 10 block 2 13:00 11 block 2 13:…" at bounding box center [604, 320] width 805 height 342
click at [993, 112] on button "close" at bounding box center [983, 120] width 28 height 23
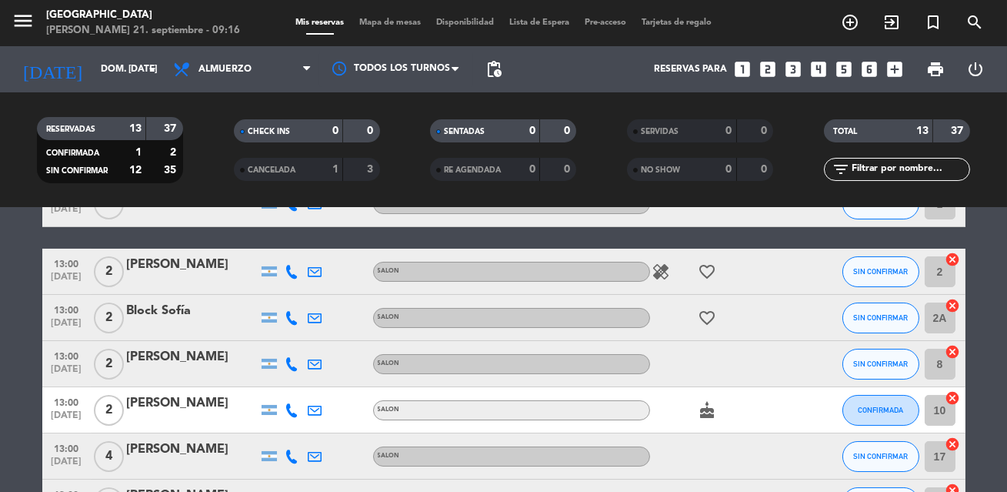
scroll to position [170, 0]
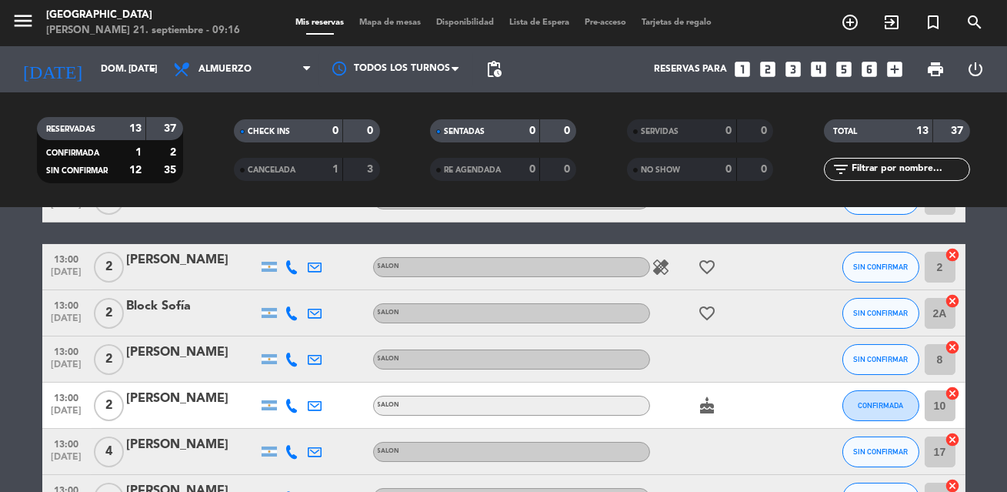
click at [997, 335] on bookings-row "12:00 [DATE] 3 [PERSON_NAME] 1 Visita SALON healing subject check SIN CONFIRMAR…" at bounding box center [503, 440] width 1007 height 665
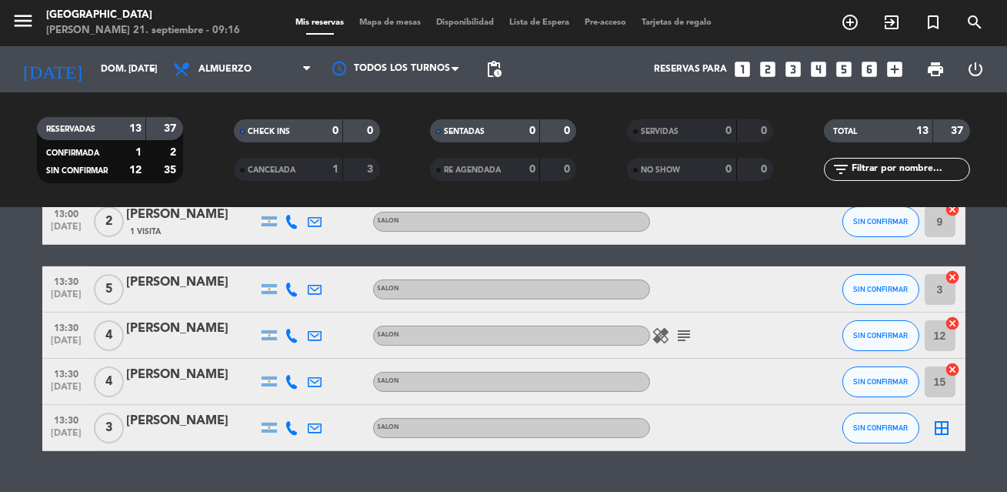
scroll to position [528, 0]
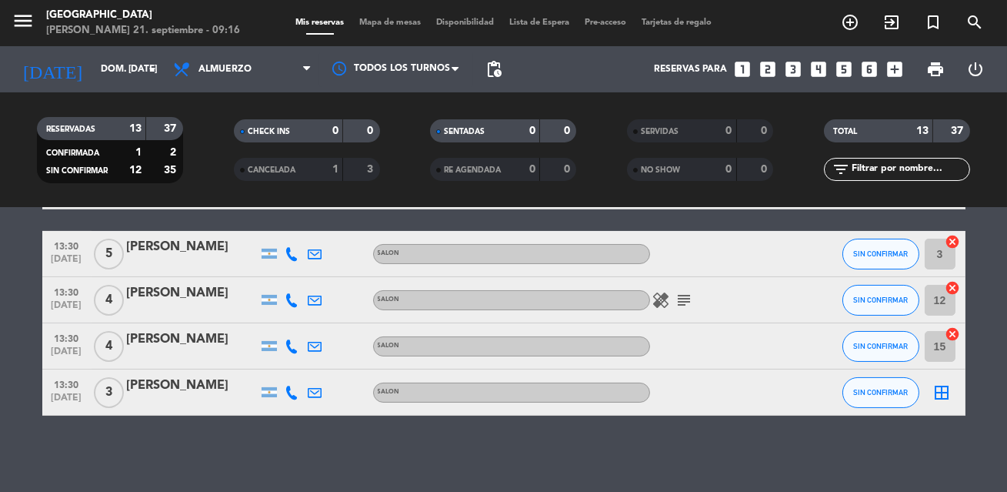
click at [954, 332] on icon "cancel" at bounding box center [953, 333] width 15 height 15
click at [939, 345] on icon "border_all" at bounding box center [942, 346] width 18 height 18
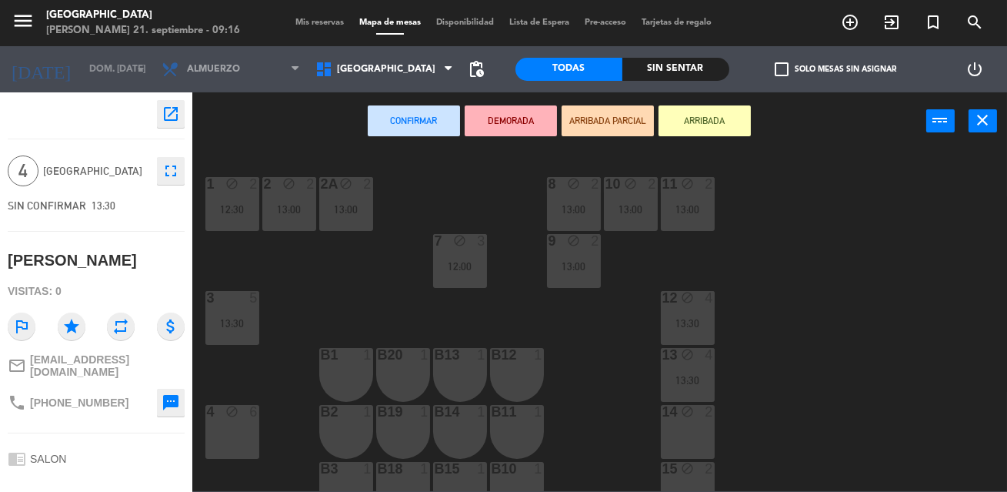
click at [239, 420] on div "4 block 6" at bounding box center [232, 432] width 54 height 54
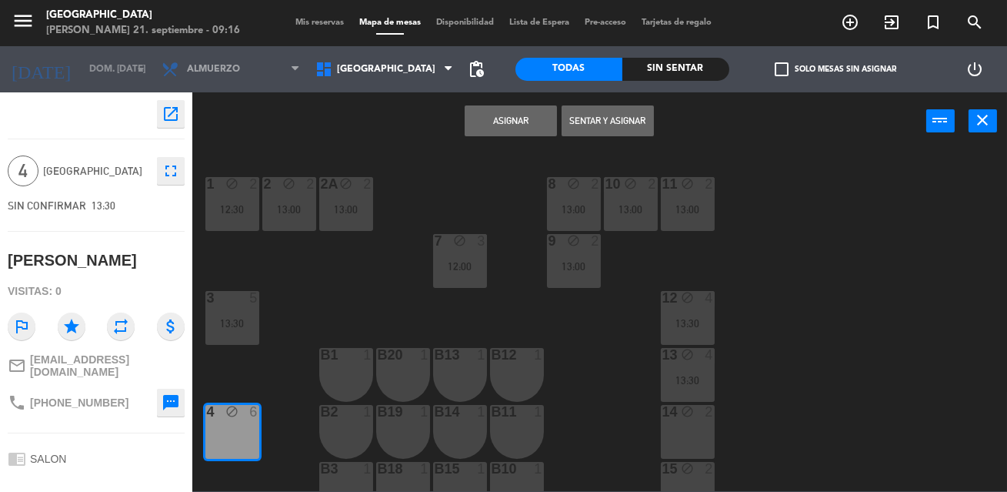
click at [496, 131] on button "Asignar" at bounding box center [511, 120] width 92 height 31
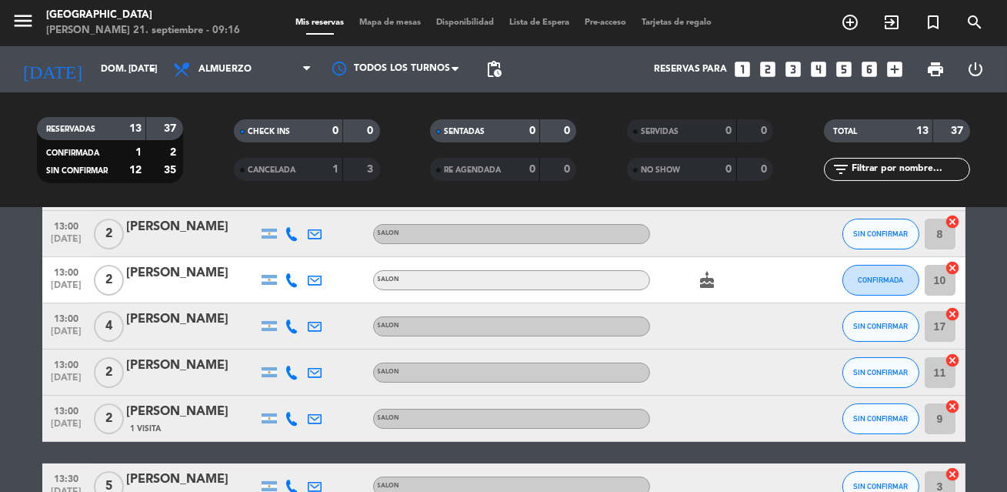
scroll to position [528, 0]
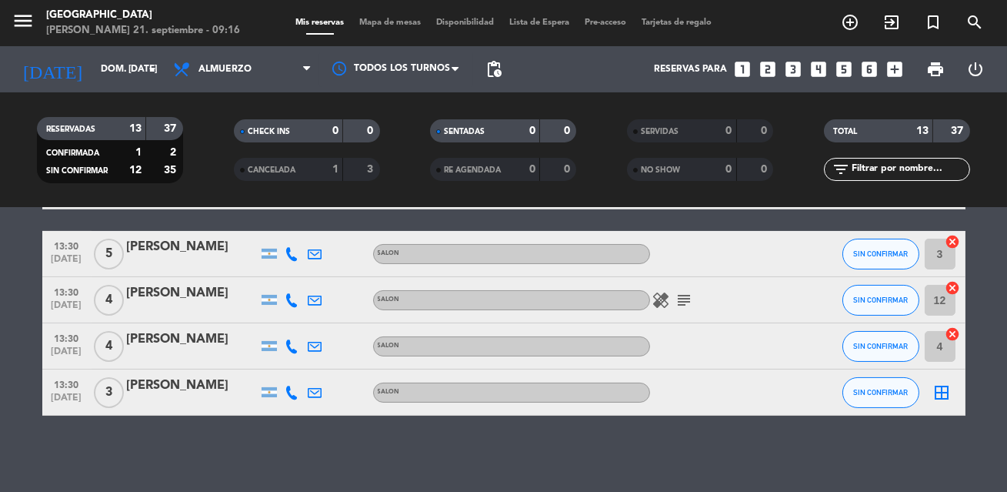
click at [942, 395] on icon "border_all" at bounding box center [942, 392] width 18 height 18
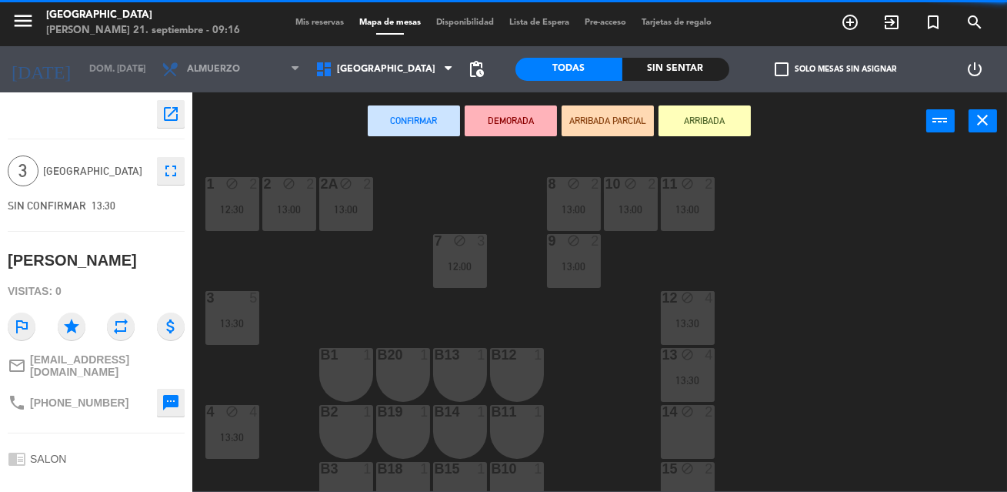
click at [770, 395] on div "1 block 2 12:30 2 block 2 13:00 8 block 2 13:00 10 block 2 13:00 11 block 2 13:…" at bounding box center [604, 320] width 805 height 342
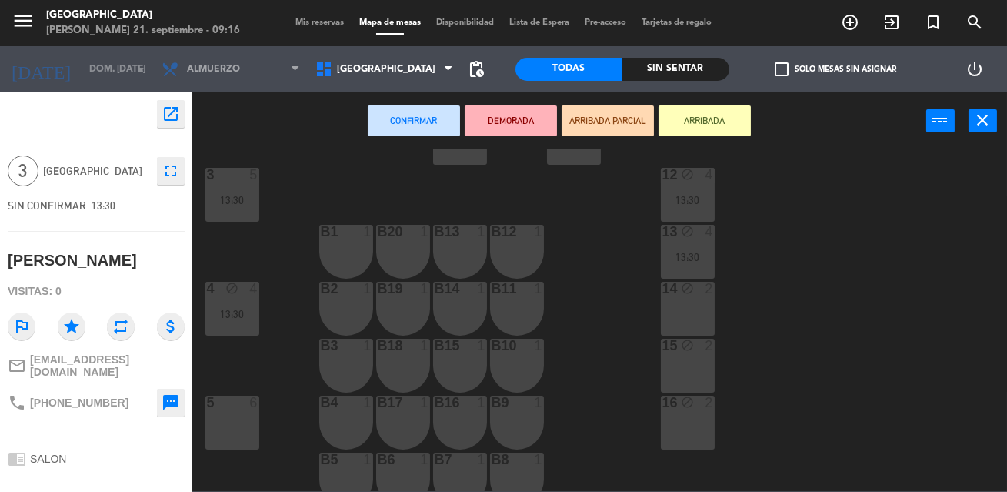
scroll to position [125, 0]
click at [701, 377] on div "15 block 2" at bounding box center [688, 363] width 54 height 54
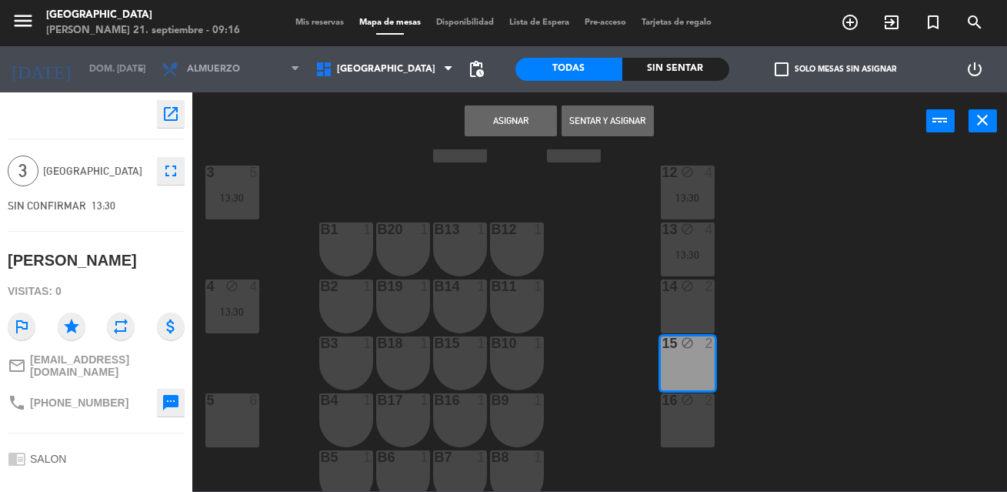
click at [701, 404] on div "2" at bounding box center [712, 400] width 25 height 15
click at [521, 128] on button "Asignar" at bounding box center [511, 120] width 92 height 31
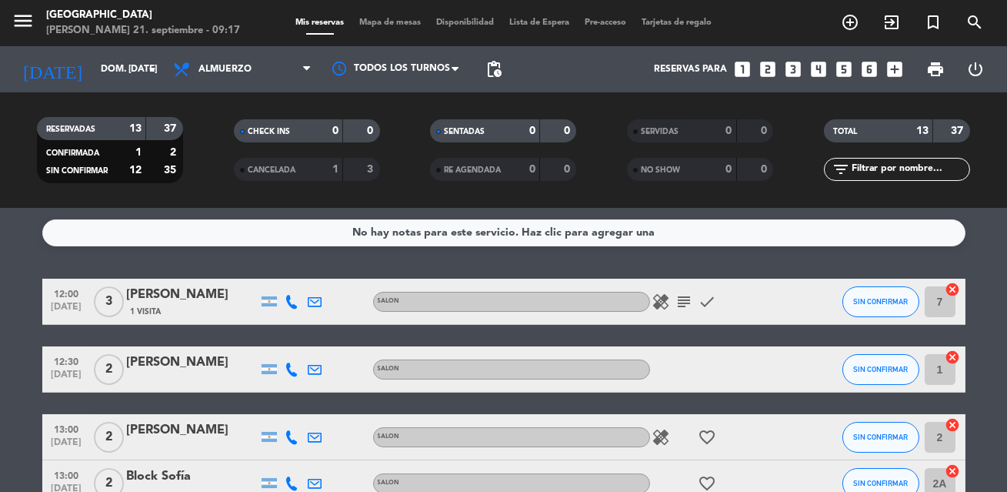
click at [766, 72] on icon "looks_two" at bounding box center [768, 69] width 20 height 20
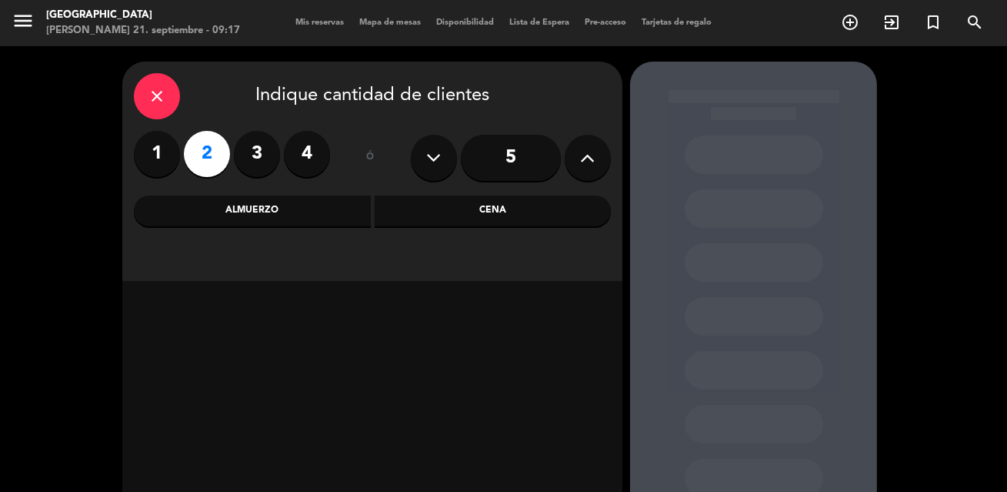
click at [267, 206] on div "Almuerzo" at bounding box center [252, 210] width 237 height 31
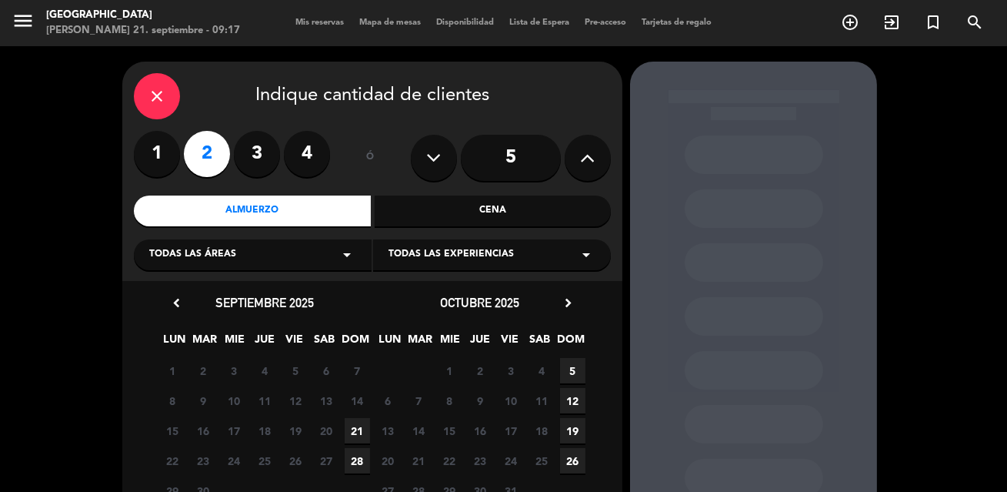
click at [353, 434] on span "21" at bounding box center [357, 430] width 25 height 25
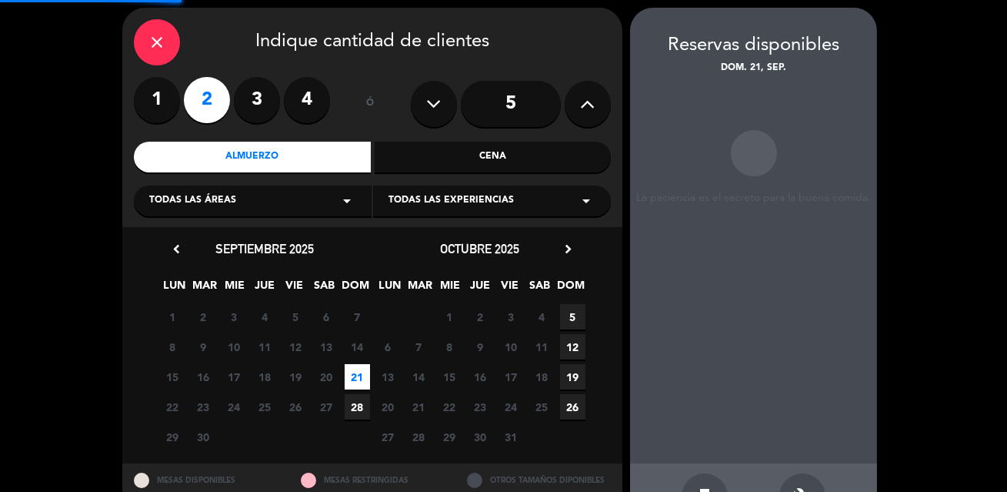
scroll to position [62, 0]
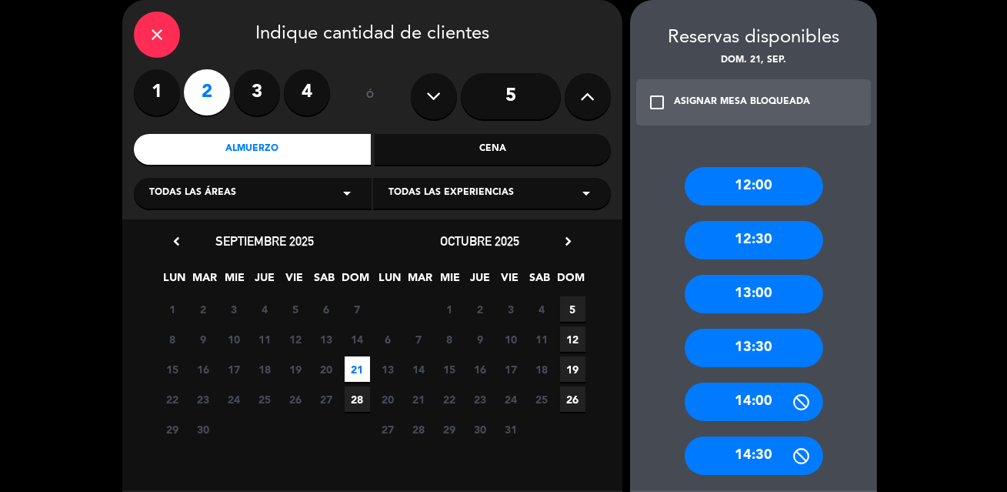
click at [759, 238] on div "12:30" at bounding box center [754, 240] width 138 height 38
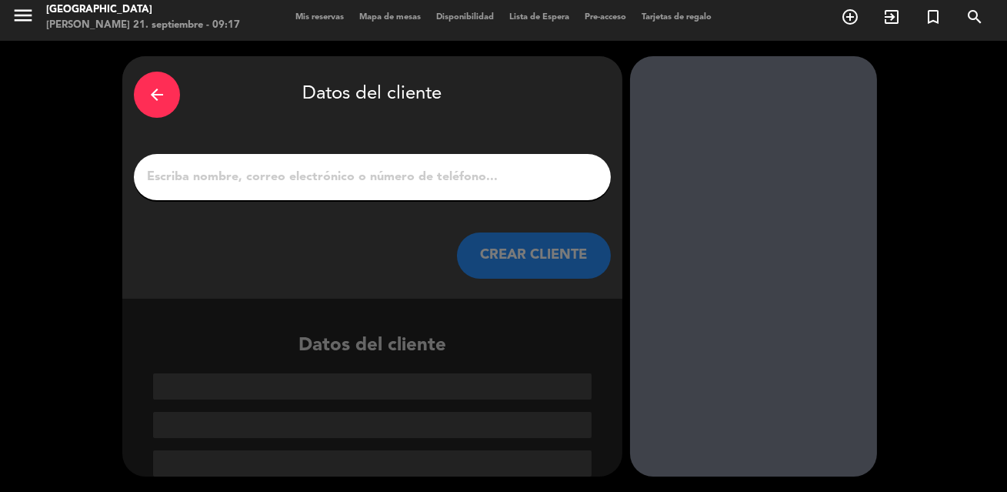
click at [448, 189] on div at bounding box center [372, 177] width 477 height 46
click at [434, 182] on input "1" at bounding box center [372, 177] width 454 height 22
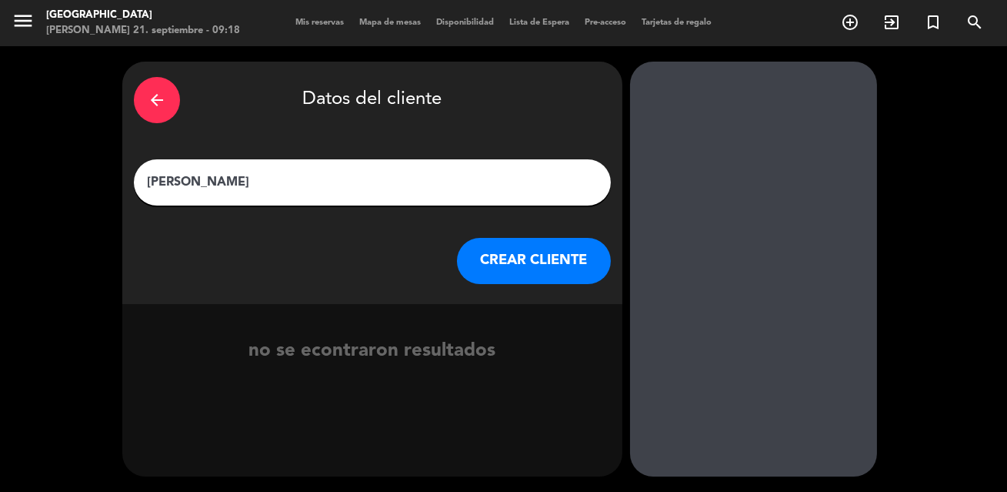
type input "[PERSON_NAME]"
click at [511, 261] on button "CREAR CLIENTE" at bounding box center [534, 261] width 154 height 46
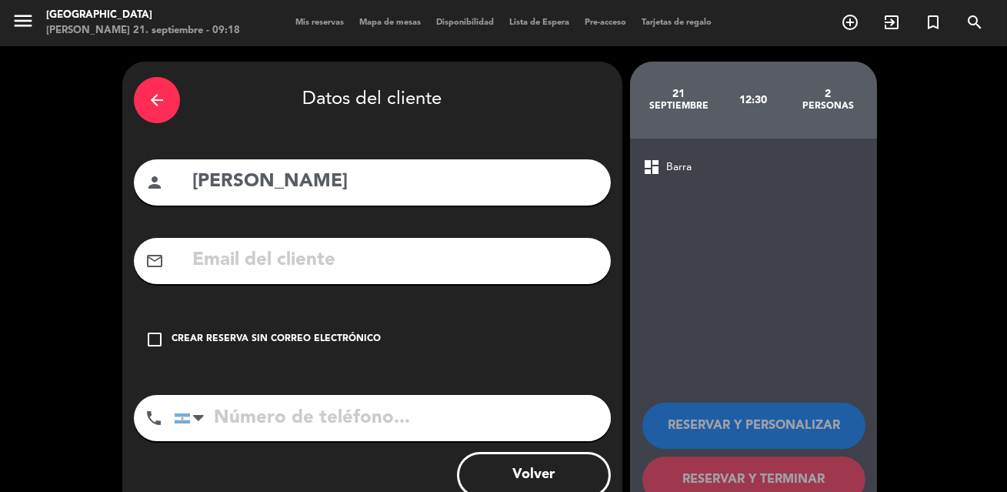
click at [319, 342] on div "Crear reserva sin correo electrónico" at bounding box center [276, 339] width 209 height 15
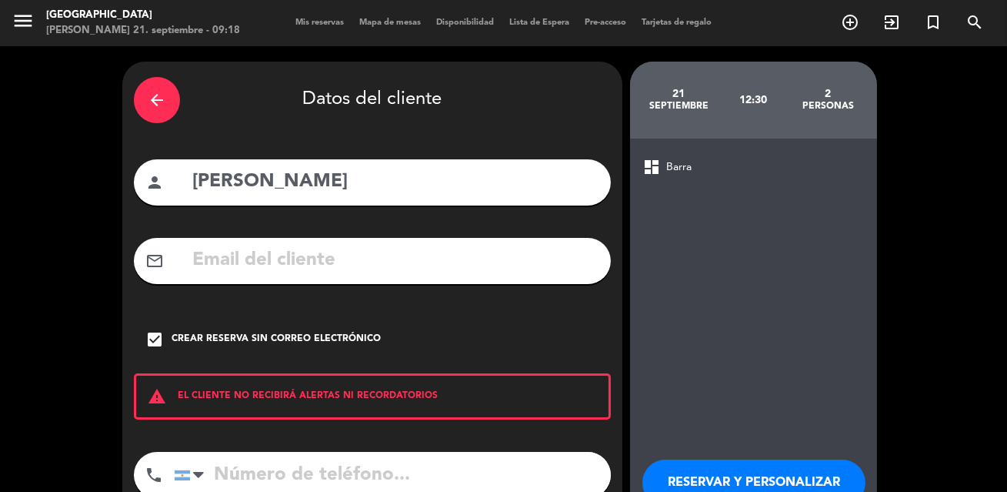
click at [777, 370] on div "dashboard Barra RESERVAR Y PERSONALIZAR RESERVAR Y TERMINAR" at bounding box center [753, 357] width 247 height 439
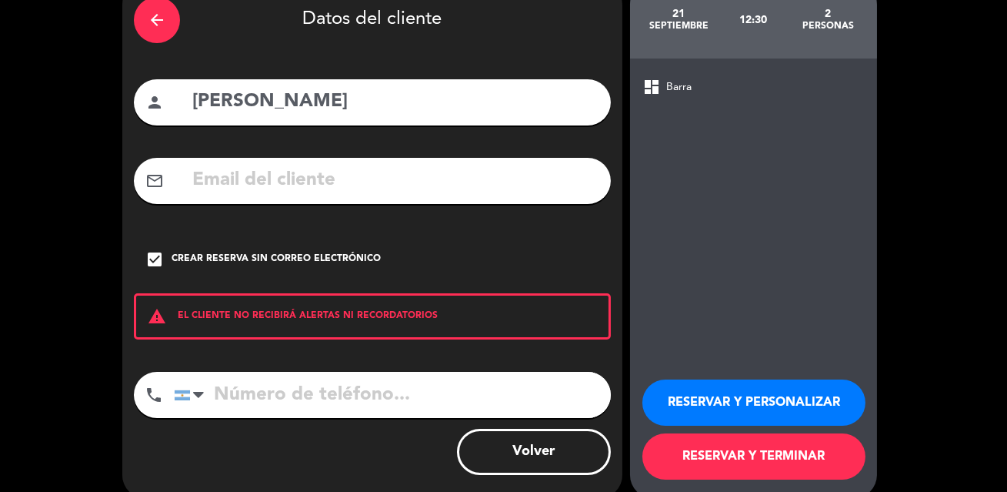
scroll to position [101, 0]
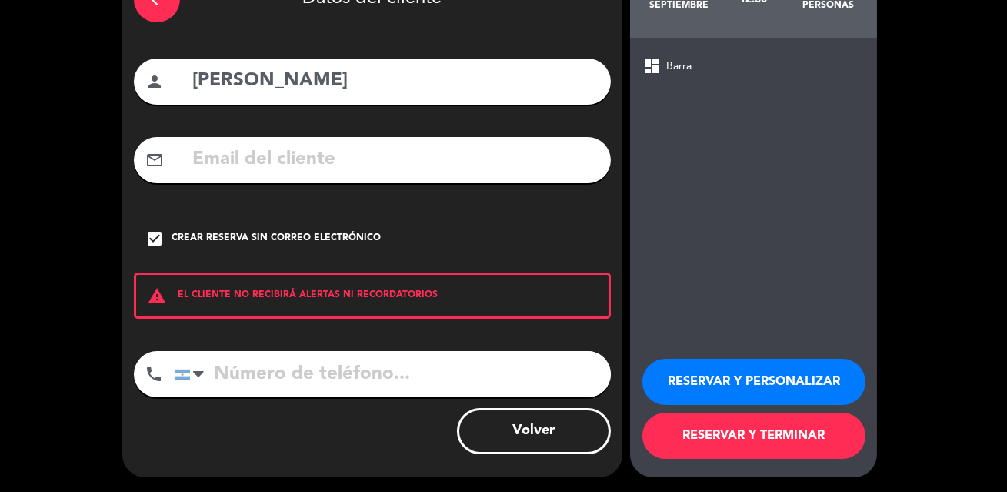
click at [759, 441] on button "RESERVAR Y TERMINAR" at bounding box center [753, 435] width 223 height 46
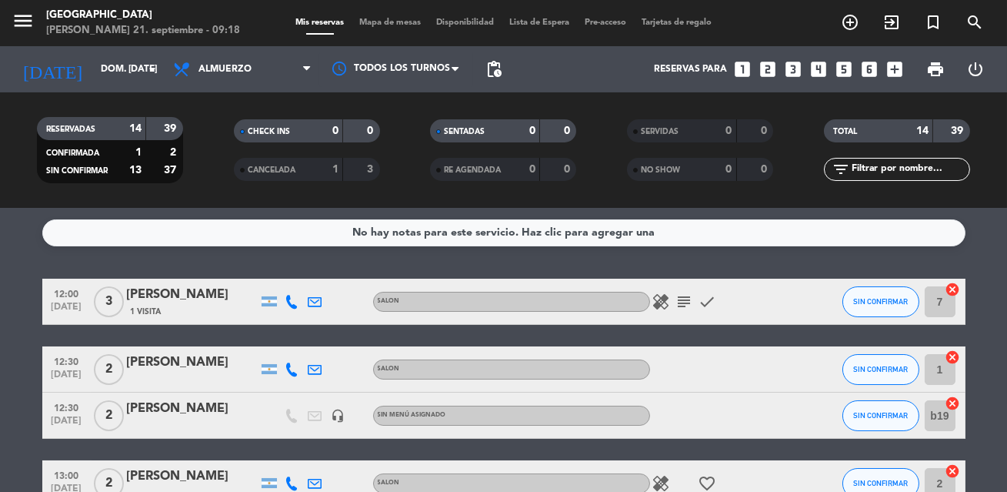
click at [953, 401] on icon "cancel" at bounding box center [953, 402] width 15 height 15
click at [936, 415] on icon "border_all" at bounding box center [942, 415] width 18 height 18
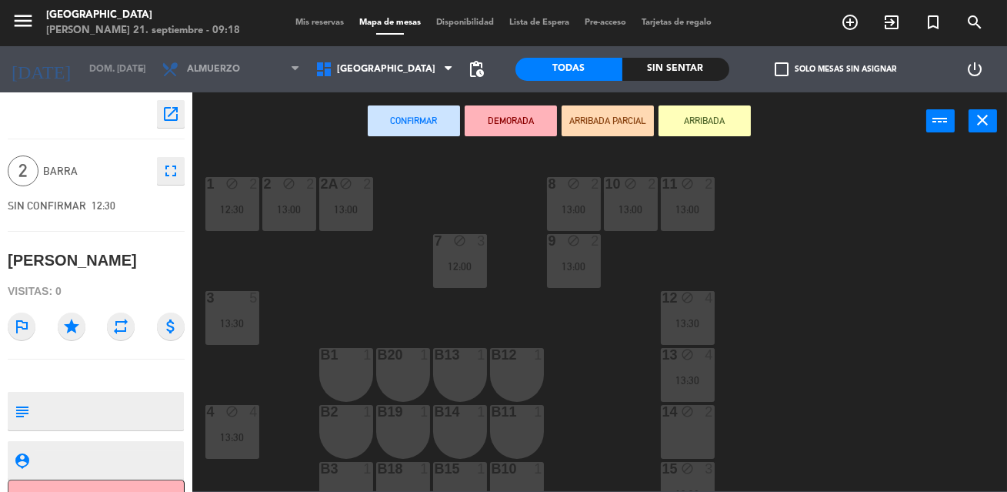
click at [637, 305] on div "1 block 2 12:30 2 block 2 13:00 8 block 2 13:00 10 block 2 13:00 11 block 2 13:…" at bounding box center [604, 320] width 805 height 342
click at [691, 436] on div "14 block 2" at bounding box center [688, 432] width 54 height 54
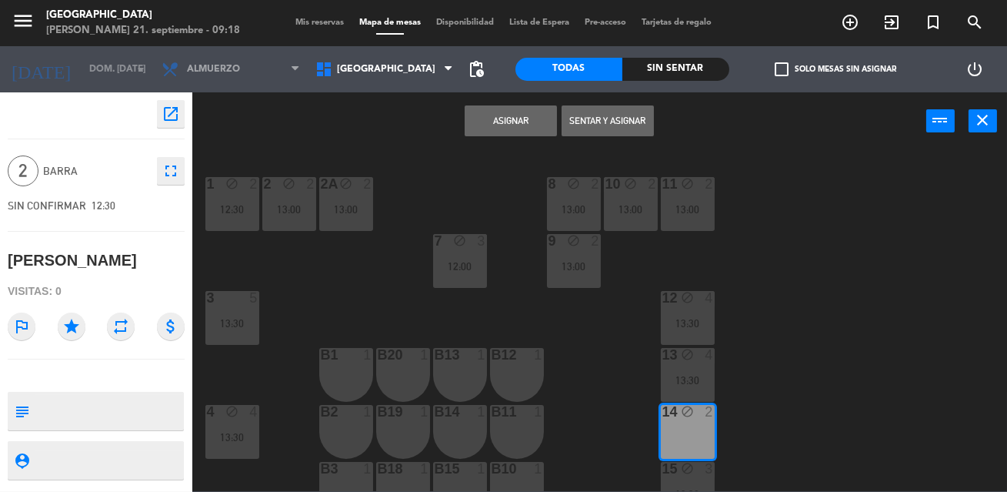
click at [509, 129] on button "Asignar" at bounding box center [511, 120] width 92 height 31
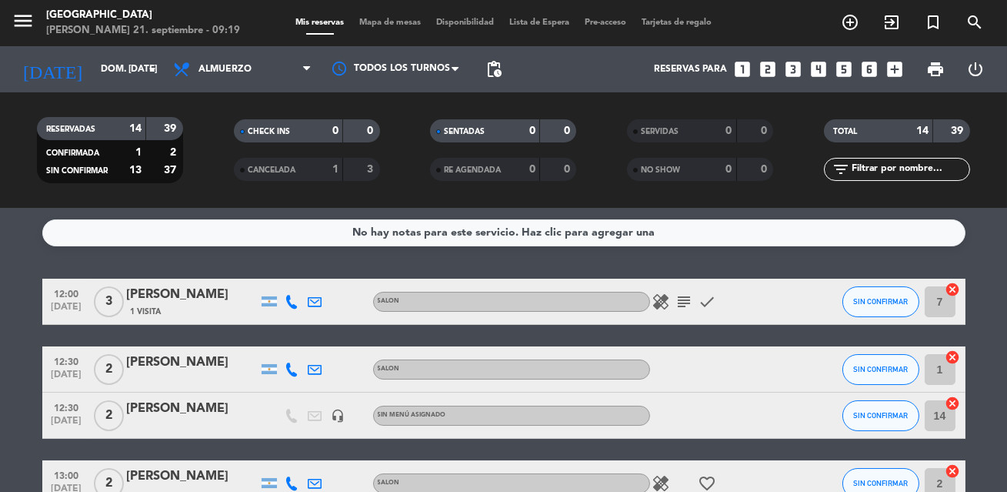
click at [767, 71] on icon "looks_two" at bounding box center [768, 69] width 20 height 20
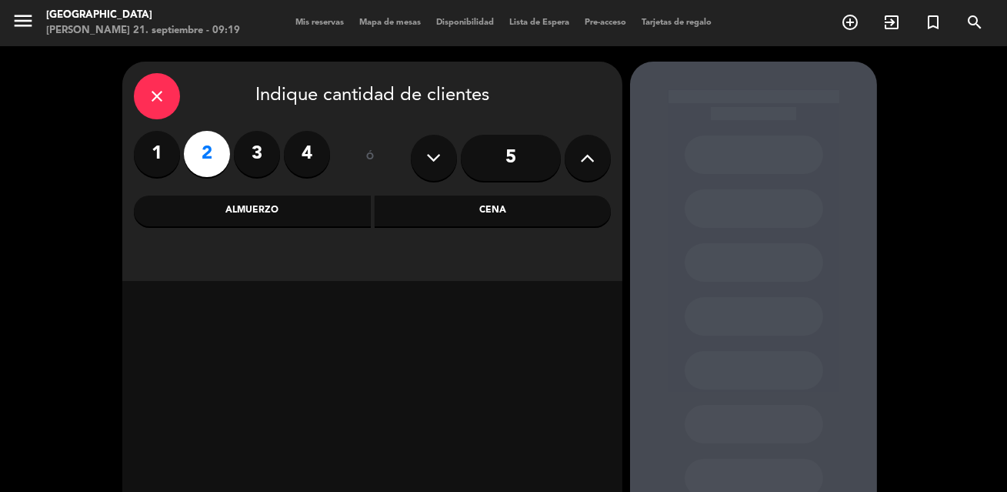
click at [290, 212] on div "Almuerzo" at bounding box center [252, 210] width 237 height 31
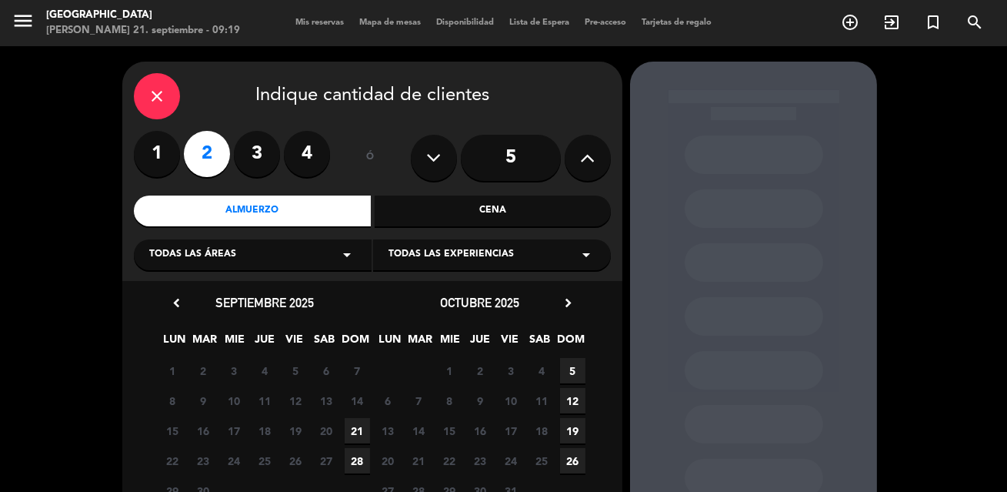
click at [352, 435] on span "21" at bounding box center [357, 430] width 25 height 25
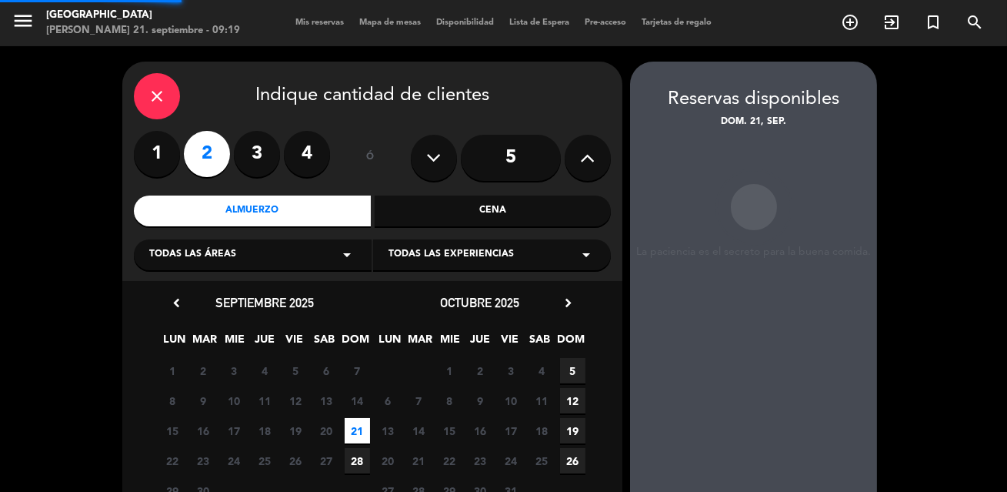
scroll to position [62, 0]
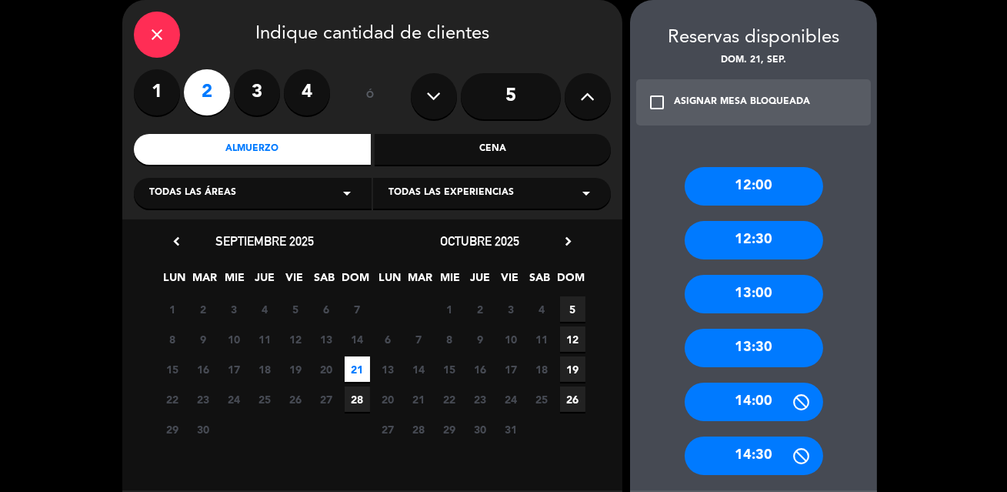
click at [761, 398] on div "14:00" at bounding box center [754, 401] width 138 height 38
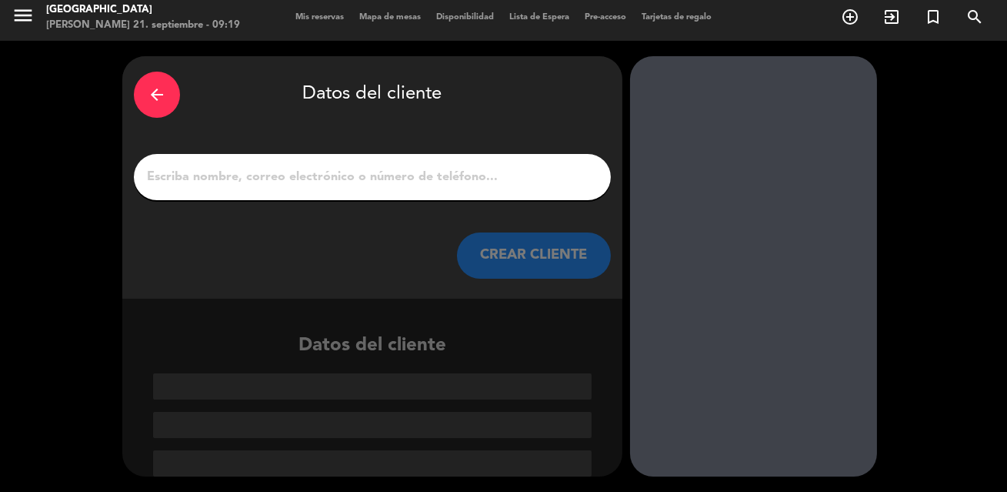
scroll to position [5, 0]
click at [429, 175] on input "1" at bounding box center [372, 177] width 454 height 22
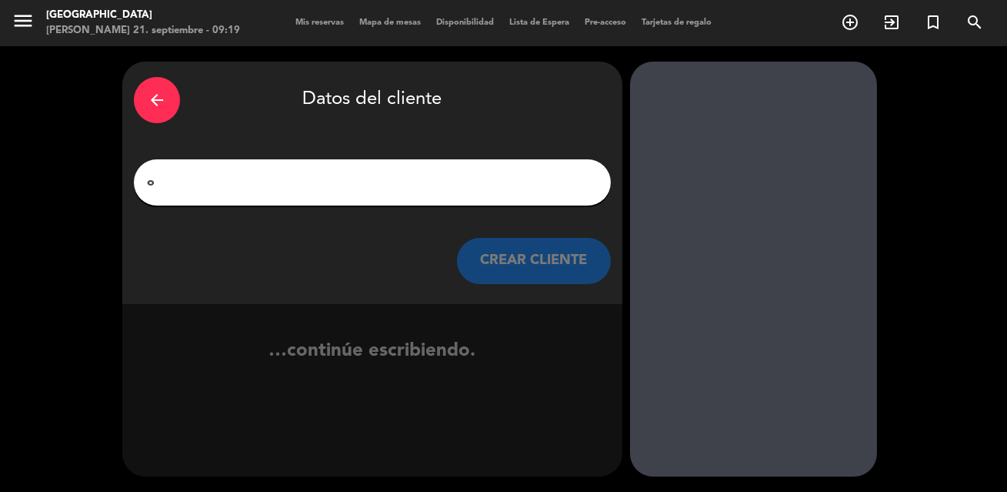
scroll to position [0, 0]
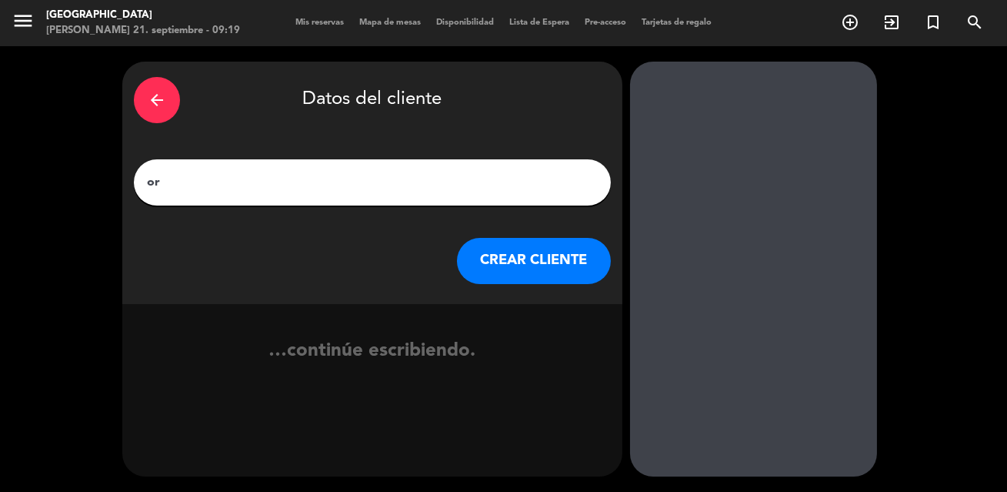
type input "o"
type input "ORI Y SU MAMA"
click at [549, 255] on button "CREAR CLIENTE" at bounding box center [534, 261] width 154 height 46
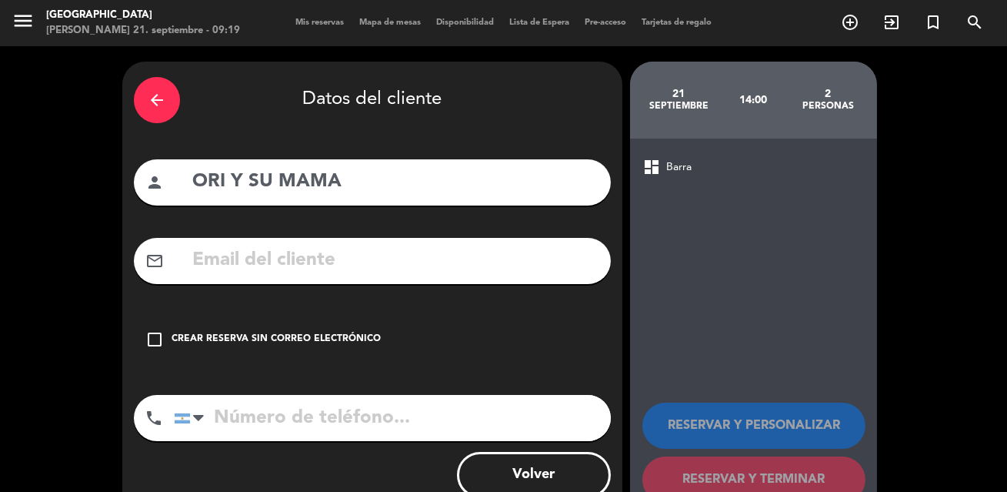
click at [319, 349] on div "check_box_outline_blank Crear reserva sin correo electrónico" at bounding box center [372, 339] width 477 height 46
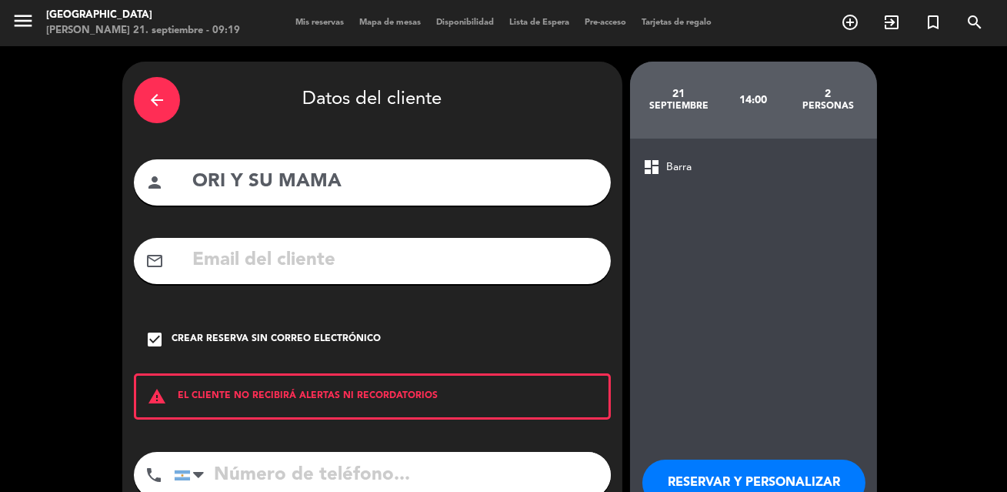
scroll to position [101, 0]
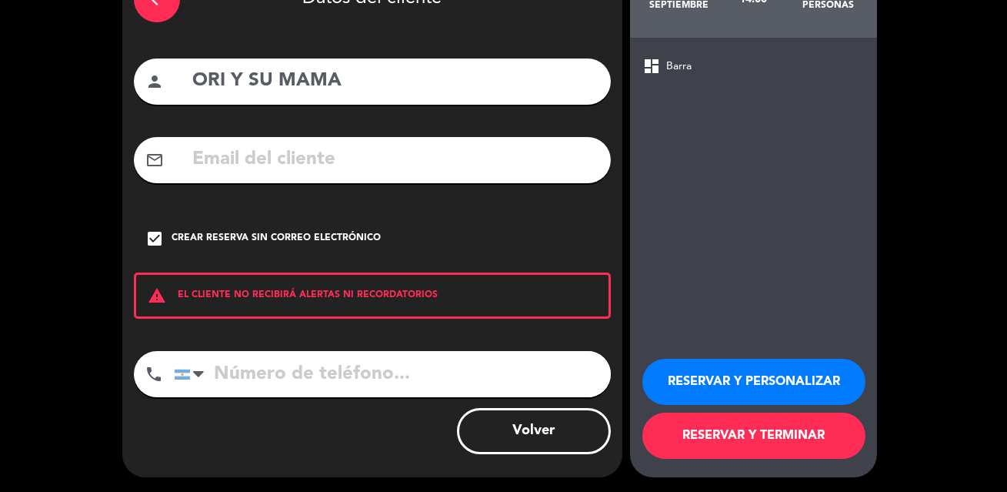
click at [762, 454] on button "RESERVAR Y TERMINAR" at bounding box center [753, 435] width 223 height 46
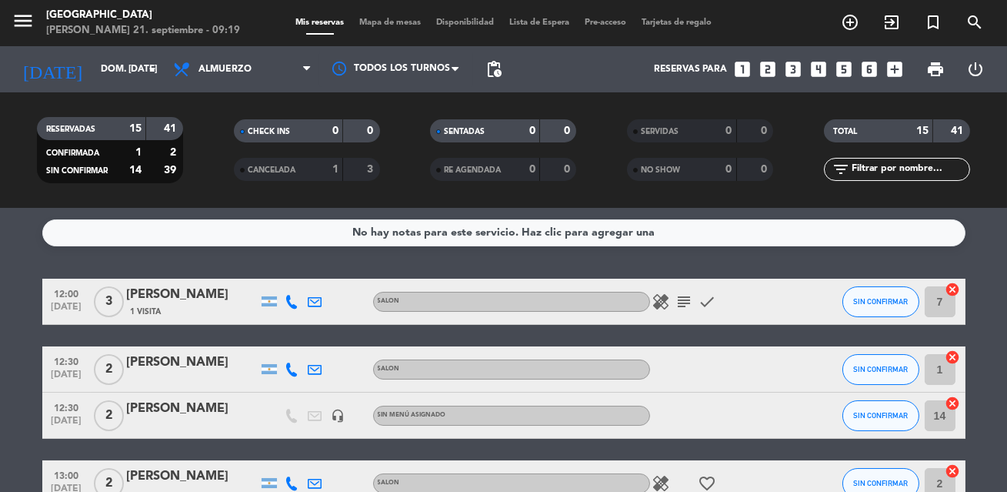
click at [686, 302] on icon "subject" at bounding box center [685, 301] width 18 height 18
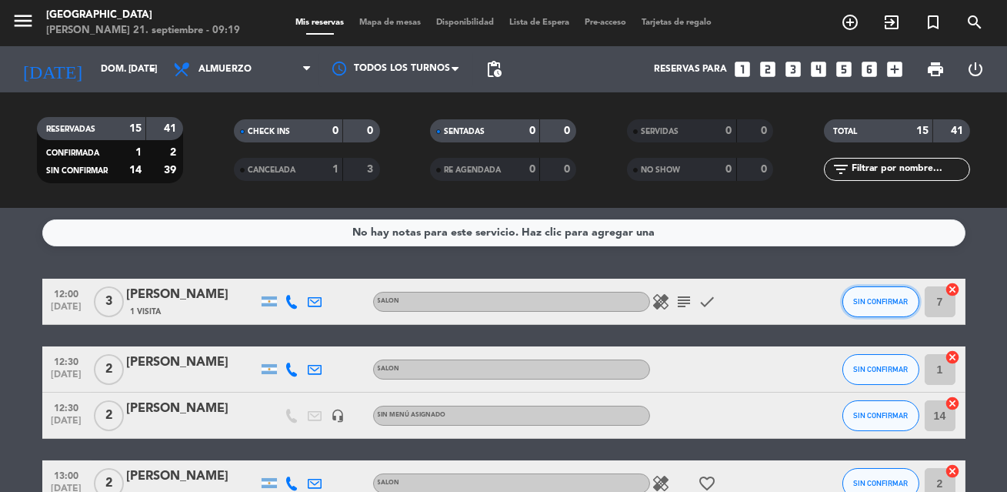
click at [904, 307] on button "SIN CONFIRMAR" at bounding box center [881, 301] width 77 height 31
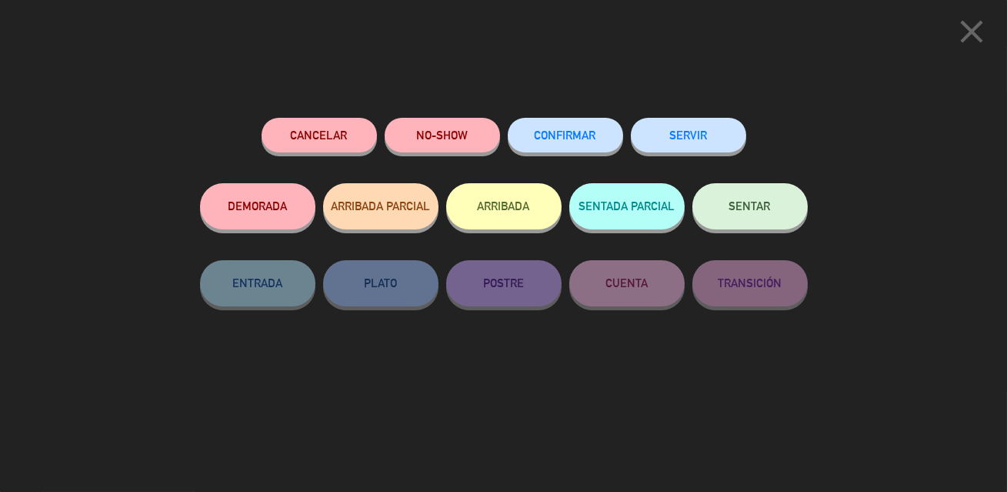
click at [548, 131] on span "CONFIRMAR" at bounding box center [566, 134] width 62 height 13
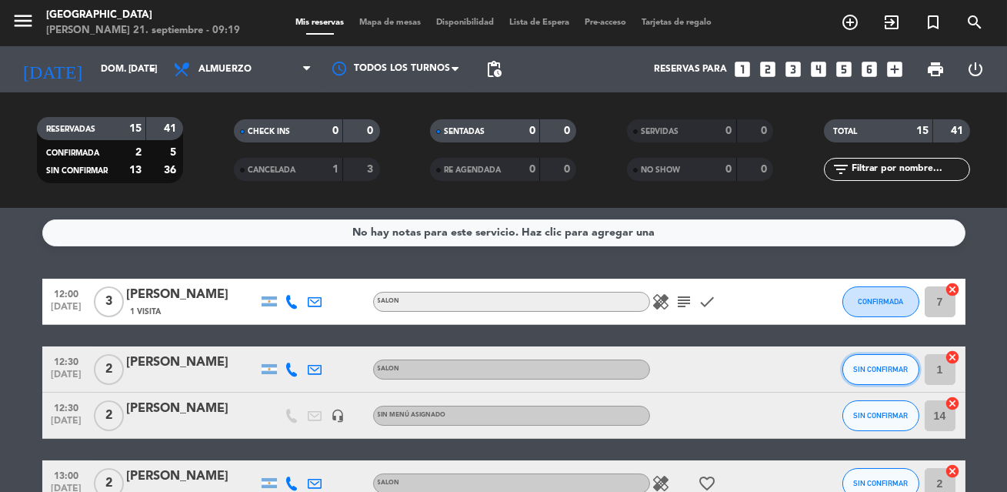
click at [884, 360] on button "SIN CONFIRMAR" at bounding box center [881, 369] width 77 height 31
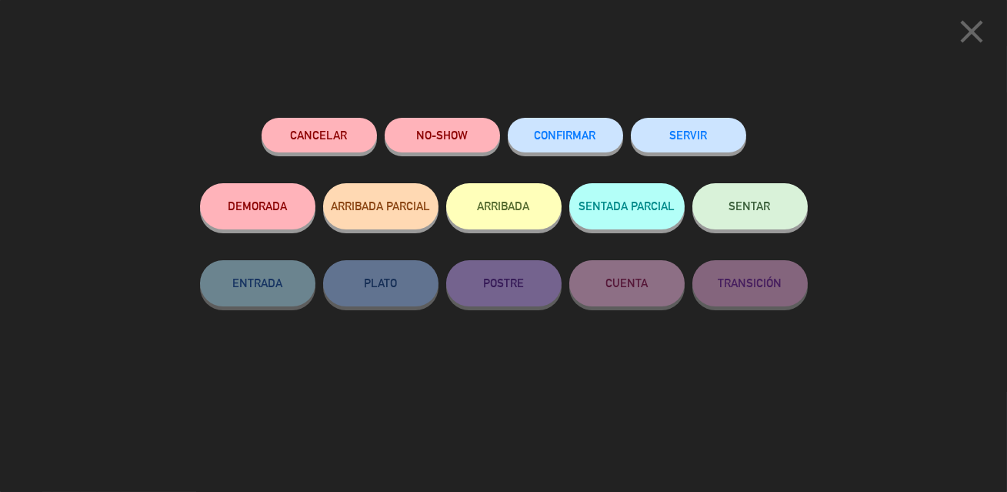
click at [594, 138] on span "CONFIRMAR" at bounding box center [566, 134] width 62 height 13
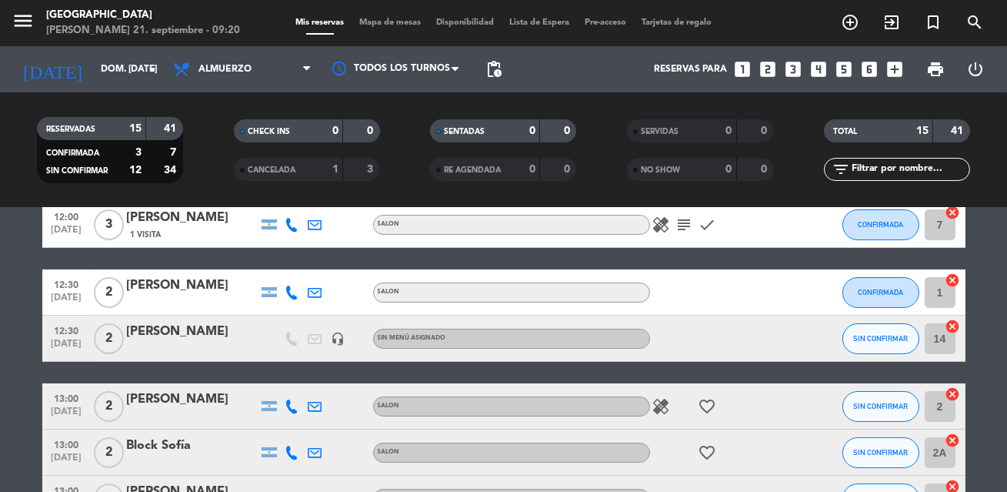
scroll to position [85, 0]
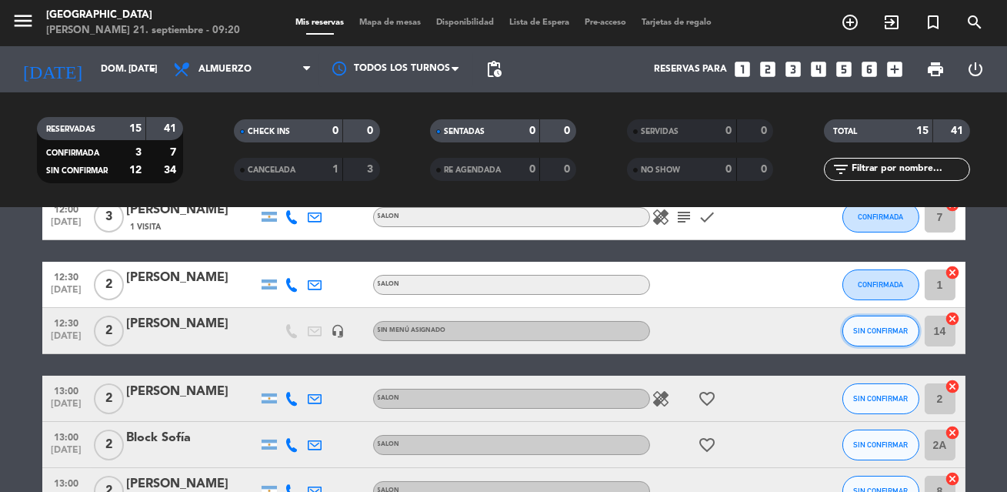
click at [902, 333] on span "SIN CONFIRMAR" at bounding box center [880, 330] width 55 height 8
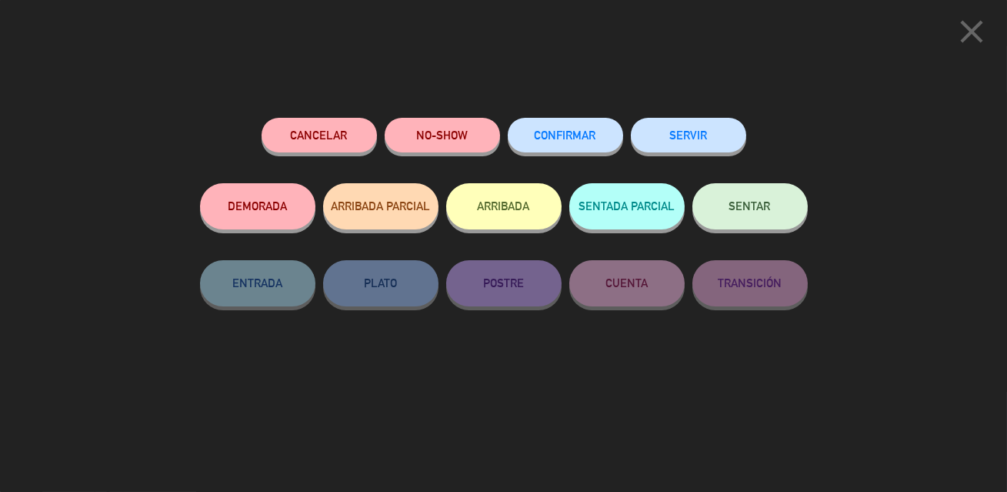
click at [603, 142] on button "CONFIRMAR" at bounding box center [565, 135] width 115 height 35
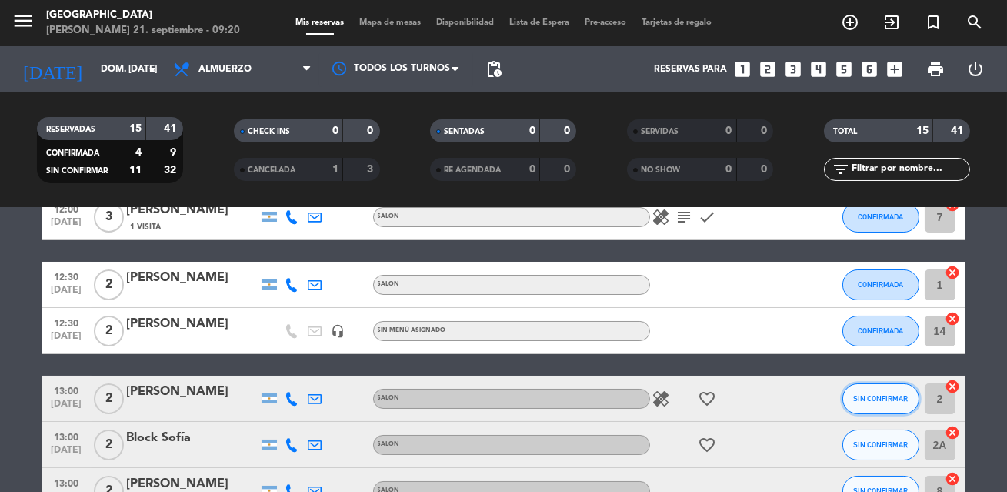
click at [873, 399] on span "SIN CONFIRMAR" at bounding box center [880, 398] width 55 height 8
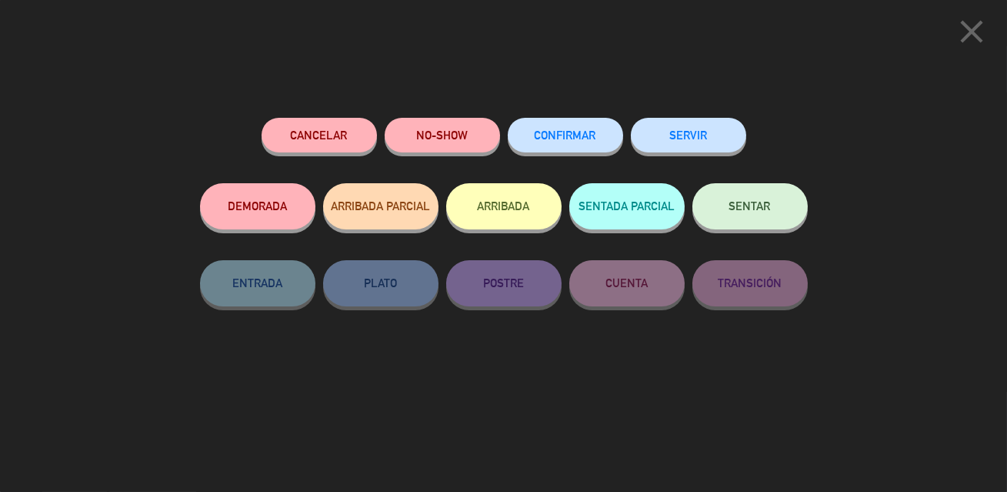
click at [542, 140] on span "CONFIRMAR" at bounding box center [566, 134] width 62 height 13
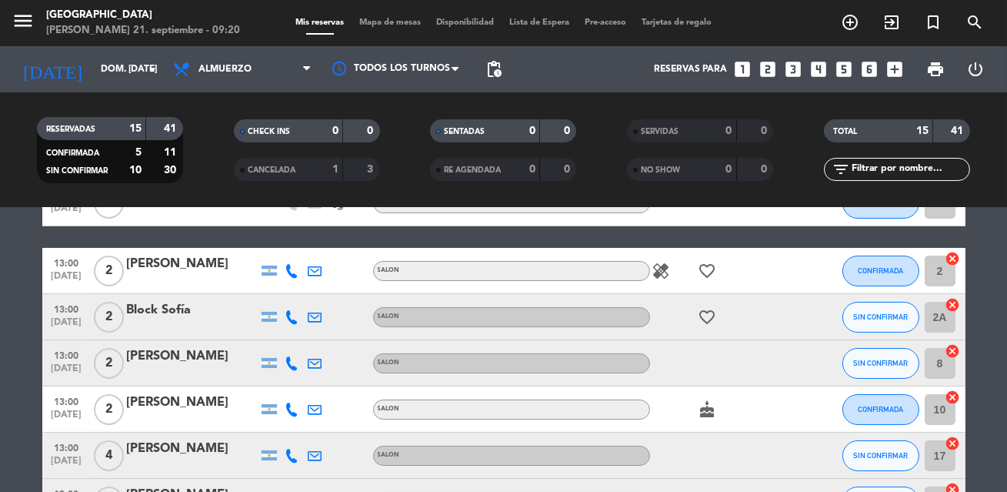
scroll to position [215, 0]
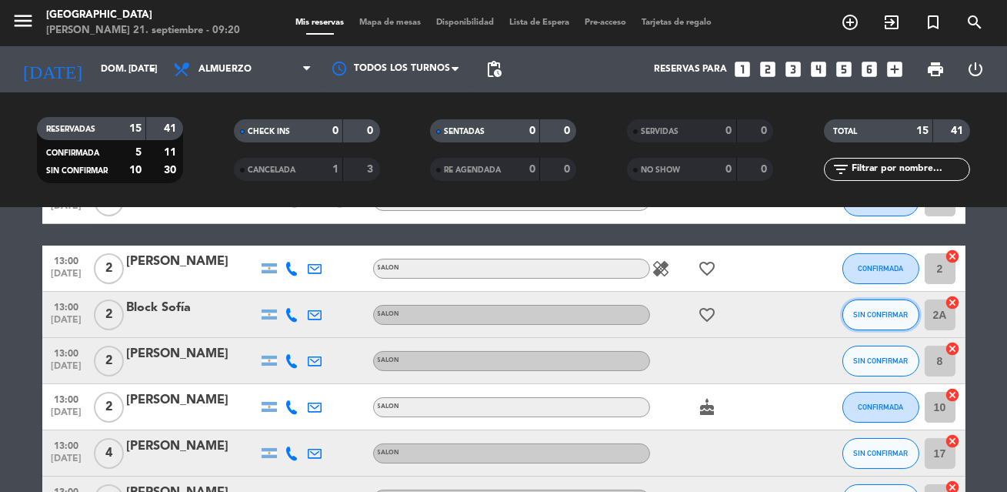
click at [888, 306] on button "SIN CONFIRMAR" at bounding box center [881, 314] width 77 height 31
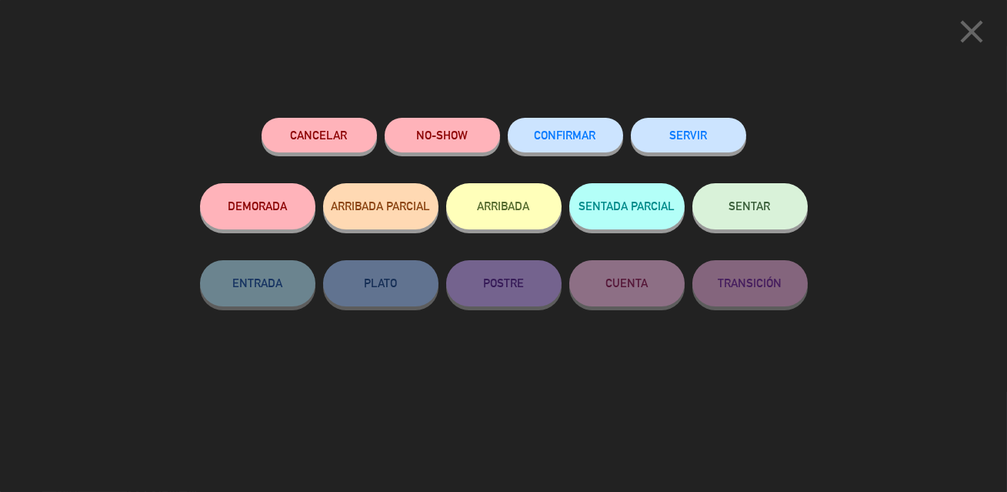
click at [602, 145] on button "CONFIRMAR" at bounding box center [565, 135] width 115 height 35
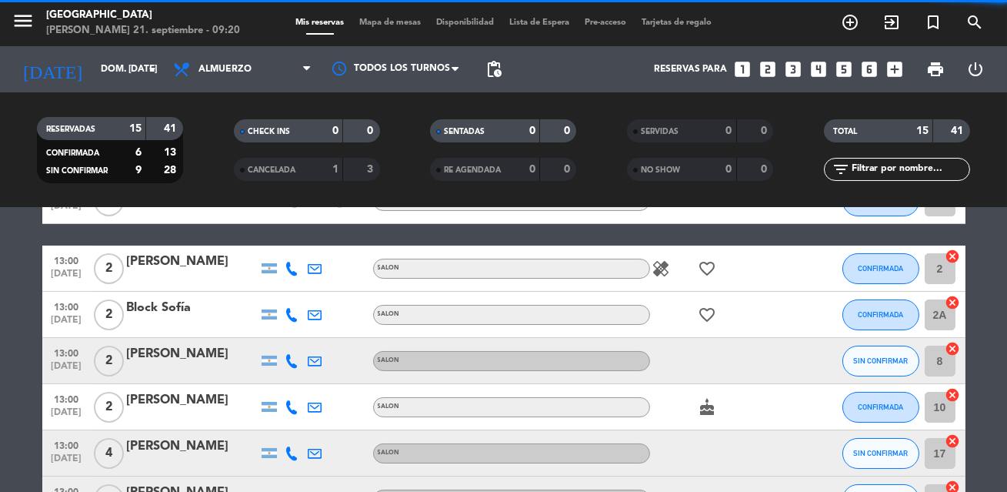
click at [1001, 339] on bookings-row "12:00 [DATE] 3 [PERSON_NAME] 1 Visita SALON healing subject check CONFIRMADA 7 …" at bounding box center [503, 453] width 1007 height 779
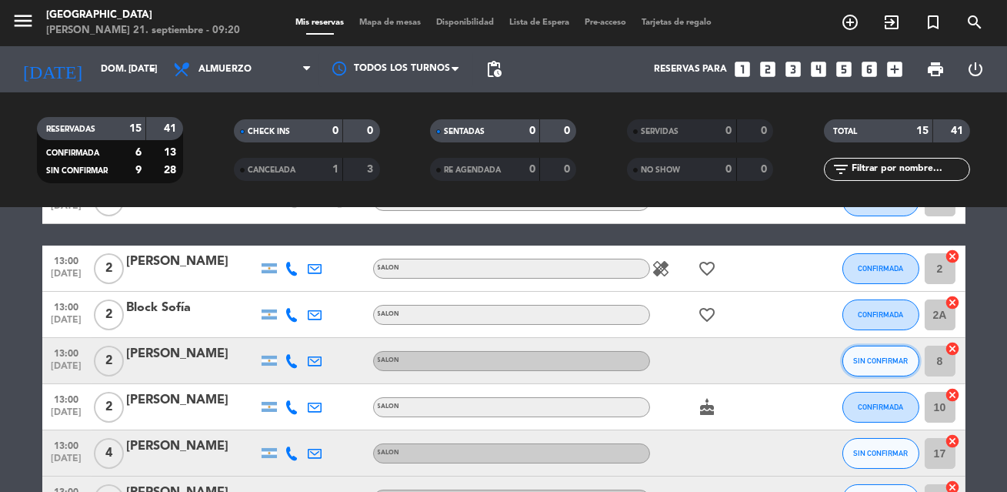
click at [887, 362] on span "SIN CONFIRMAR" at bounding box center [880, 360] width 55 height 8
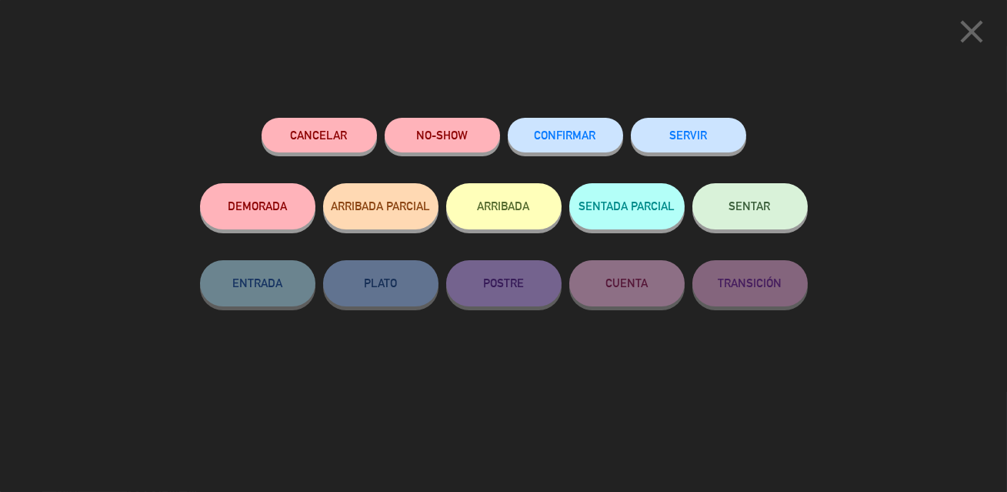
click at [562, 135] on span "CONFIRMAR" at bounding box center [566, 134] width 62 height 13
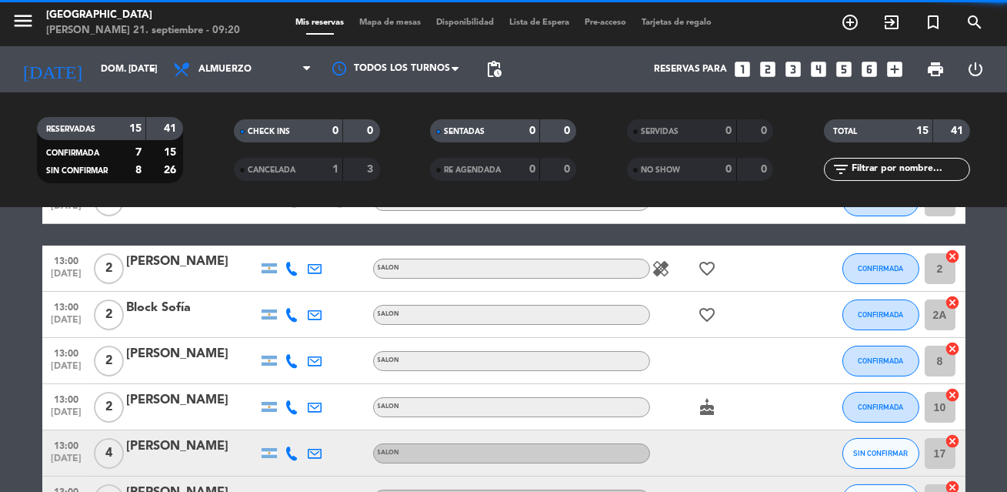
click at [1002, 380] on bookings-row "12:00 [DATE] 3 [PERSON_NAME] 1 Visita SALON healing subject check CONFIRMADA 7 …" at bounding box center [503, 453] width 1007 height 779
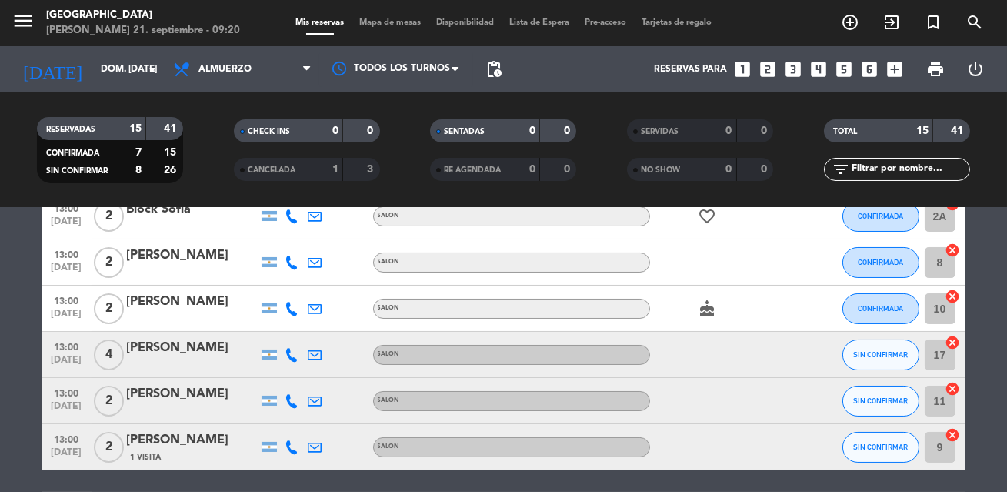
scroll to position [319, 0]
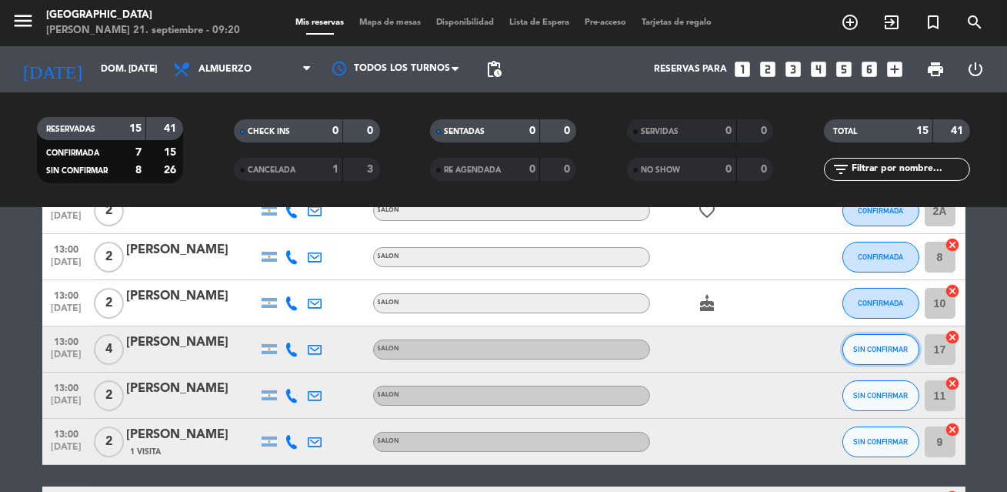
click at [878, 349] on span "SIN CONFIRMAR" at bounding box center [880, 349] width 55 height 8
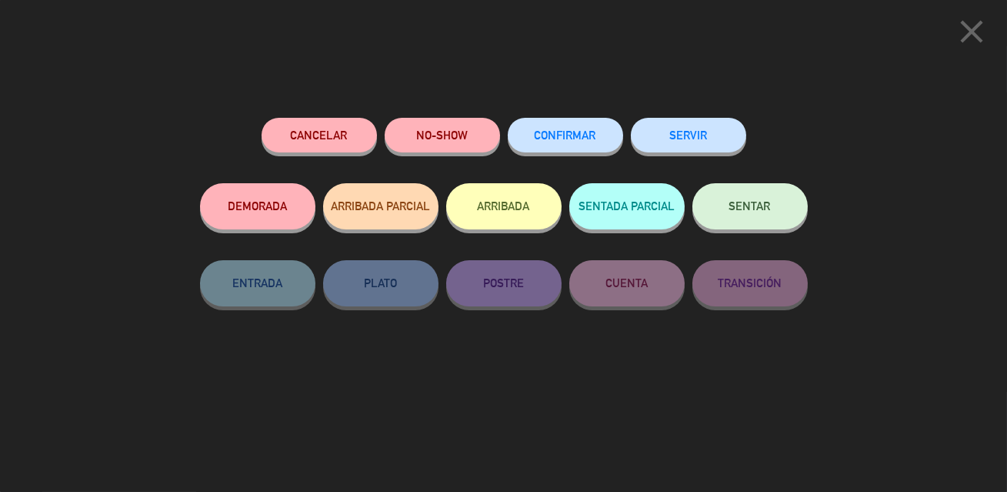
click at [581, 137] on span "CONFIRMAR" at bounding box center [566, 134] width 62 height 13
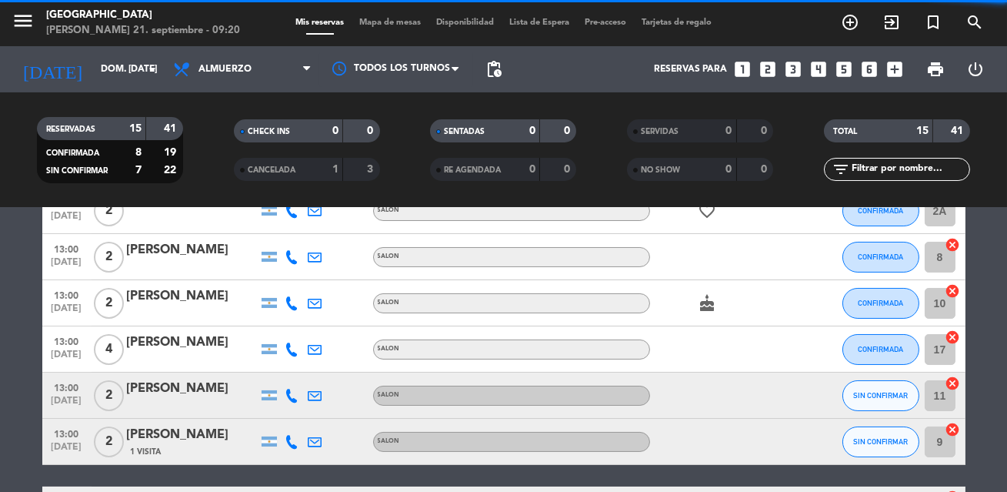
click at [988, 336] on bookings-row "12:00 [DATE] 3 [PERSON_NAME] 1 Visita SALON healing subject check CONFIRMADA 7 …" at bounding box center [503, 349] width 1007 height 779
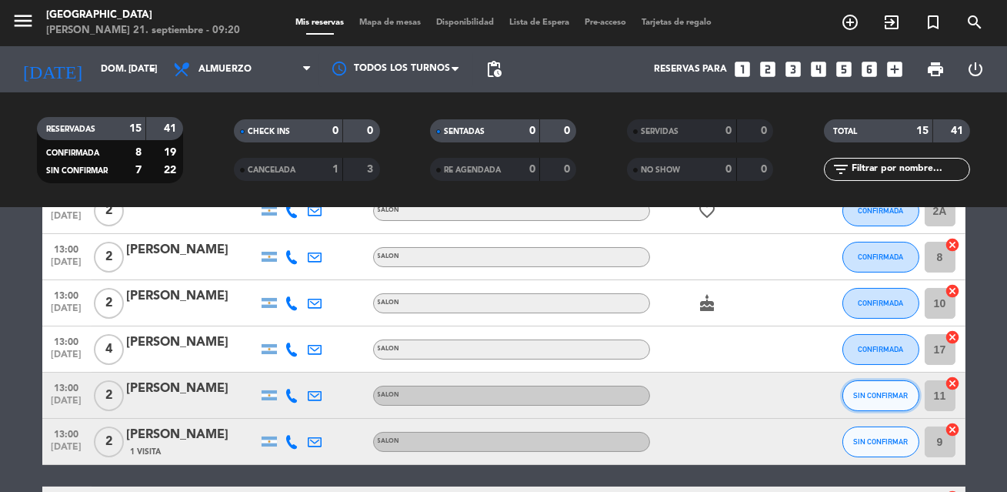
click at [879, 395] on span "SIN CONFIRMAR" at bounding box center [880, 395] width 55 height 8
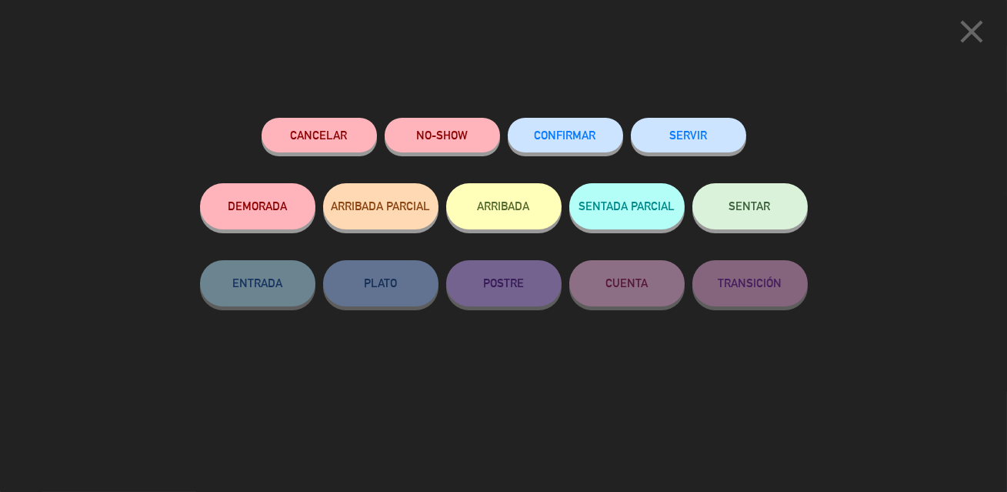
click at [526, 142] on button "CONFIRMAR" at bounding box center [565, 135] width 115 height 35
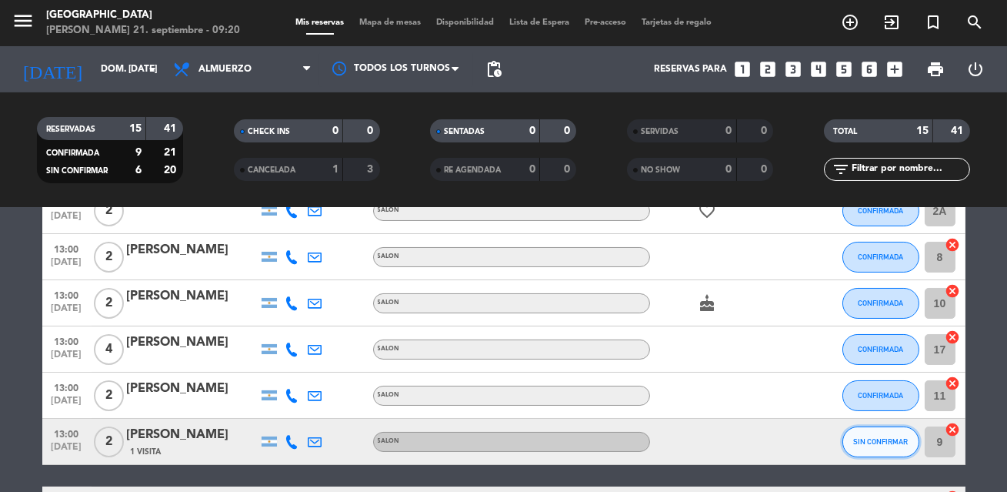
click at [860, 442] on span "SIN CONFIRMAR" at bounding box center [880, 441] width 55 height 8
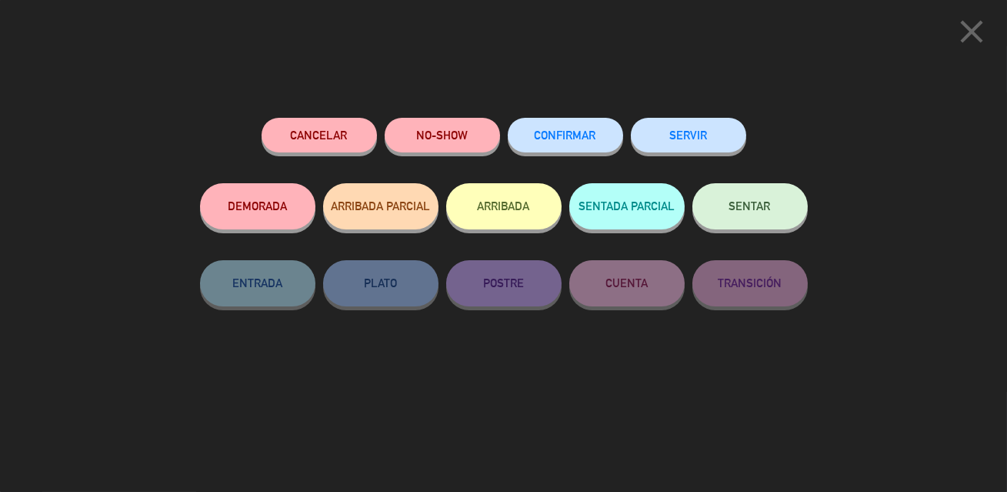
click at [583, 143] on button "CONFIRMAR" at bounding box center [565, 135] width 115 height 35
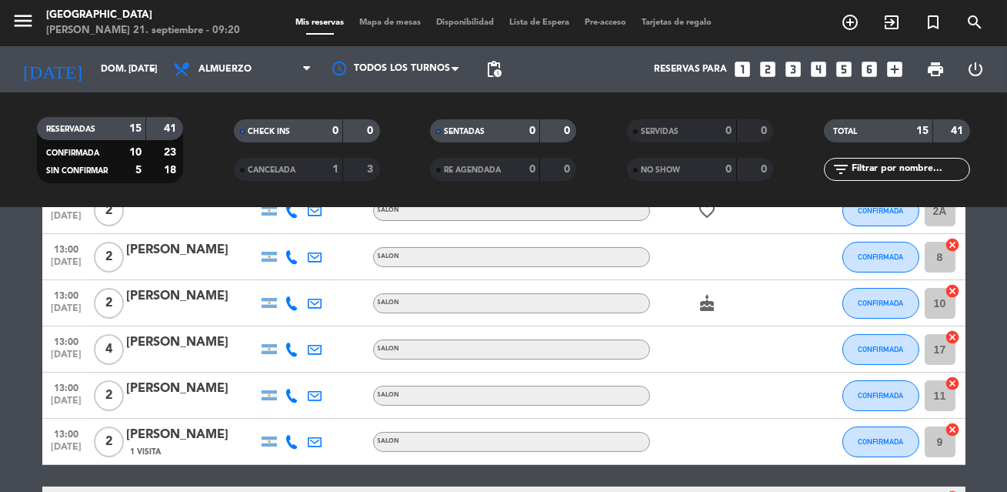
click at [999, 396] on bookings-row "12:00 [DATE] 3 [PERSON_NAME] 1 Visita SALON healing subject check CONFIRMADA 7 …" at bounding box center [503, 349] width 1007 height 779
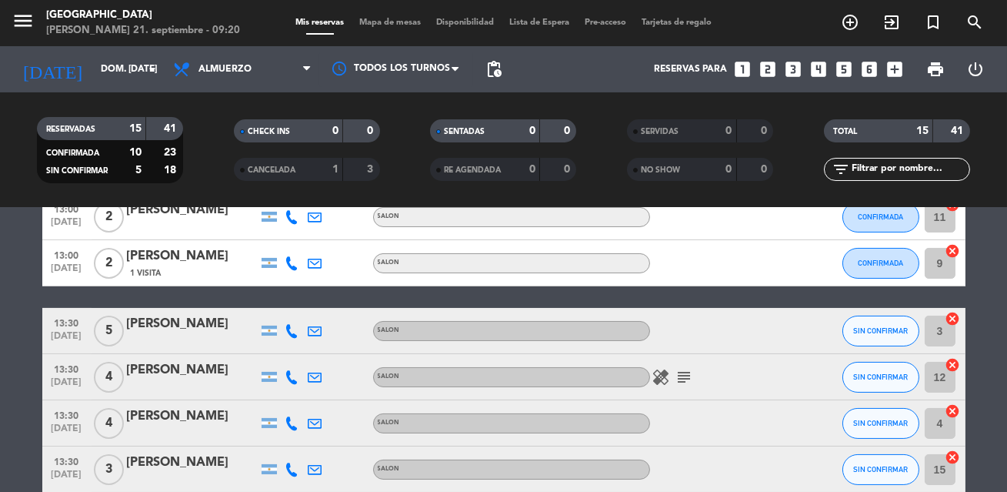
scroll to position [508, 0]
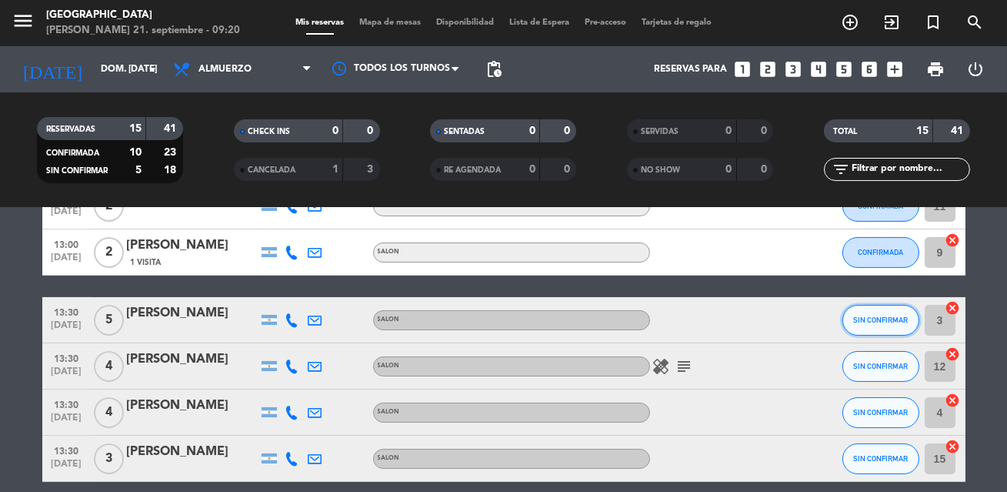
click at [891, 329] on button "SIN CONFIRMAR" at bounding box center [881, 320] width 77 height 31
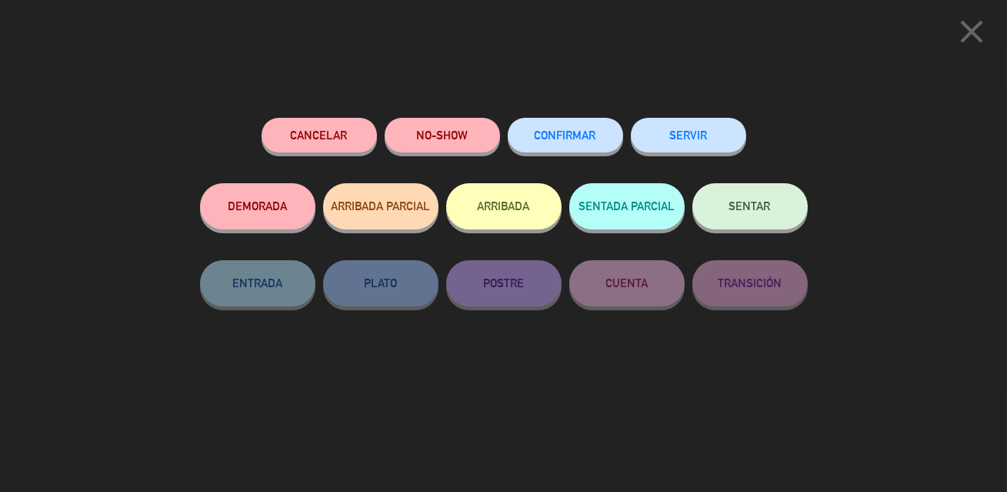
click at [574, 139] on span "CONFIRMAR" at bounding box center [566, 134] width 62 height 13
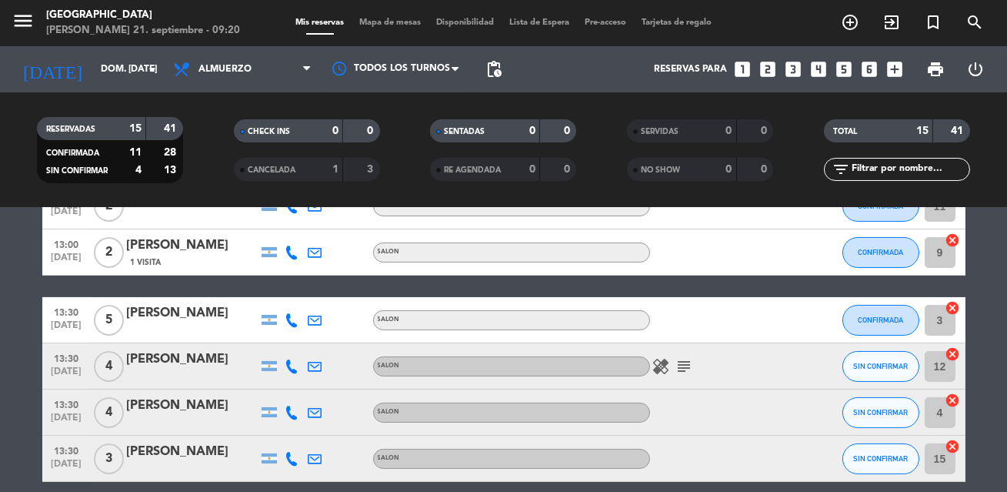
click at [693, 369] on span "subject" at bounding box center [684, 366] width 23 height 18
click at [683, 366] on icon "subject" at bounding box center [685, 366] width 18 height 18
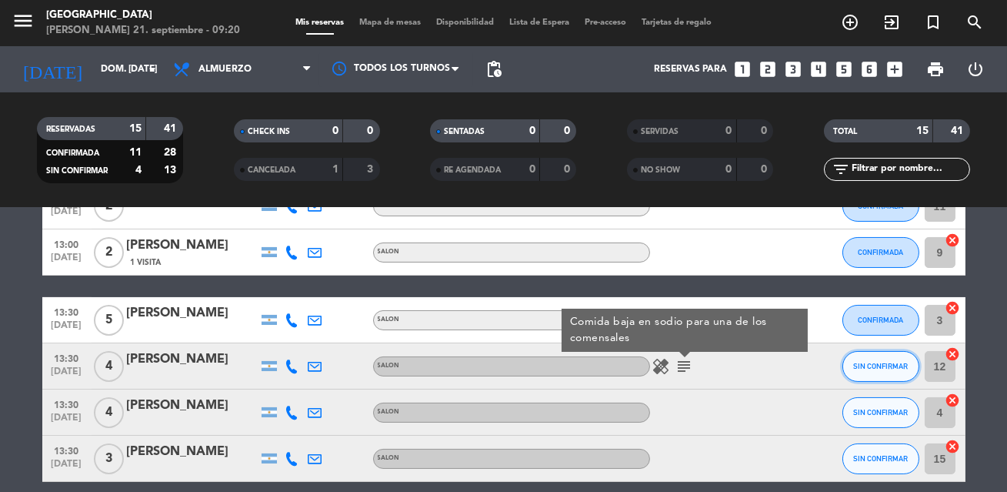
click at [871, 362] on span "SIN CONFIRMAR" at bounding box center [880, 366] width 55 height 8
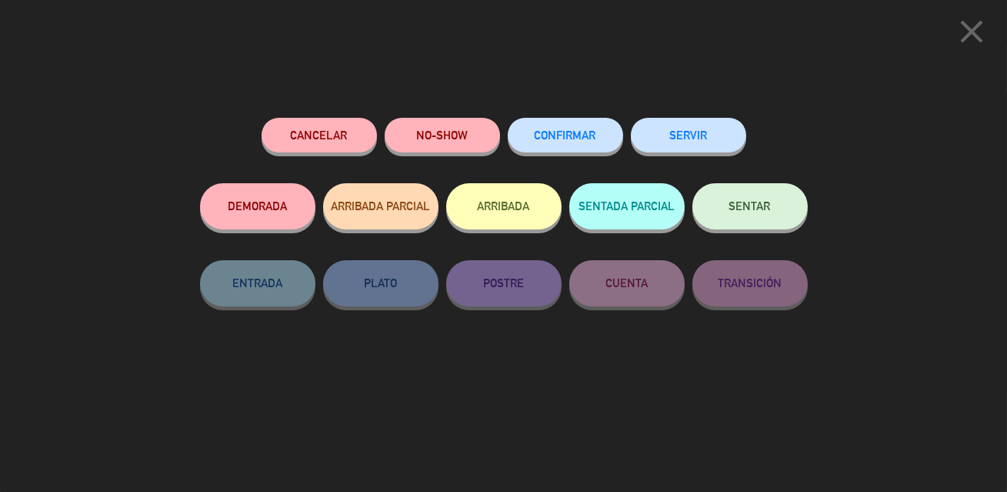
click at [546, 131] on span "CONFIRMAR" at bounding box center [566, 134] width 62 height 13
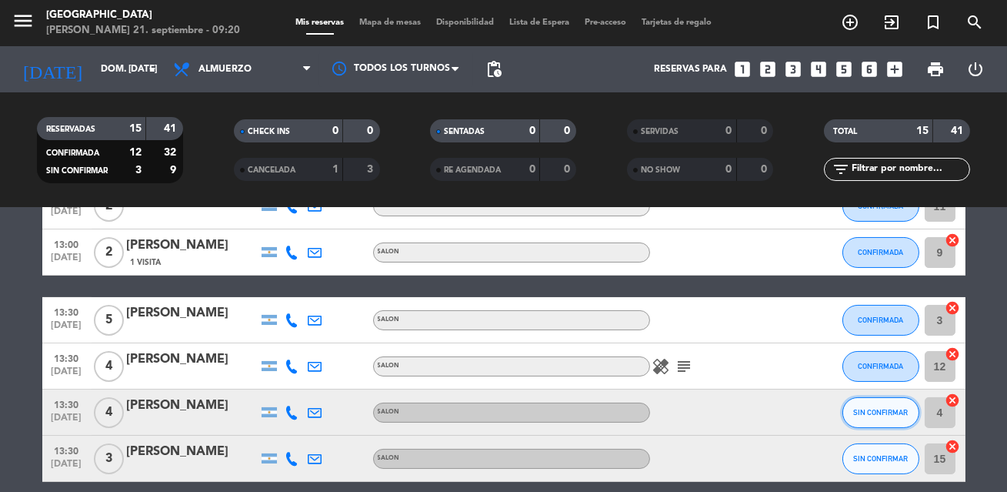
click at [868, 408] on span "SIN CONFIRMAR" at bounding box center [880, 412] width 55 height 8
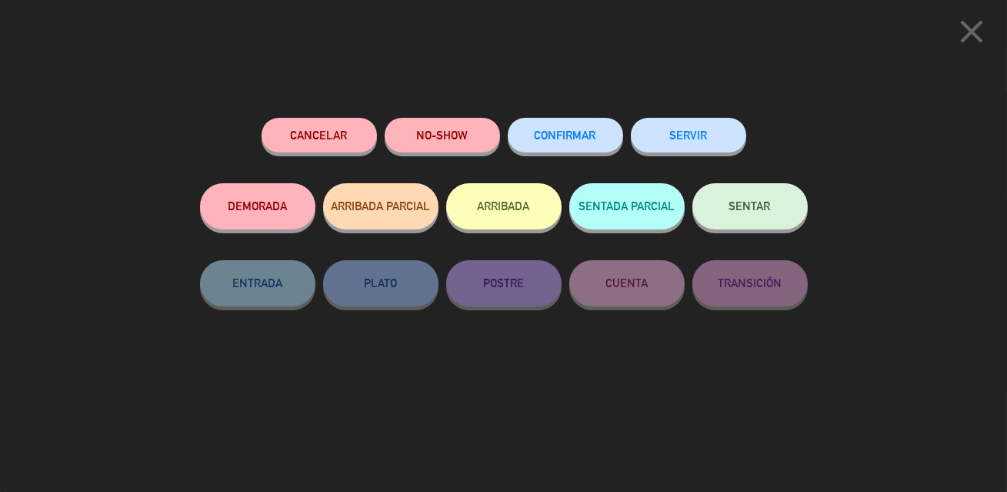
click at [602, 138] on button "CONFIRMAR" at bounding box center [565, 135] width 115 height 35
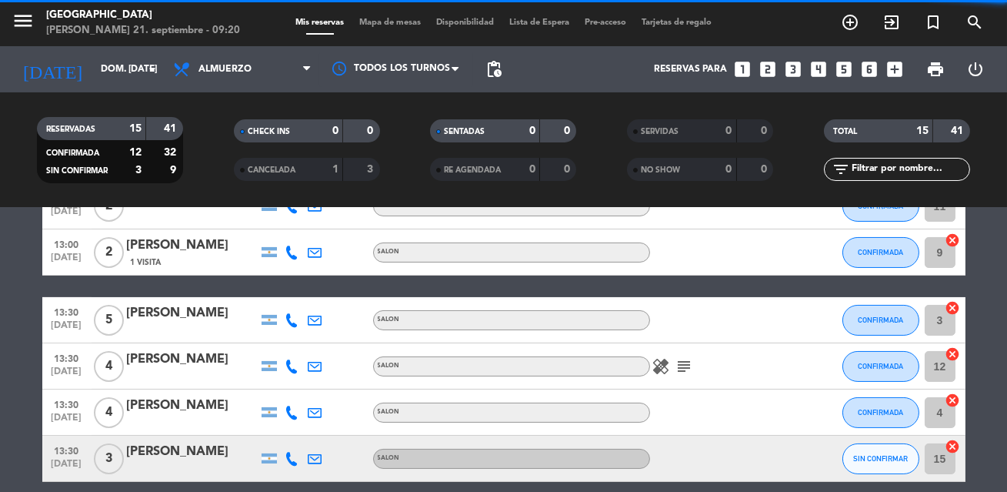
click at [997, 355] on bookings-row "12:00 [DATE] 3 [PERSON_NAME] 1 Visita SALON healing subject check CONFIRMADA 7 …" at bounding box center [503, 160] width 1007 height 779
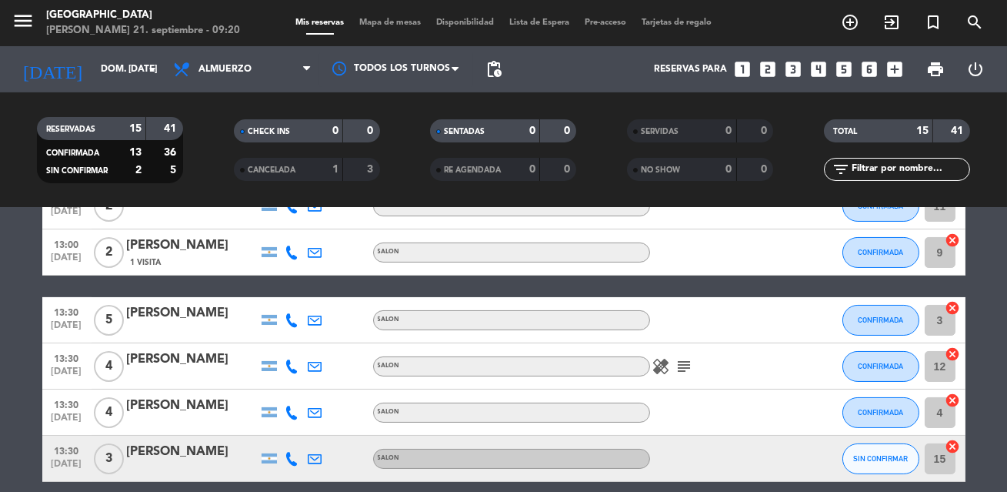
scroll to position [642, 0]
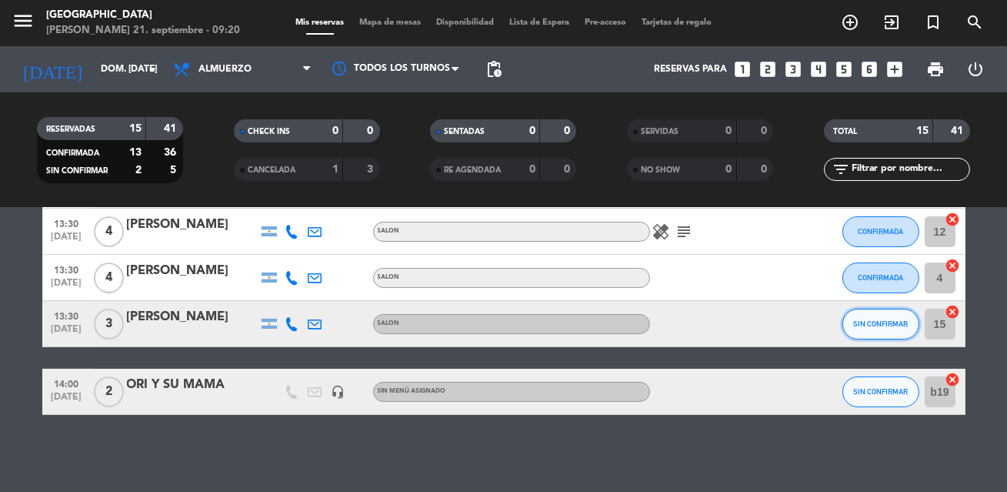
click at [893, 319] on span "SIN CONFIRMAR" at bounding box center [880, 323] width 55 height 8
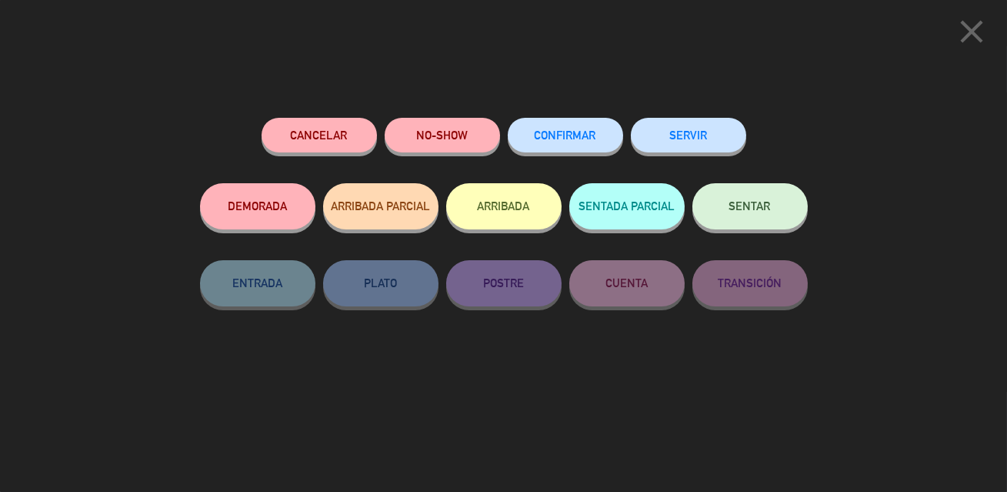
click at [605, 135] on button "CONFIRMAR" at bounding box center [565, 135] width 115 height 35
click at [567, 149] on button "CONFIRMAR" at bounding box center [565, 135] width 115 height 35
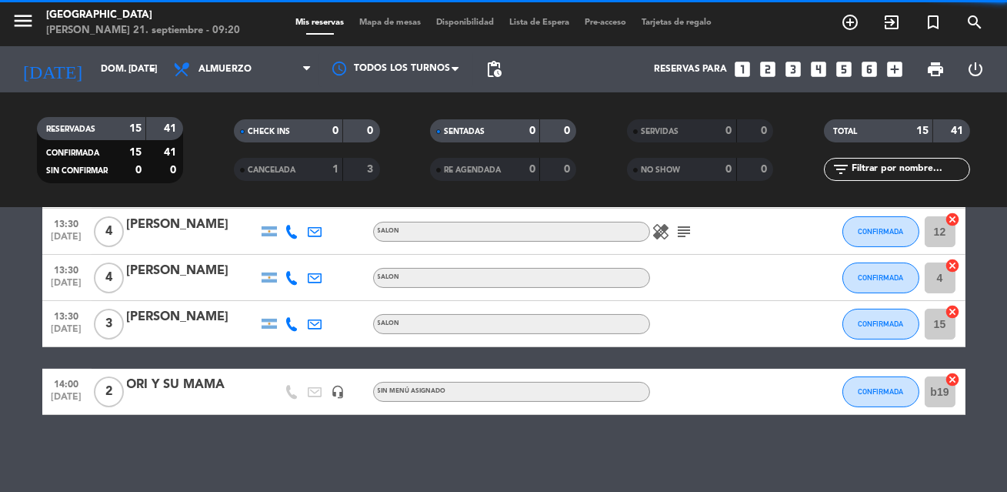
click at [966, 375] on bookings-row "12:00 [DATE] 3 [PERSON_NAME] 1 Visita SALON healing subject check CONFIRMADA 7 …" at bounding box center [503, 25] width 1007 height 779
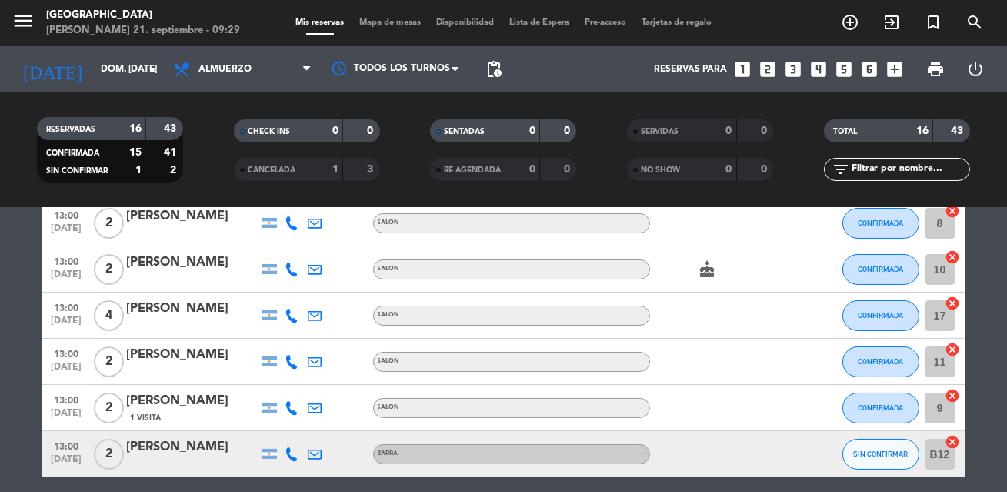
scroll to position [347, 0]
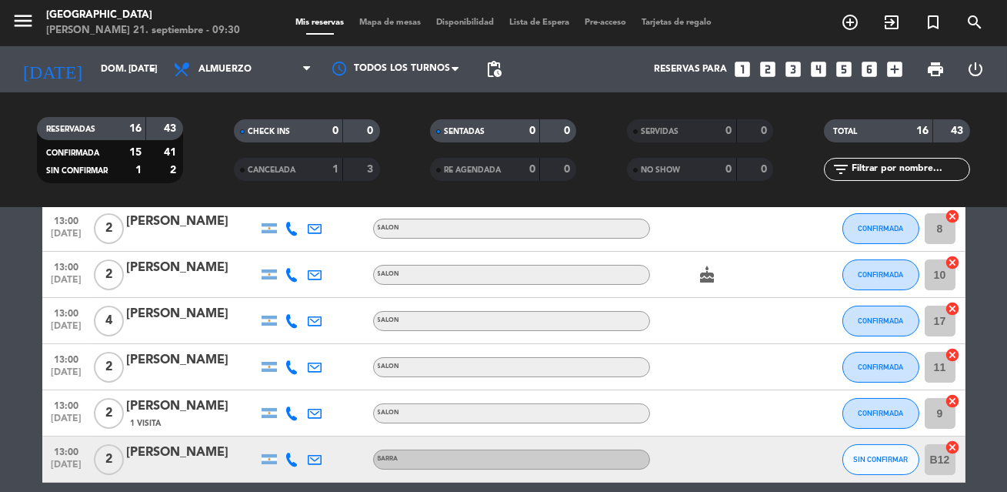
click at [419, 23] on span "Mapa de mesas" at bounding box center [390, 22] width 77 height 8
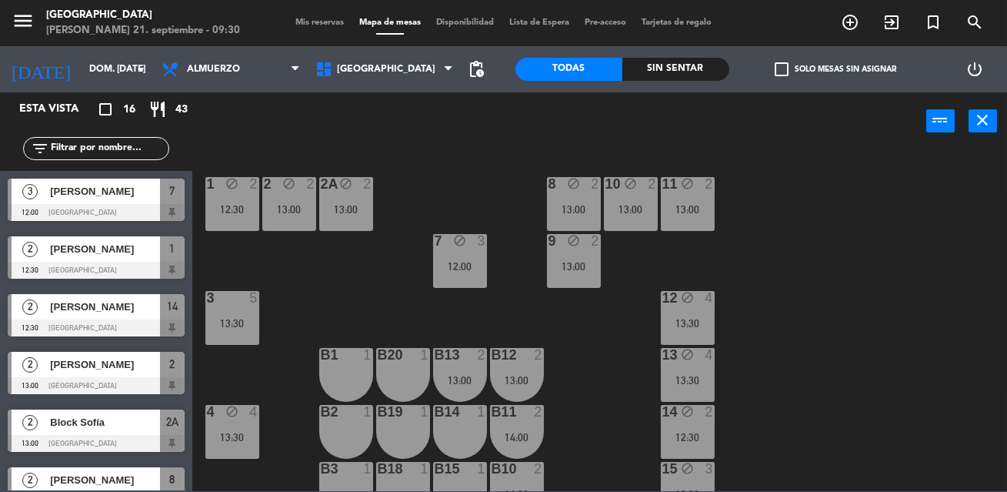
click at [628, 292] on div "1 block 2 12:30 2 block 2 13:00 8 block 2 13:00 10 block 2 13:00 11 block 2 13:…" at bounding box center [604, 320] width 805 height 342
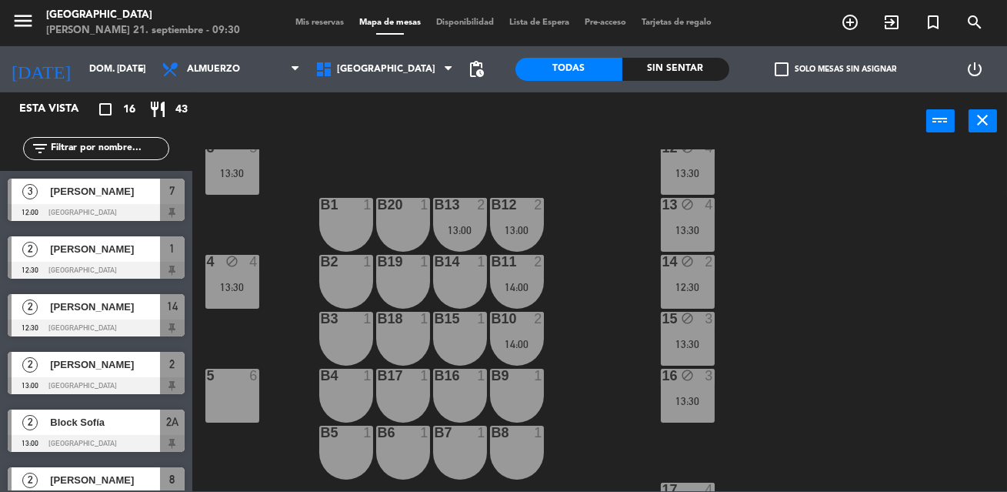
scroll to position [152, 0]
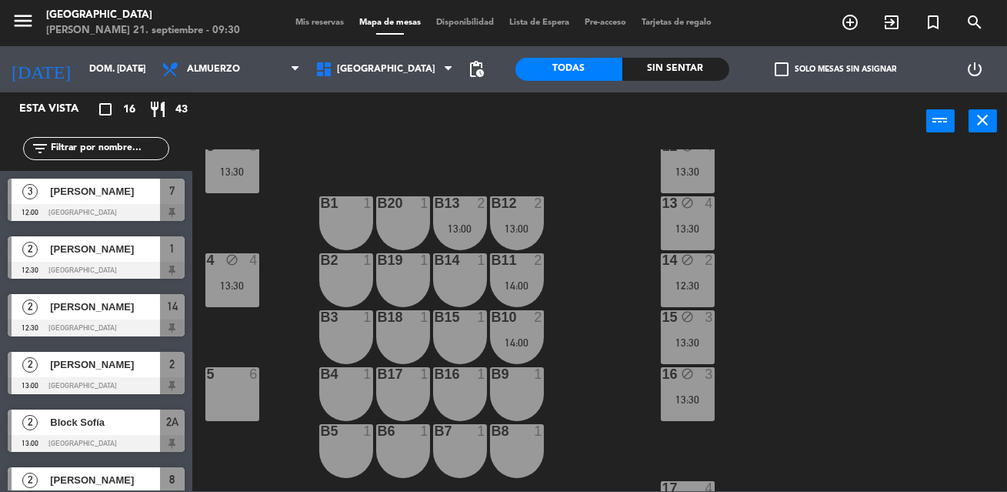
click at [342, 24] on span "Mis reservas" at bounding box center [320, 22] width 64 height 8
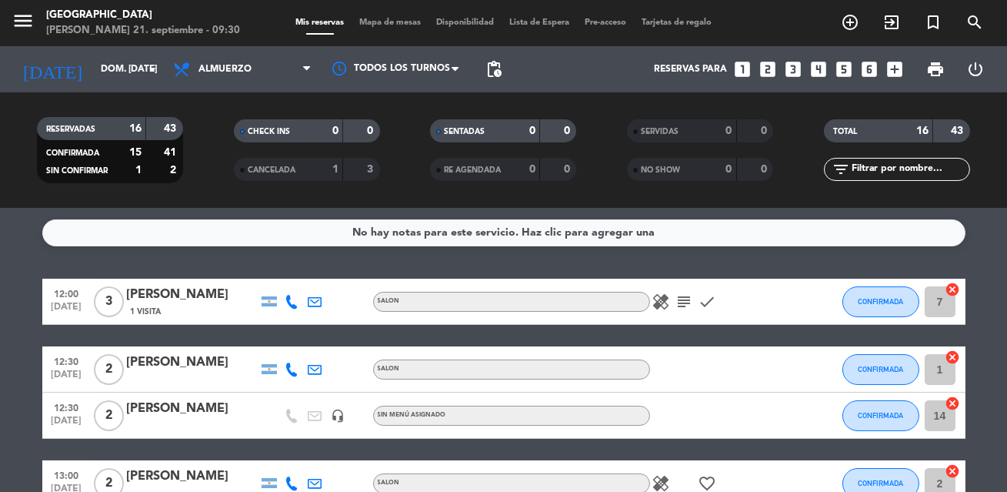
click at [462, 27] on span "Disponibilidad" at bounding box center [465, 22] width 73 height 8
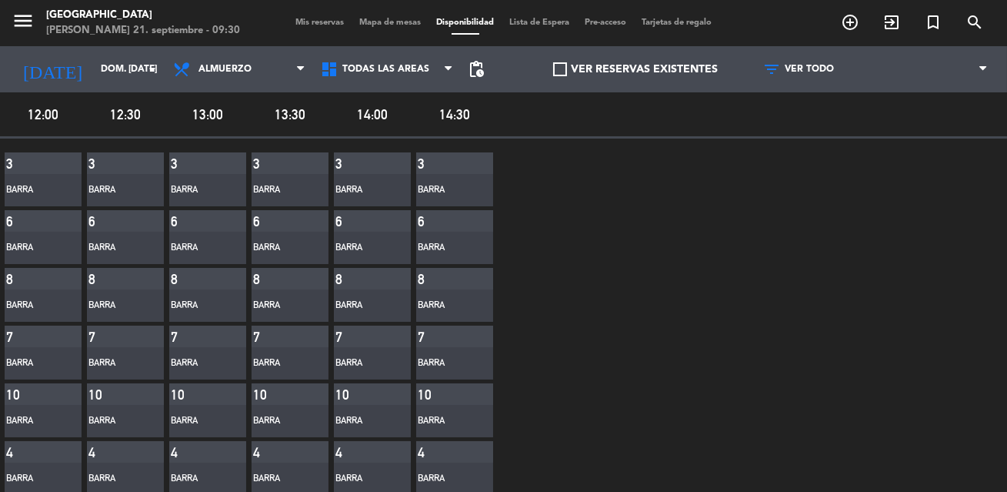
click at [372, 18] on span "Mapa de mesas" at bounding box center [390, 22] width 77 height 8
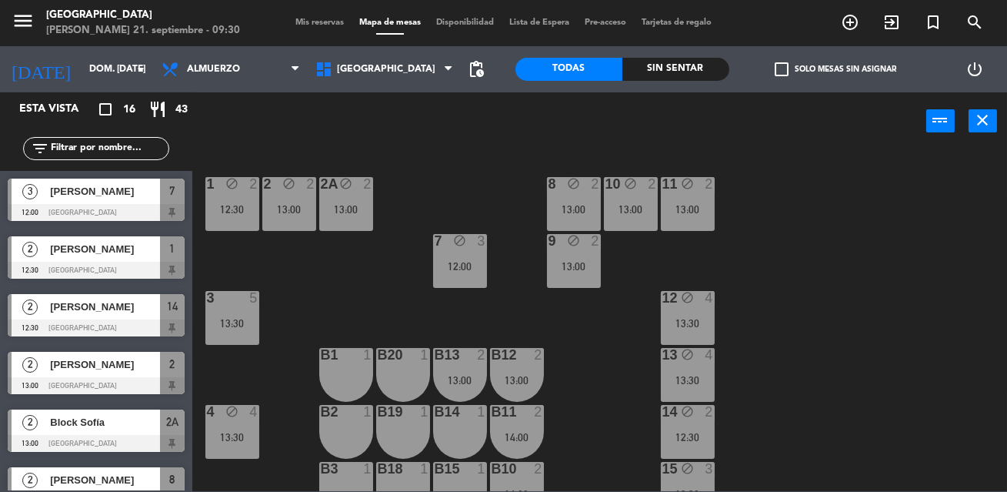
click at [713, 281] on div "1 block 2 12:30 2 block 2 13:00 8 block 2 13:00 10 block 2 13:00 11 block 2 13:…" at bounding box center [604, 320] width 805 height 342
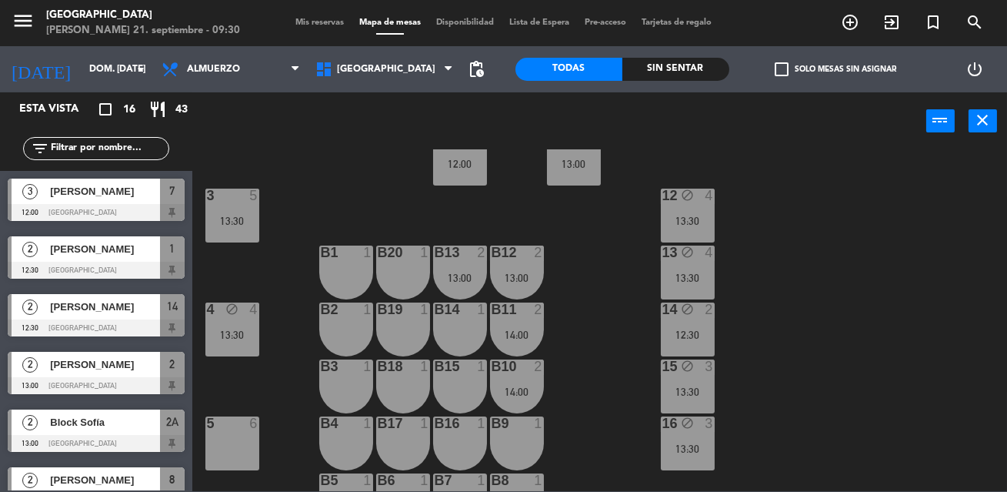
scroll to position [103, 0]
click at [412, 267] on div "b20 1" at bounding box center [403, 272] width 54 height 54
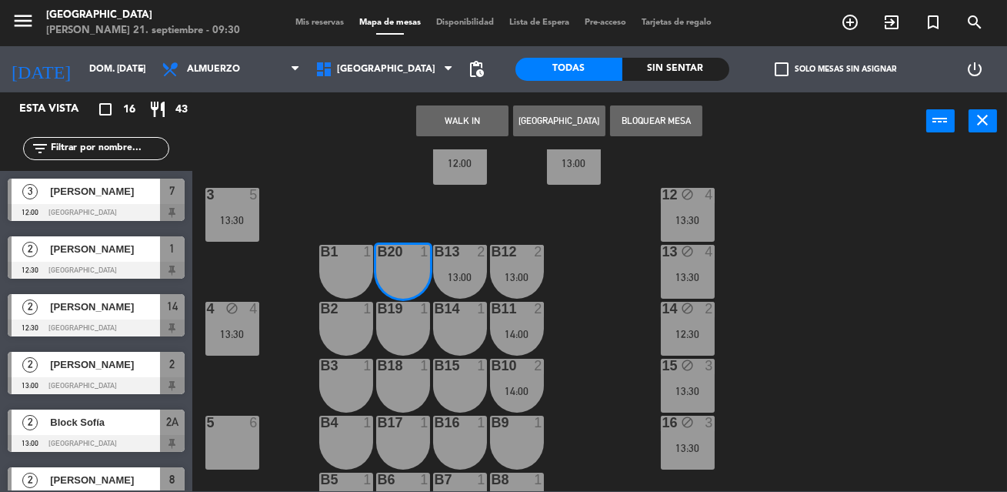
click at [359, 259] on div "B1 1" at bounding box center [346, 252] width 54 height 15
click at [351, 329] on div "B2 1" at bounding box center [346, 329] width 54 height 54
click at [659, 122] on button "Bloquear Mesa" at bounding box center [656, 120] width 92 height 31
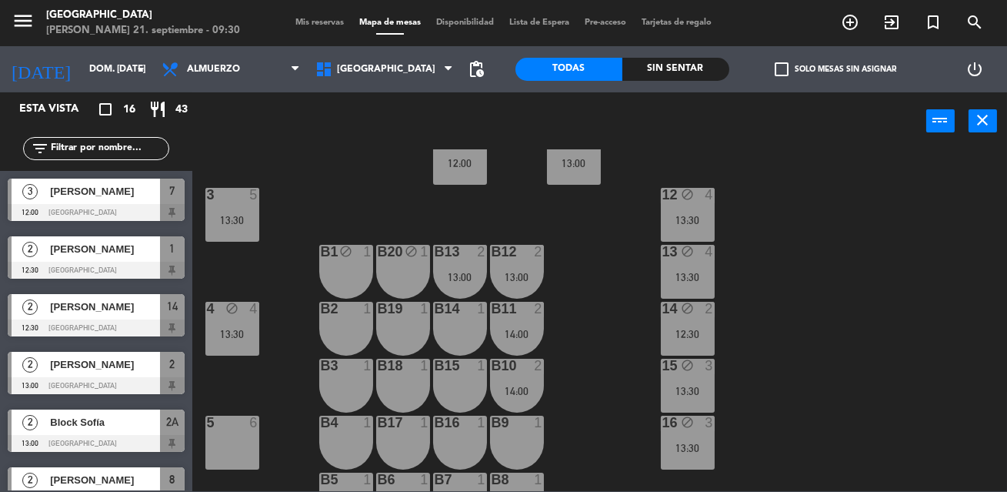
click at [593, 315] on div "1 block 2 12:30 2 block 2 13:00 8 block 2 13:00 10 block 2 13:00 11 block 2 13:…" at bounding box center [604, 320] width 805 height 342
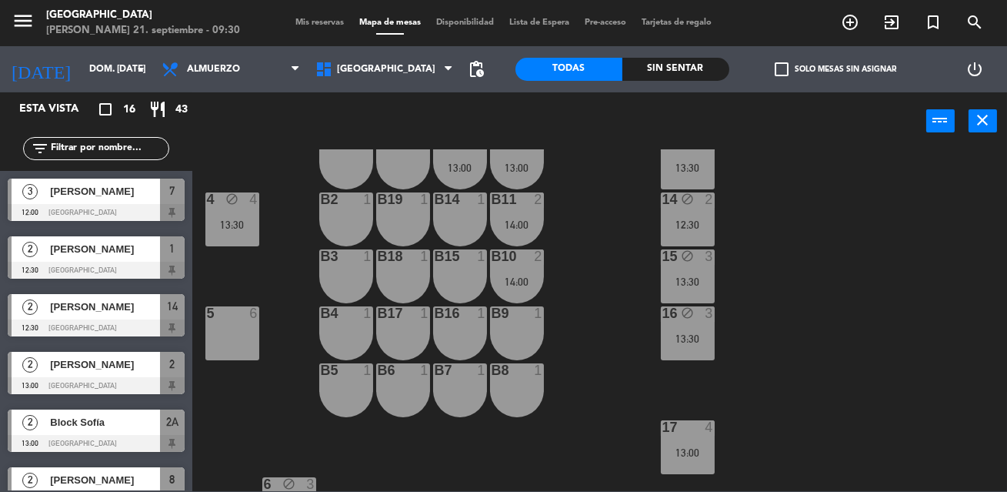
scroll to position [215, 0]
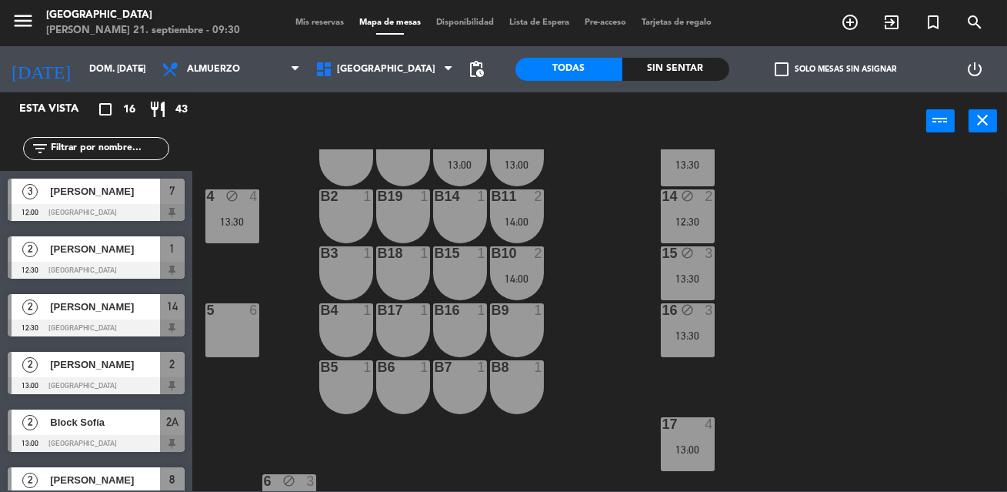
click at [349, 225] on div "B2 1" at bounding box center [346, 216] width 54 height 54
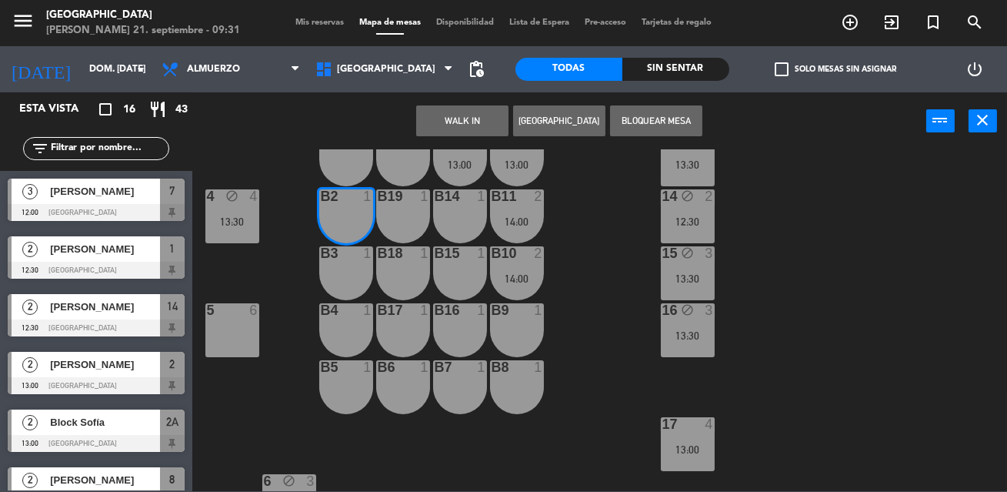
click at [402, 220] on div "b19 1" at bounding box center [403, 216] width 54 height 54
click at [452, 220] on div "B14 1" at bounding box center [460, 216] width 54 height 54
click at [636, 120] on button "Bloquear Mesa" at bounding box center [656, 120] width 92 height 31
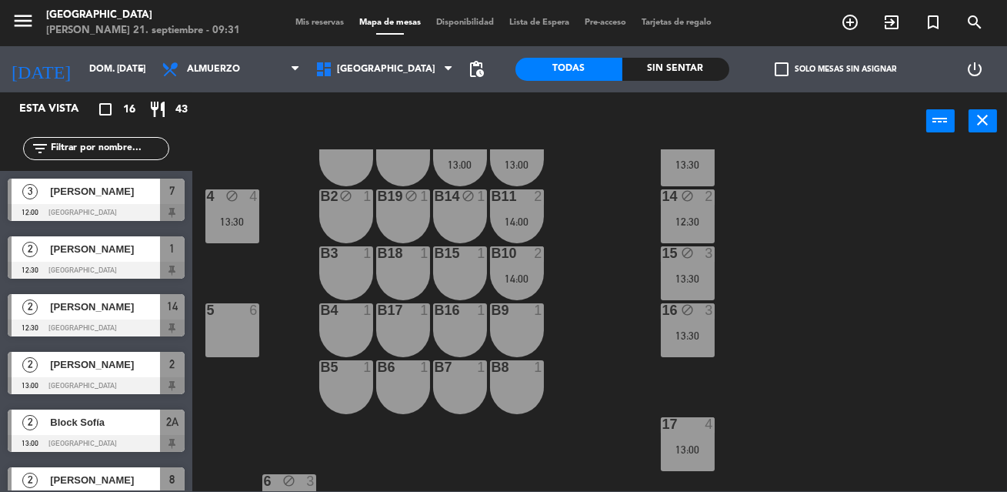
click at [596, 247] on div "1 block 2 12:30 2 block 2 13:00 8 block 2 13:00 10 block 2 13:00 11 block 2 13:…" at bounding box center [604, 320] width 805 height 342
click at [335, 272] on div "B3 1" at bounding box center [346, 273] width 54 height 54
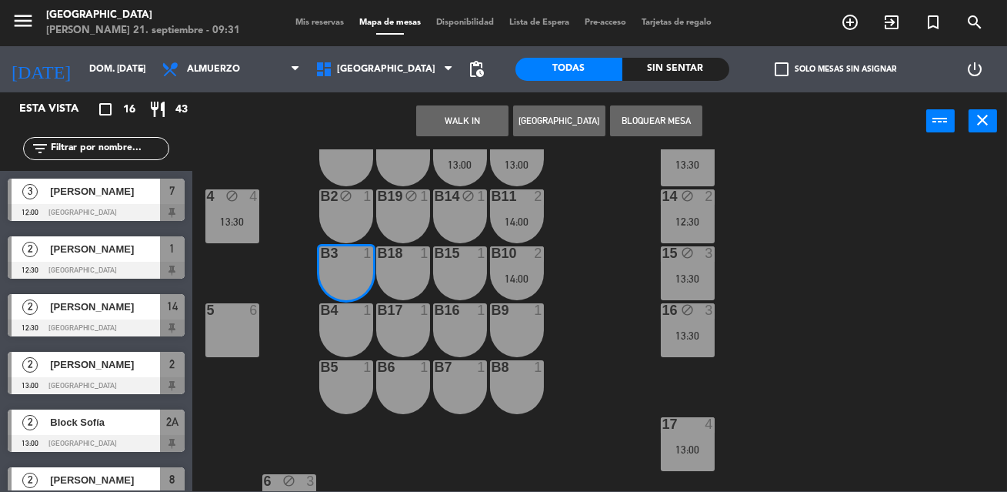
click at [387, 274] on div "b18 1" at bounding box center [403, 273] width 54 height 54
click at [471, 276] on div "B15 1" at bounding box center [460, 273] width 54 height 54
click at [643, 115] on button "Bloquear Mesa" at bounding box center [656, 120] width 92 height 31
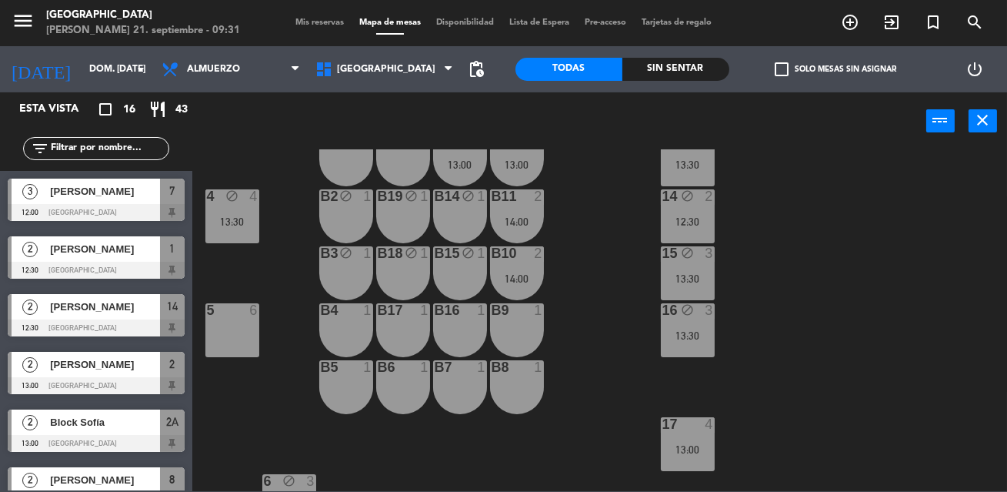
click at [337, 324] on div "B4 1" at bounding box center [346, 330] width 54 height 54
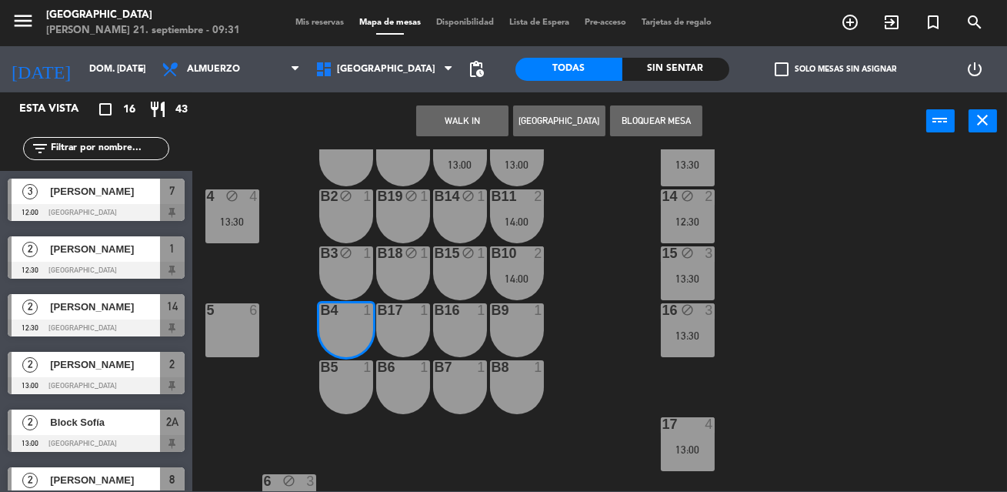
click at [395, 329] on div "b17 1" at bounding box center [403, 330] width 54 height 54
click at [481, 335] on div "B16 1" at bounding box center [460, 330] width 54 height 54
click at [660, 125] on button "Bloquear Mesa" at bounding box center [656, 120] width 92 height 31
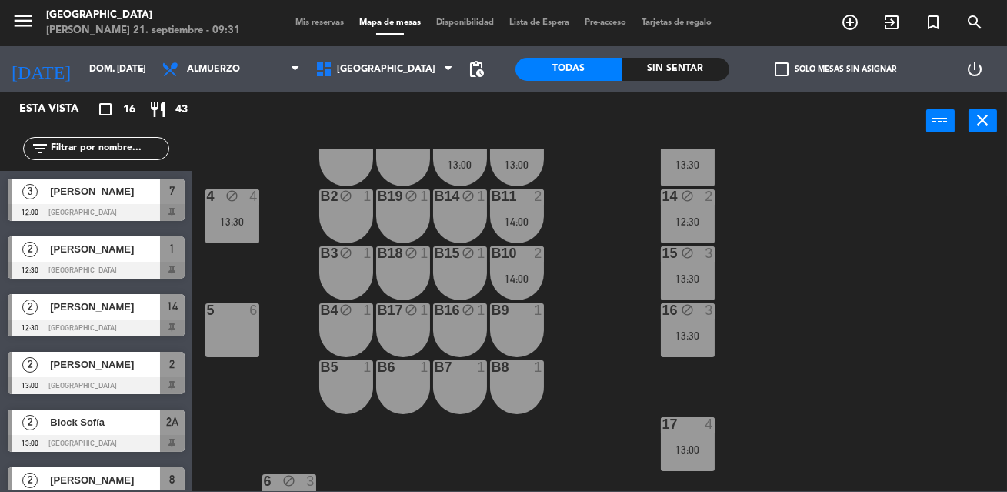
click at [526, 321] on div "B9 1" at bounding box center [517, 330] width 54 height 54
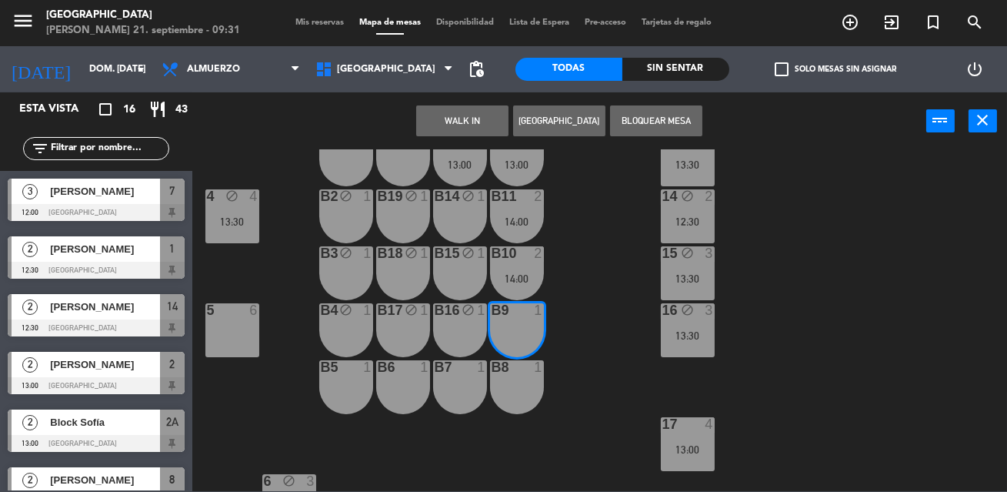
click at [516, 376] on div "B8 1" at bounding box center [517, 387] width 54 height 54
click at [648, 108] on button "Bloquear Mesa" at bounding box center [656, 120] width 92 height 31
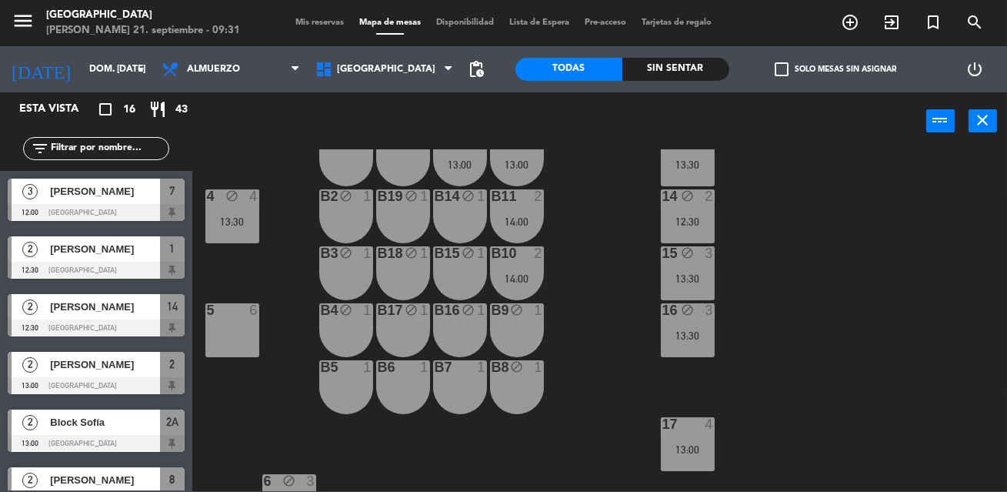
click at [472, 369] on div "1" at bounding box center [484, 367] width 25 height 14
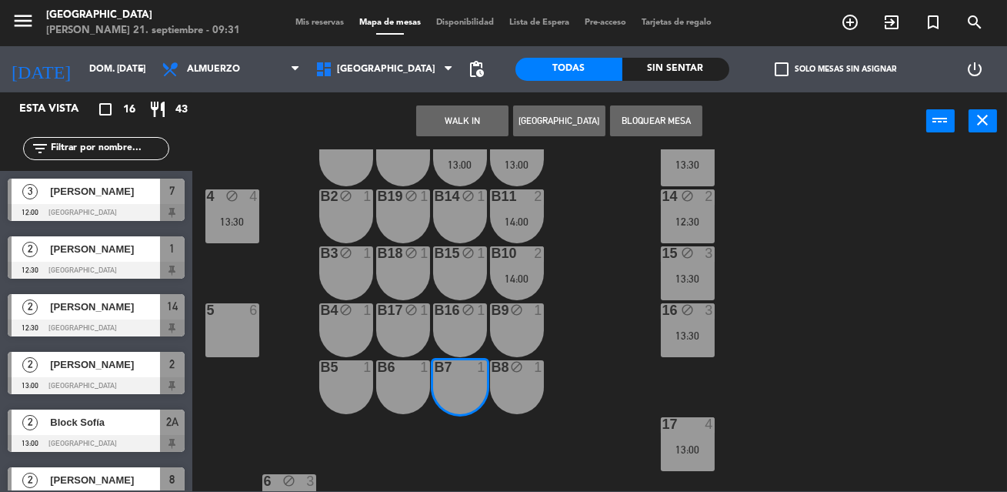
click at [424, 378] on div "B6 1" at bounding box center [403, 387] width 54 height 54
click at [345, 375] on div "B5 1" at bounding box center [346, 387] width 54 height 54
click at [626, 132] on button "Bloquear Mesa" at bounding box center [656, 120] width 92 height 31
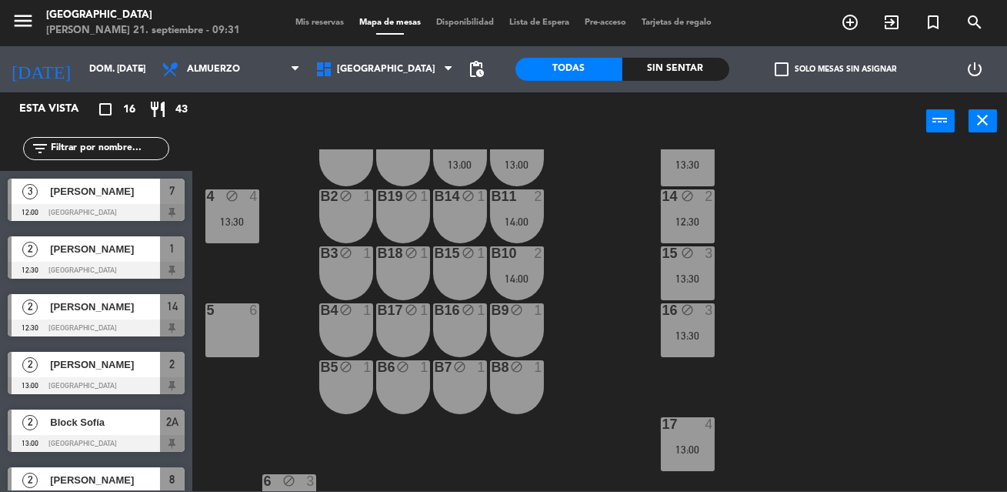
click at [239, 330] on div "5 6" at bounding box center [232, 330] width 54 height 54
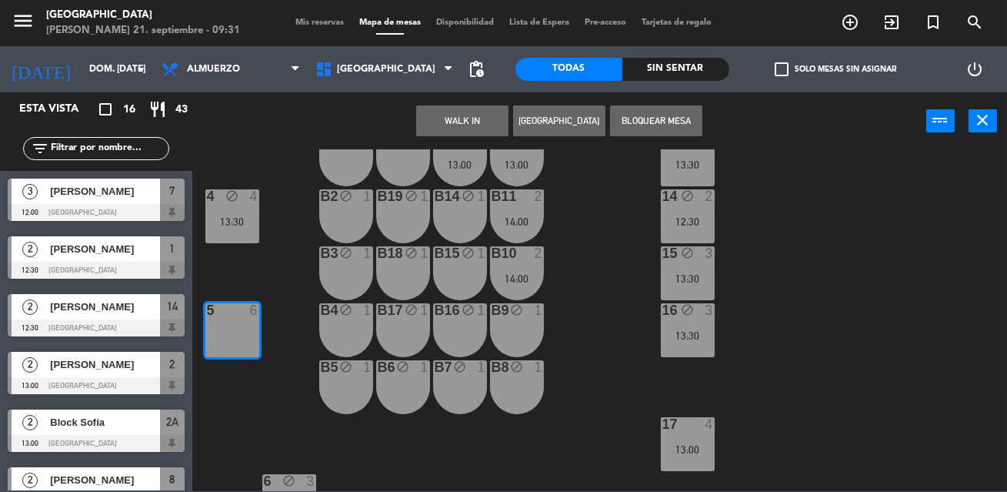
click at [644, 108] on button "Bloquear Mesa" at bounding box center [656, 120] width 92 height 31
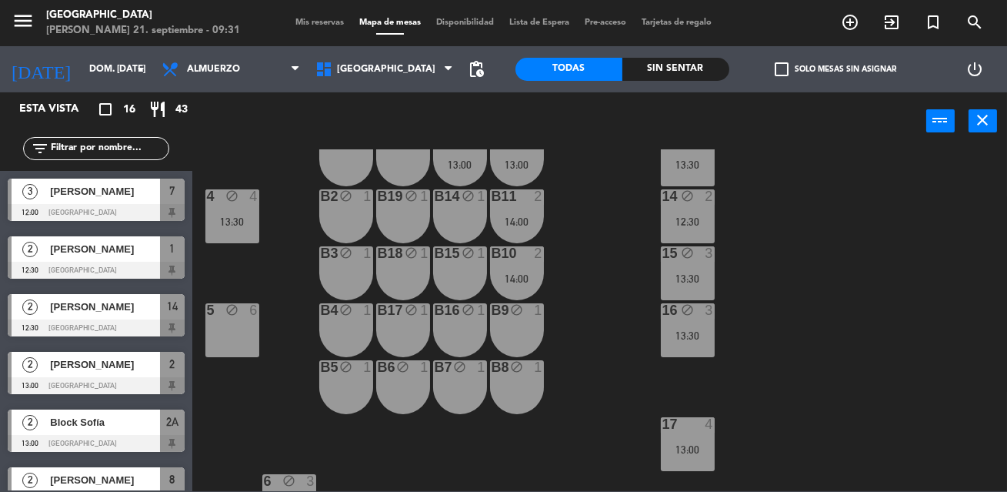
click at [608, 280] on div "1 block 2 12:30 2 block 2 13:00 8 block 2 13:00 10 block 2 13:00 11 block 2 13:…" at bounding box center [604, 320] width 805 height 342
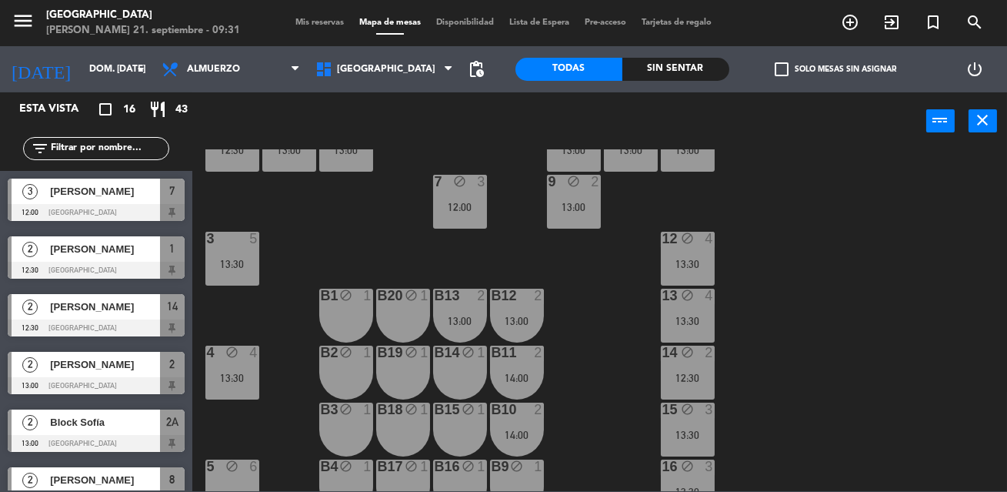
scroll to position [0, 0]
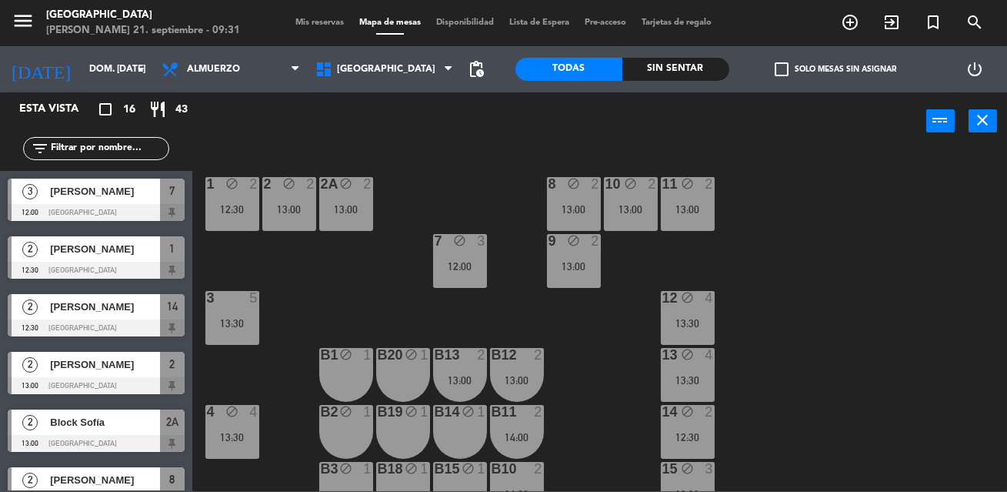
click at [312, 25] on span "Mis reservas" at bounding box center [320, 22] width 64 height 8
